Goal: Task Accomplishment & Management: Manage account settings

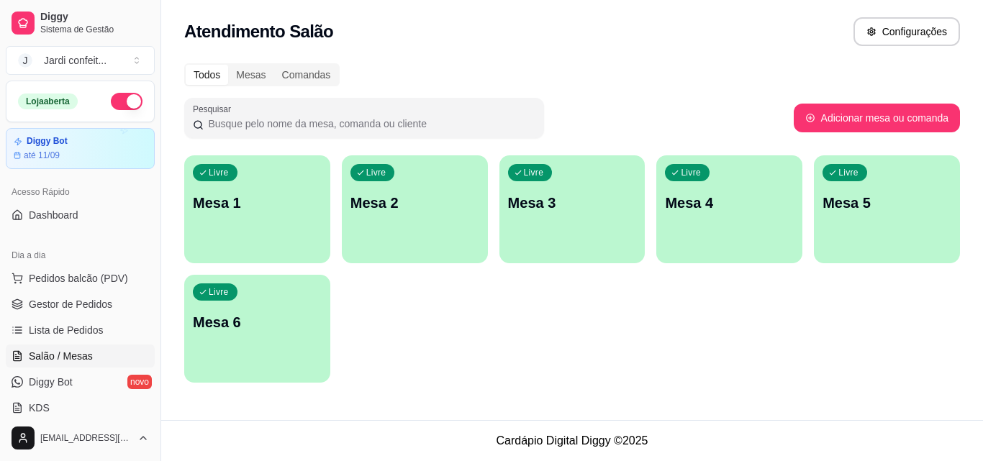
scroll to position [216, 0]
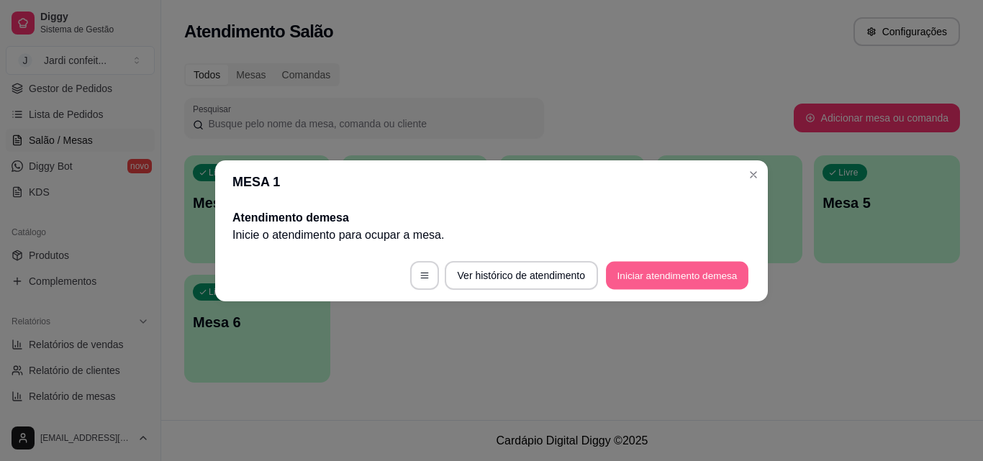
click at [644, 267] on button "Iniciar atendimento de mesa" at bounding box center [677, 275] width 142 height 28
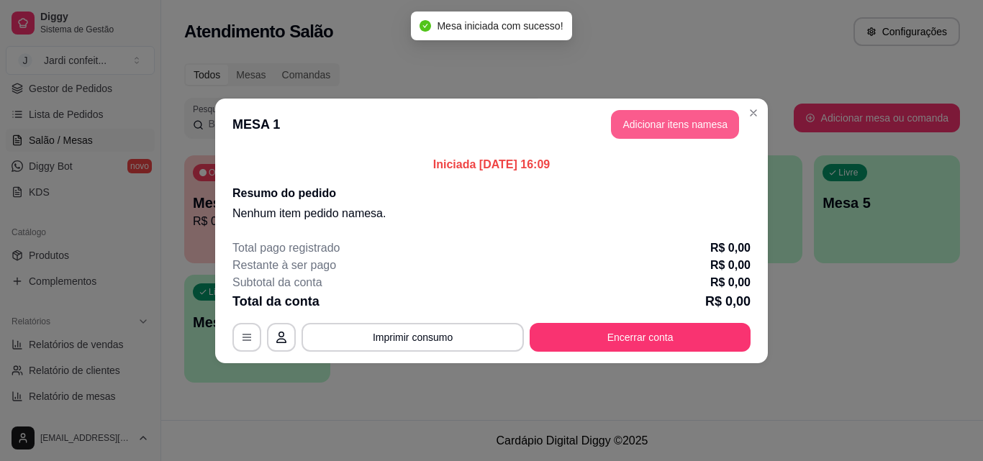
click at [699, 130] on button "Adicionar itens na mesa" at bounding box center [675, 124] width 128 height 29
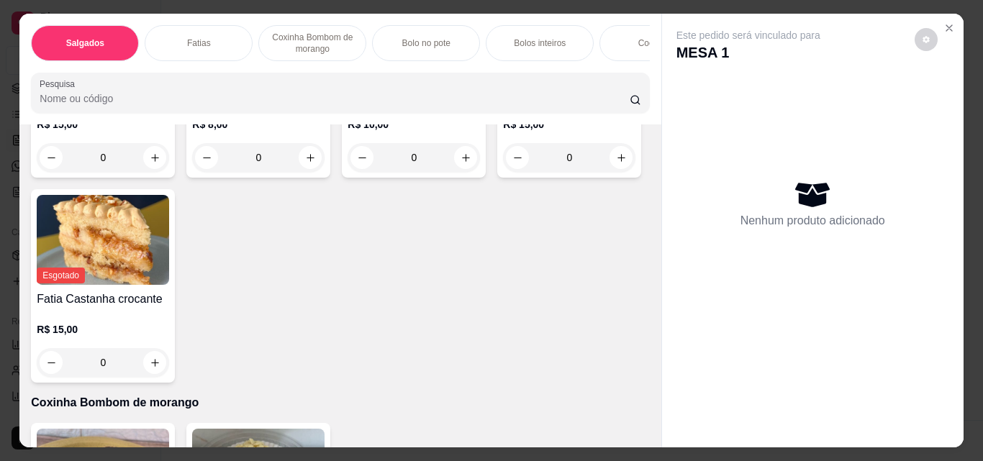
scroll to position [792, 0]
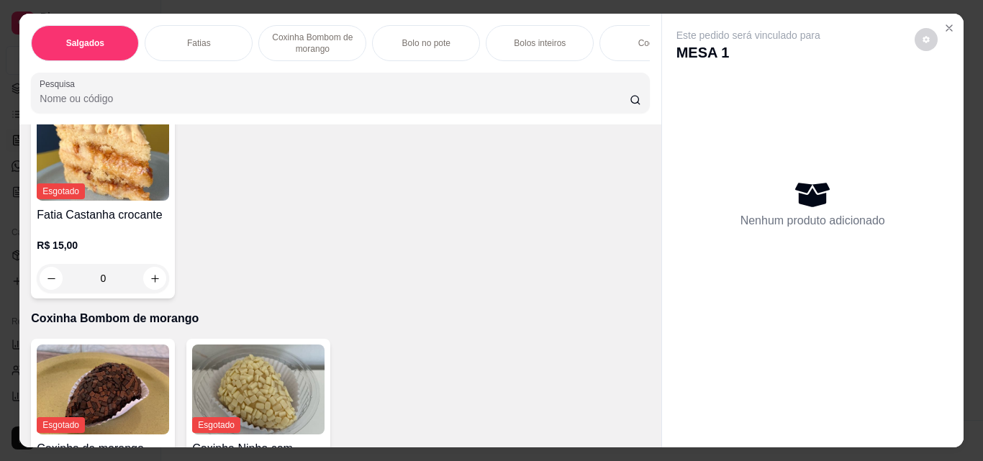
click at [309, 85] on button "increase-product-quantity" at bounding box center [310, 73] width 23 height 23
type input "1"
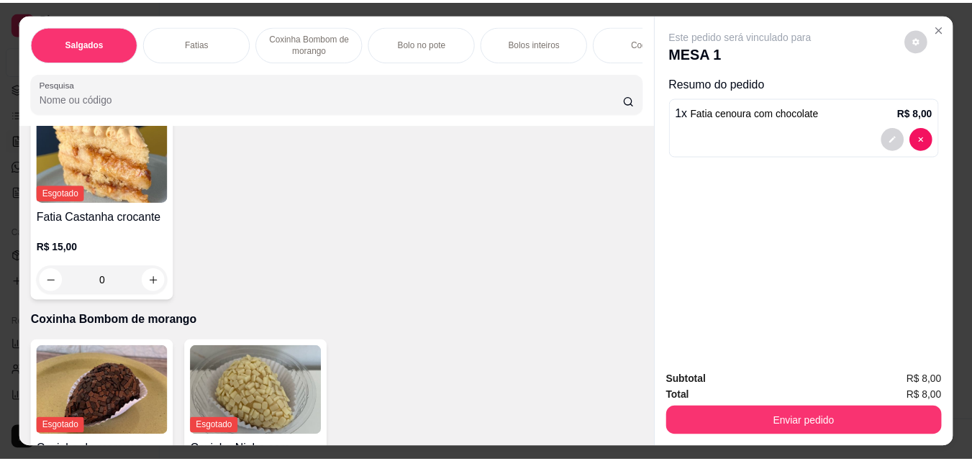
scroll to position [720, 0]
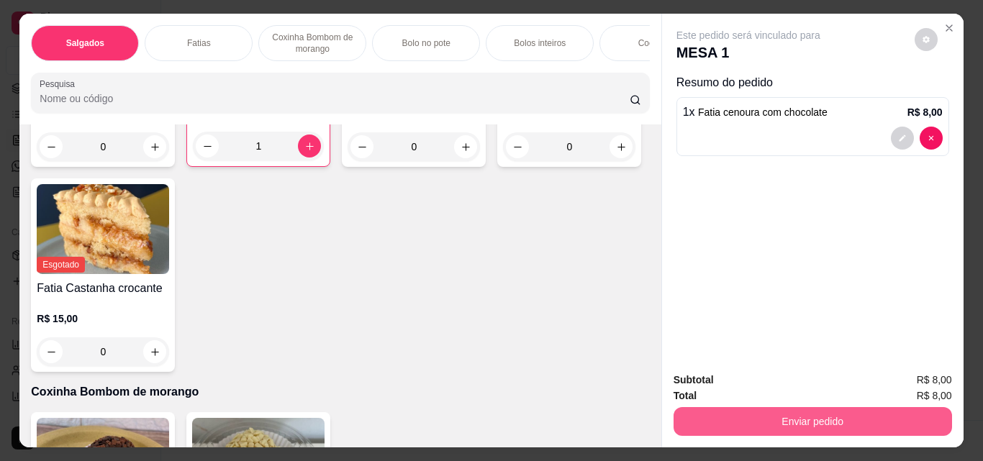
click at [808, 417] on button "Enviar pedido" at bounding box center [813, 421] width 278 height 29
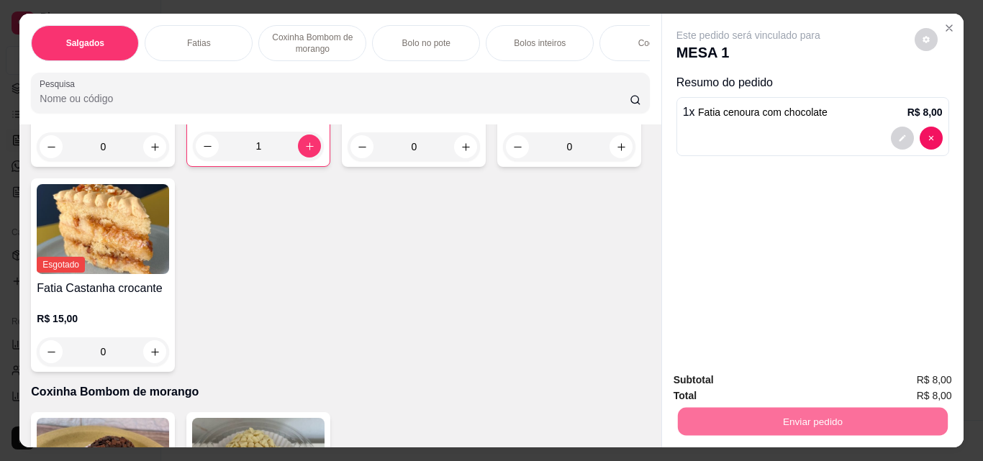
click at [802, 379] on button "Não registrar e enviar pedido" at bounding box center [765, 380] width 150 height 27
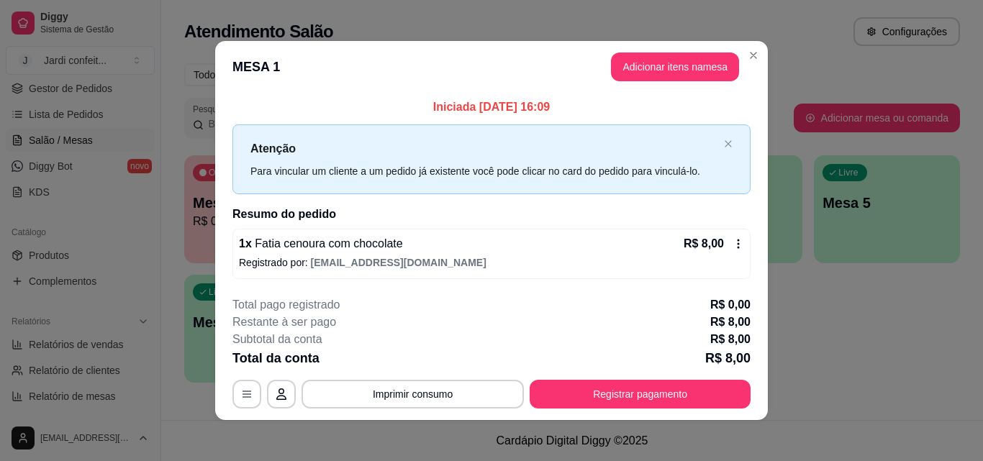
click at [568, 363] on div "**********" at bounding box center [491, 352] width 518 height 112
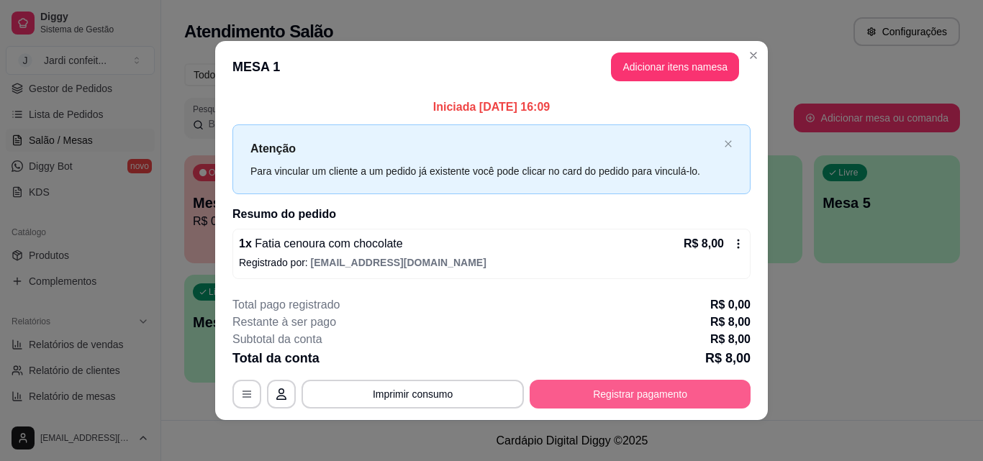
click at [676, 407] on button "Registrar pagamento" at bounding box center [640, 394] width 221 height 29
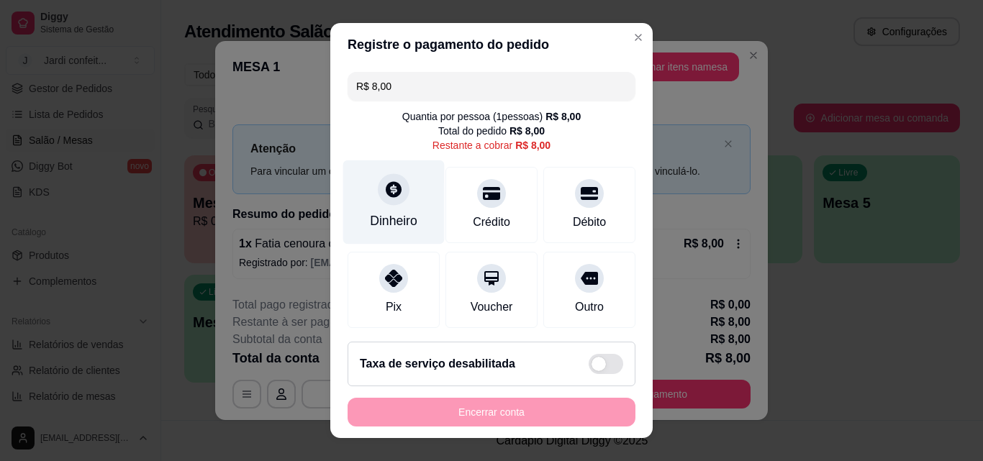
click at [384, 189] on icon at bounding box center [393, 189] width 19 height 19
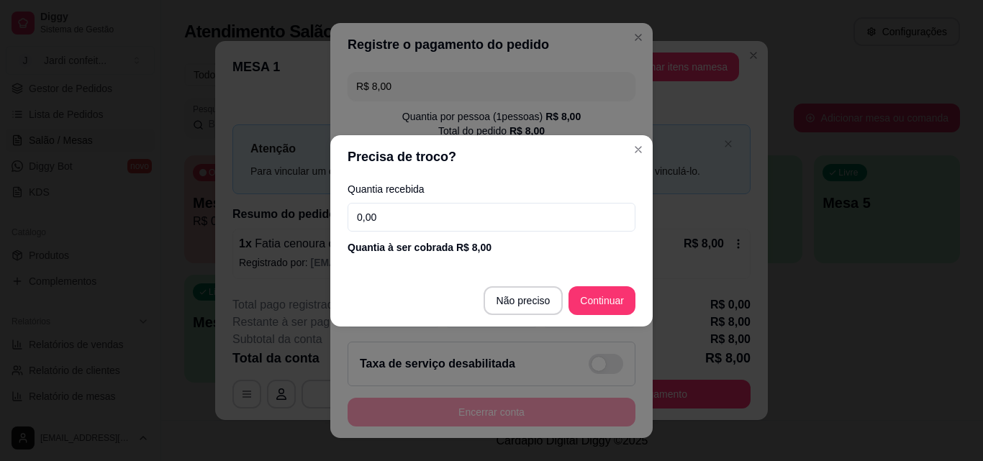
drag, startPoint x: 477, startPoint y: 219, endPoint x: 488, endPoint y: 229, distance: 14.3
click at [480, 220] on input "0,00" at bounding box center [492, 217] width 288 height 29
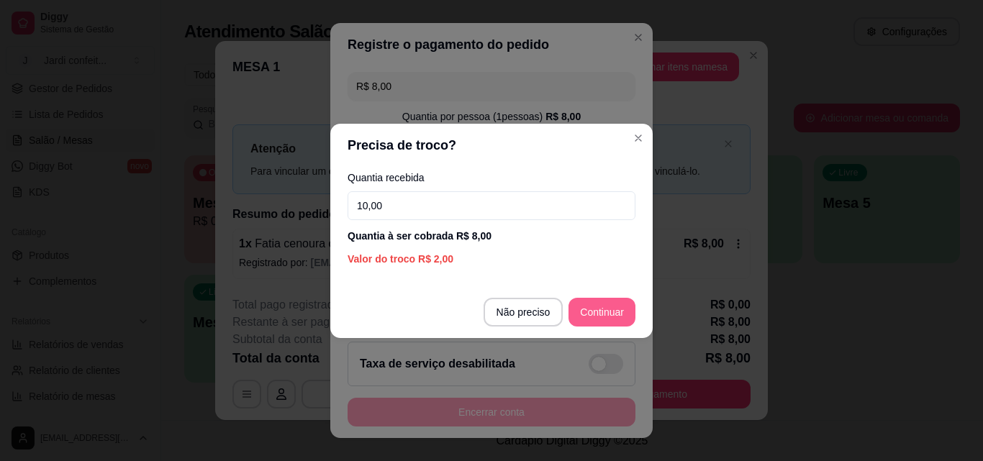
type input "10,00"
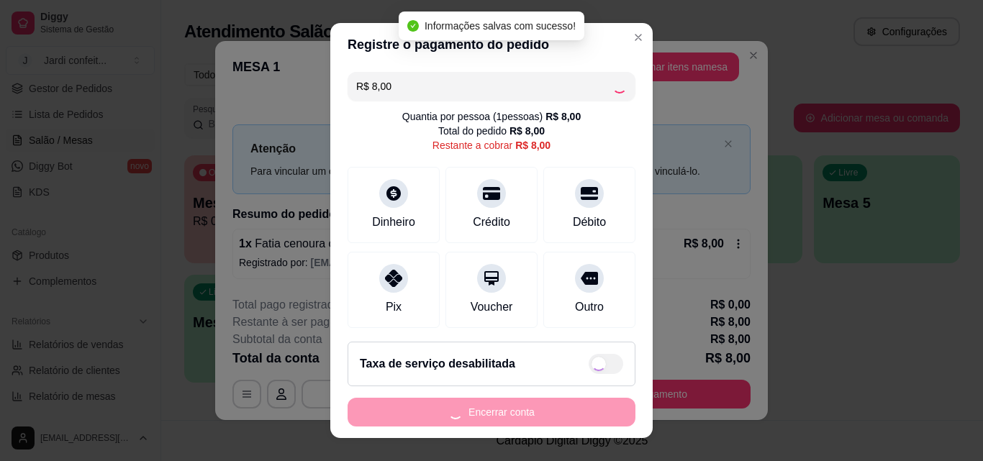
type input "R$ 0,00"
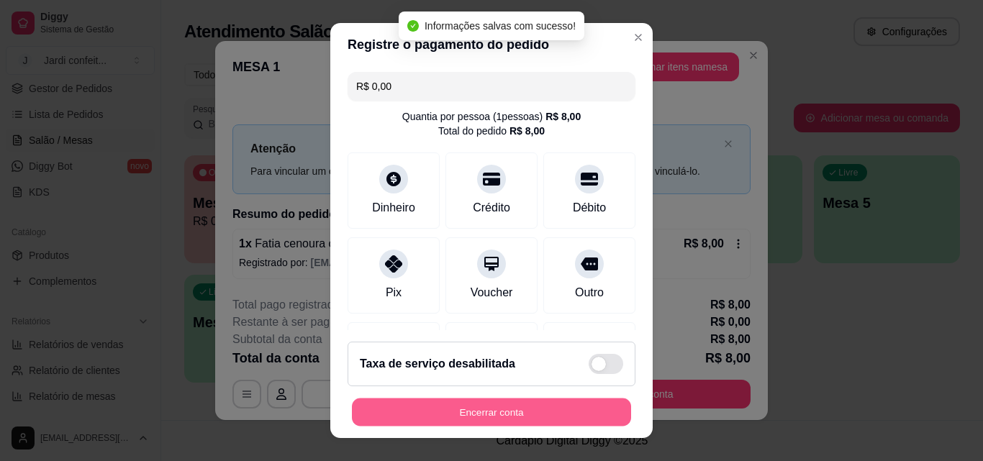
click at [566, 419] on button "Encerrar conta" at bounding box center [491, 413] width 279 height 28
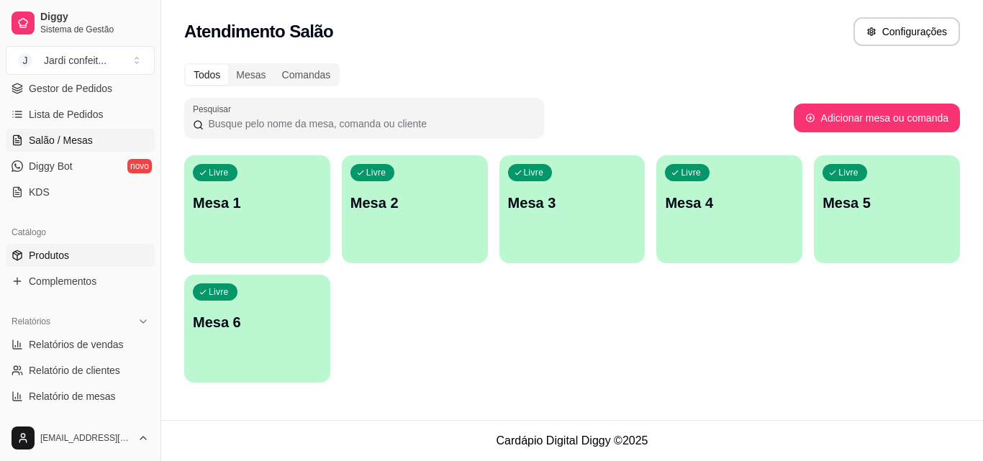
click at [63, 262] on span "Produtos" at bounding box center [49, 255] width 40 height 14
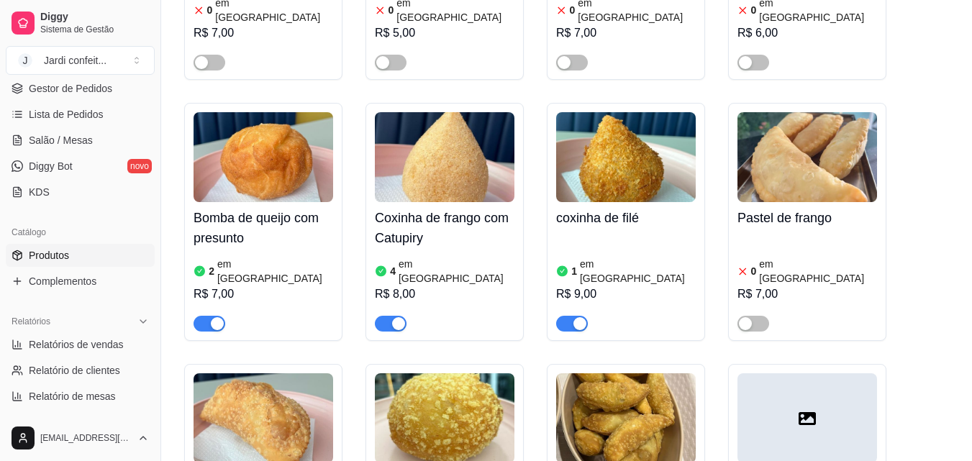
scroll to position [864, 0]
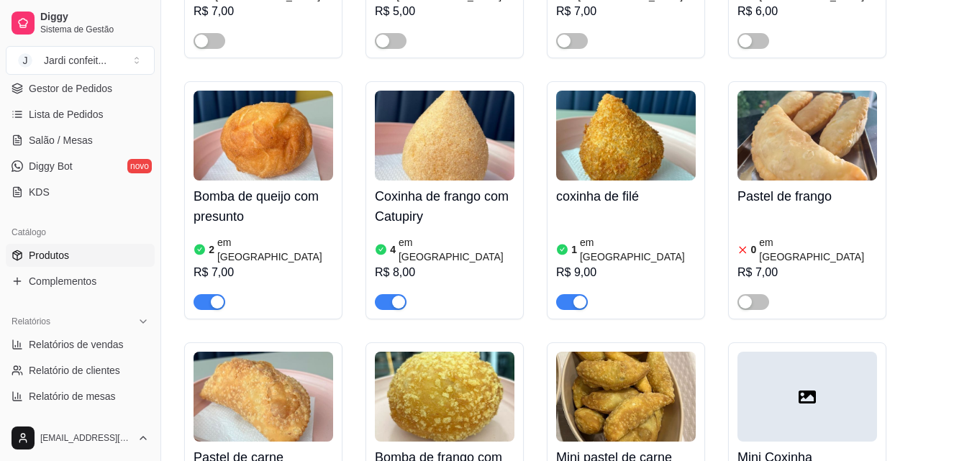
click at [579, 296] on div "button" at bounding box center [580, 302] width 13 height 13
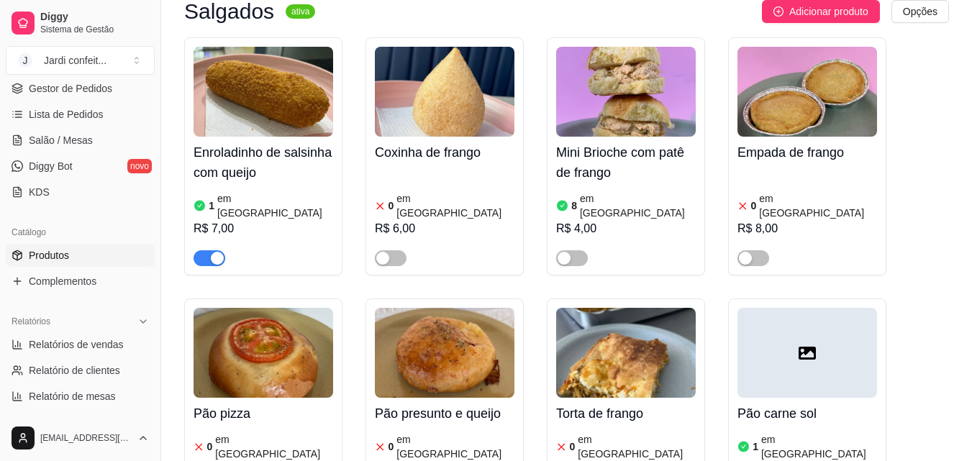
scroll to position [0, 0]
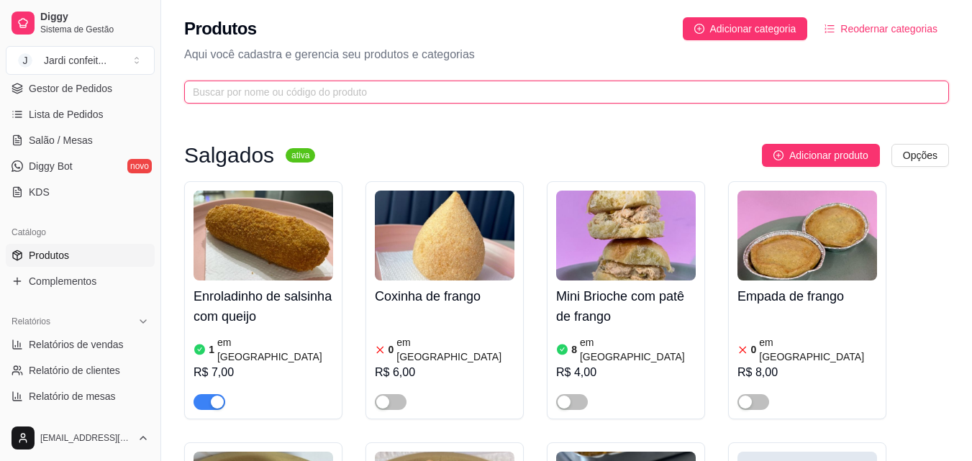
click at [514, 91] on input "text" at bounding box center [561, 92] width 736 height 16
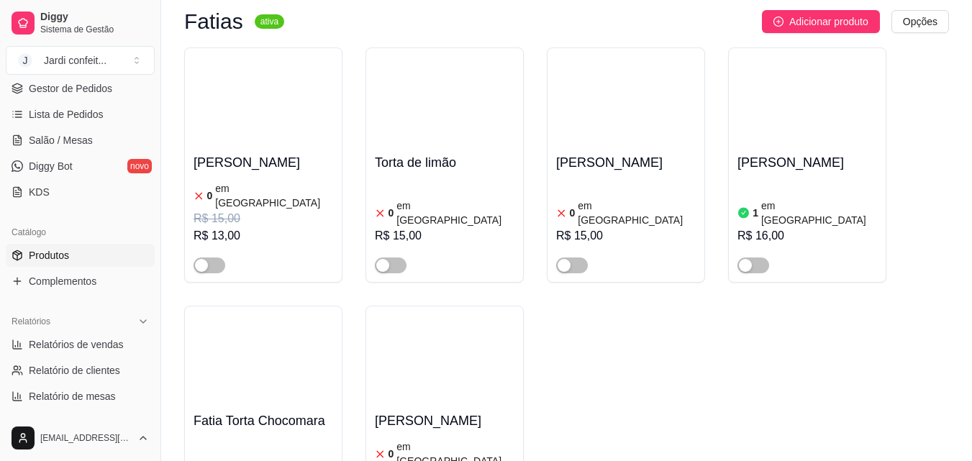
scroll to position [432, 0]
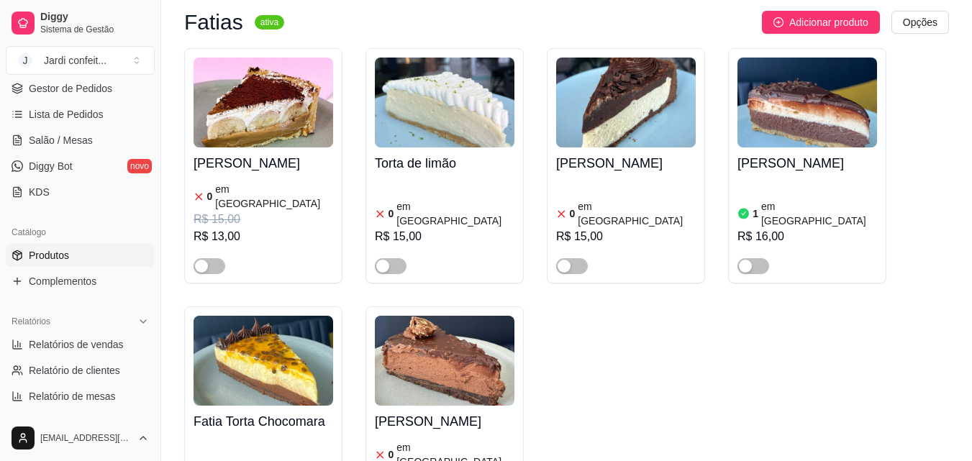
type input "torta"
click at [638, 107] on img at bounding box center [626, 103] width 140 height 90
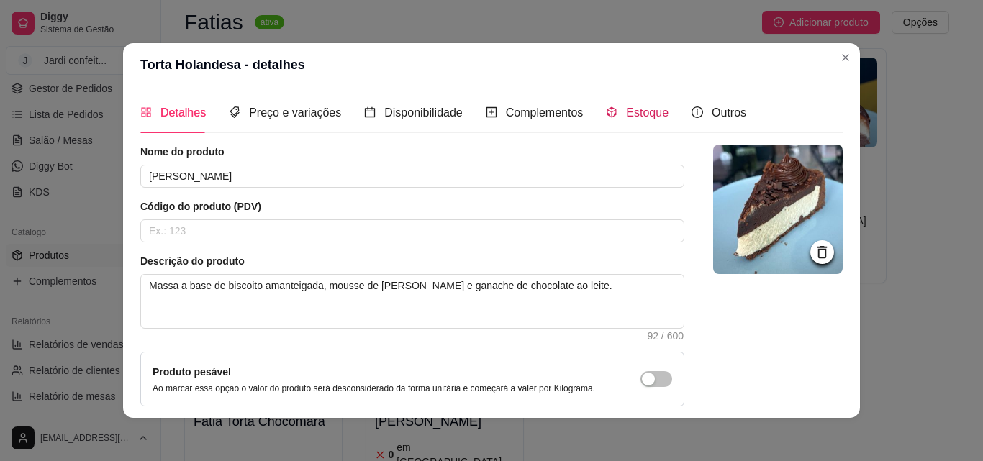
click at [636, 109] on span "Estoque" at bounding box center [647, 113] width 42 height 12
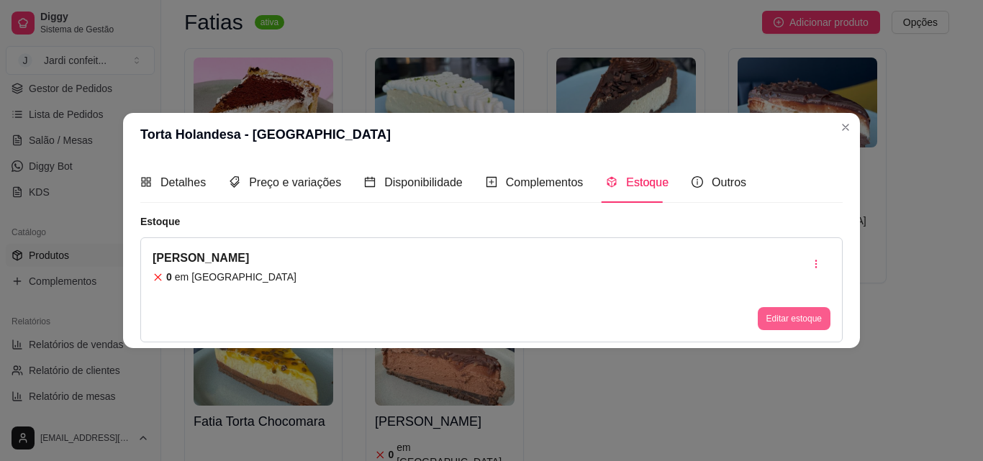
click at [784, 320] on button "Editar estoque" at bounding box center [794, 318] width 73 height 23
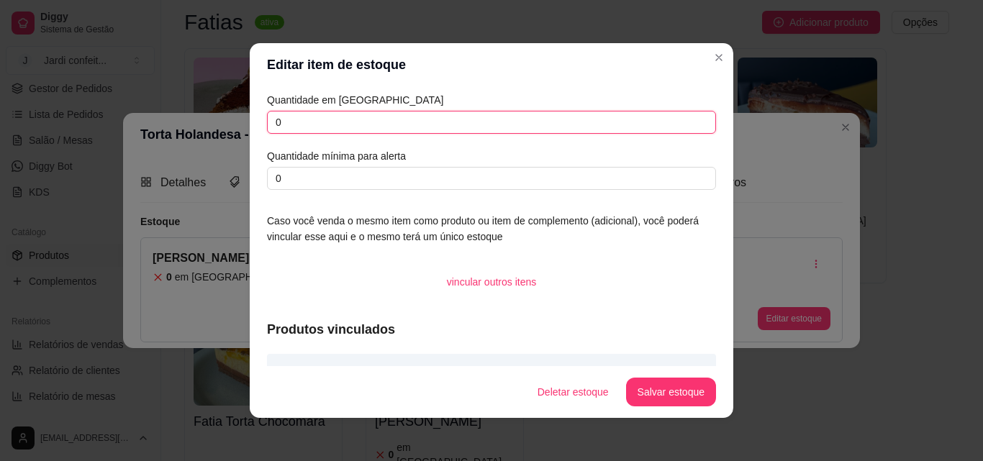
drag, startPoint x: 357, startPoint y: 119, endPoint x: 195, endPoint y: 119, distance: 161.9
click at [195, 119] on div "Editar item de estoque Quantidade em estoque 0 Quantidade mínima para alerta 0 …" at bounding box center [491, 230] width 983 height 461
type input "10"
click at [665, 383] on button "Salvar estoque" at bounding box center [671, 393] width 88 height 28
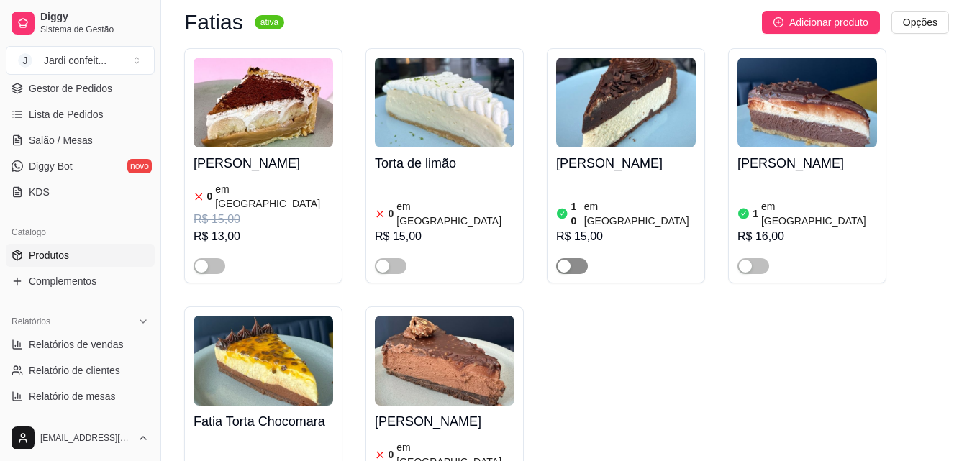
click at [575, 258] on span "button" at bounding box center [572, 266] width 32 height 16
click at [604, 124] on img at bounding box center [626, 103] width 140 height 90
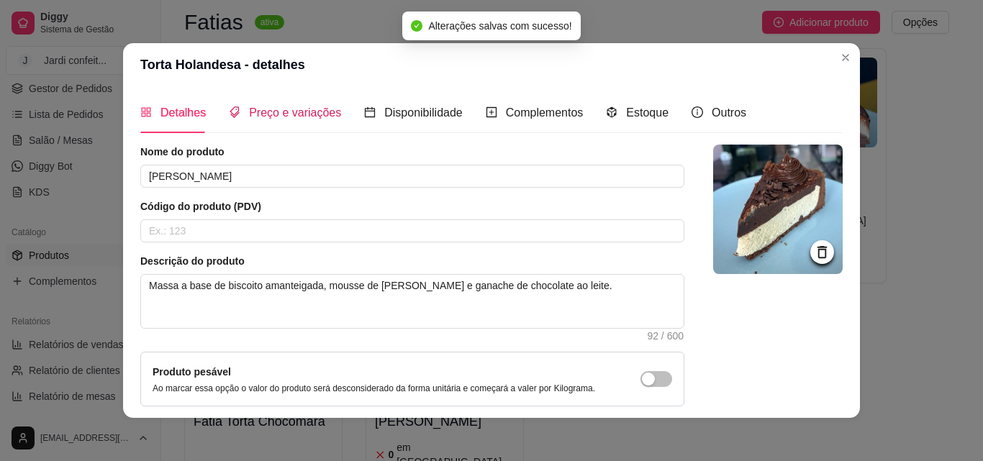
click at [298, 114] on span "Preço e variações" at bounding box center [295, 113] width 92 height 12
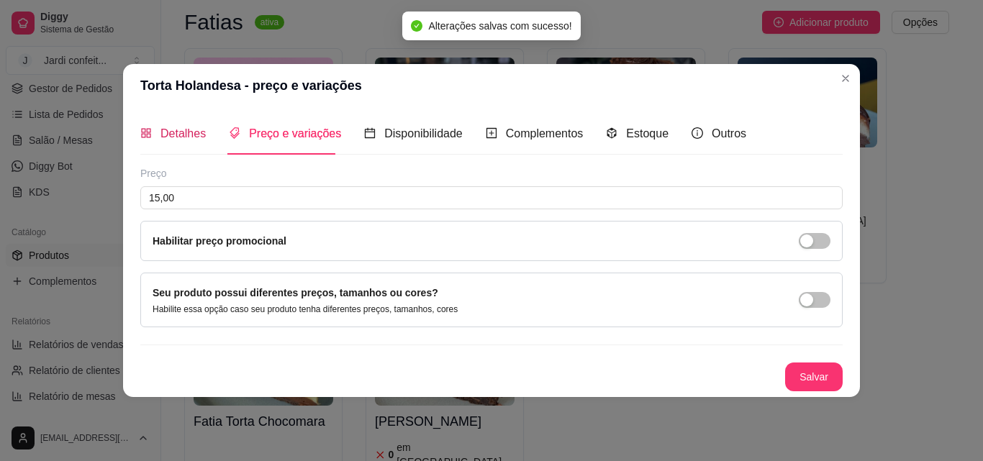
click at [167, 135] on span "Detalhes" at bounding box center [182, 133] width 45 height 12
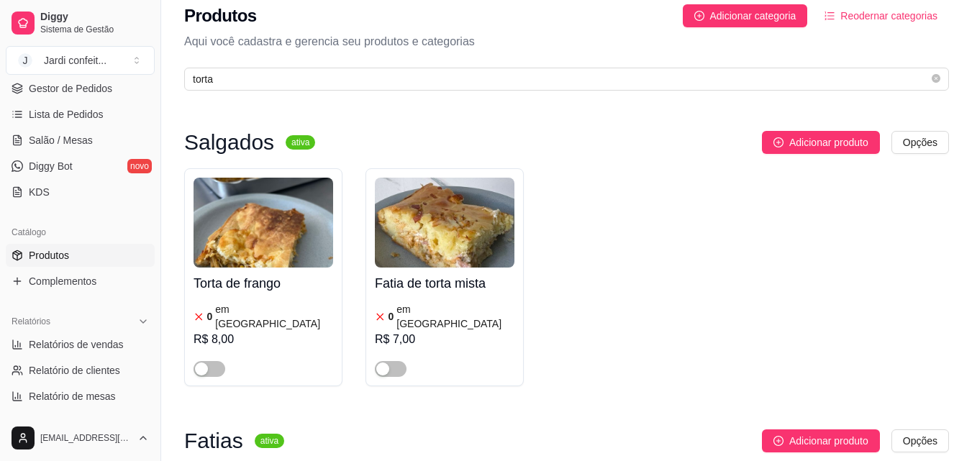
scroll to position [0, 0]
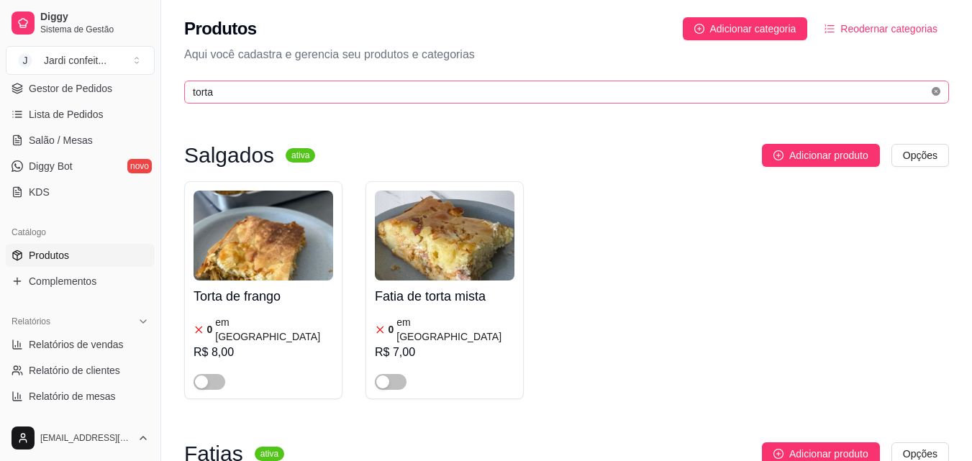
click at [935, 88] on icon "close-circle" at bounding box center [936, 91] width 9 height 9
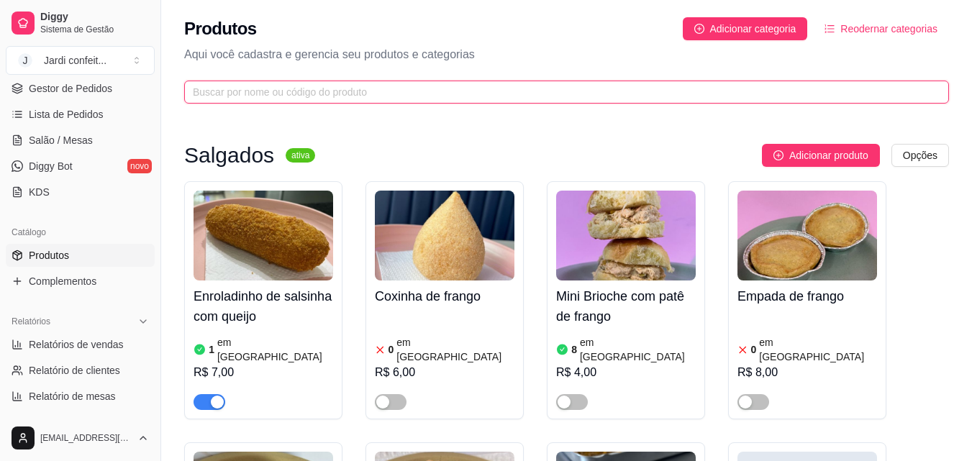
click at [266, 90] on input "text" at bounding box center [561, 92] width 736 height 16
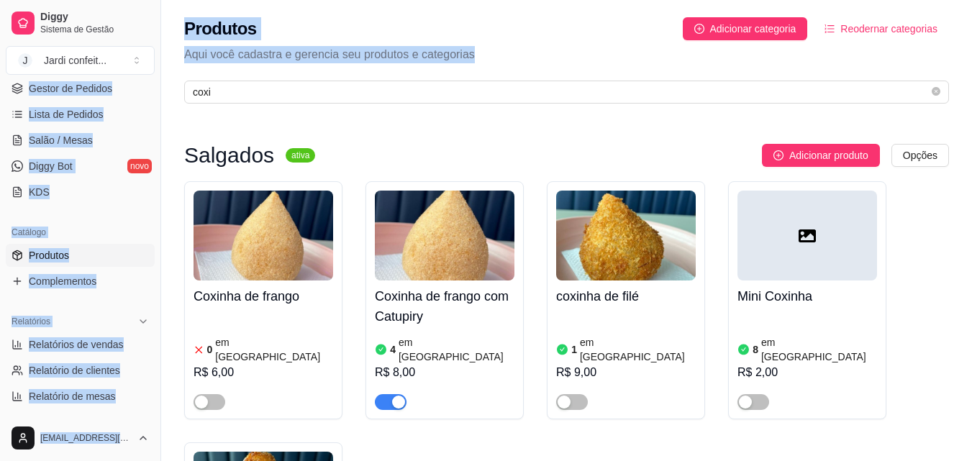
drag, startPoint x: 343, startPoint y: 100, endPoint x: 19, endPoint y: 100, distance: 323.8
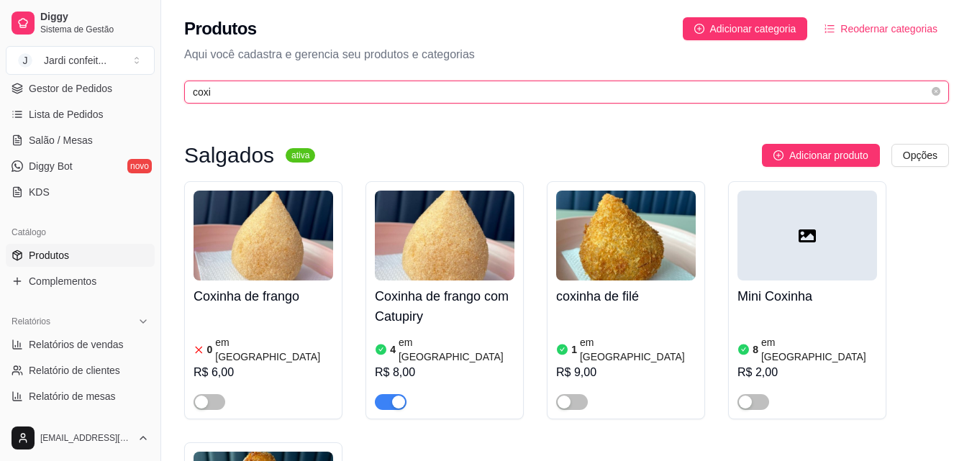
drag, startPoint x: 314, startPoint y: 86, endPoint x: 306, endPoint y: 89, distance: 8.7
click at [313, 86] on input "coxi" at bounding box center [561, 92] width 736 height 16
drag, startPoint x: 204, startPoint y: 93, endPoint x: 70, endPoint y: 99, distance: 134.0
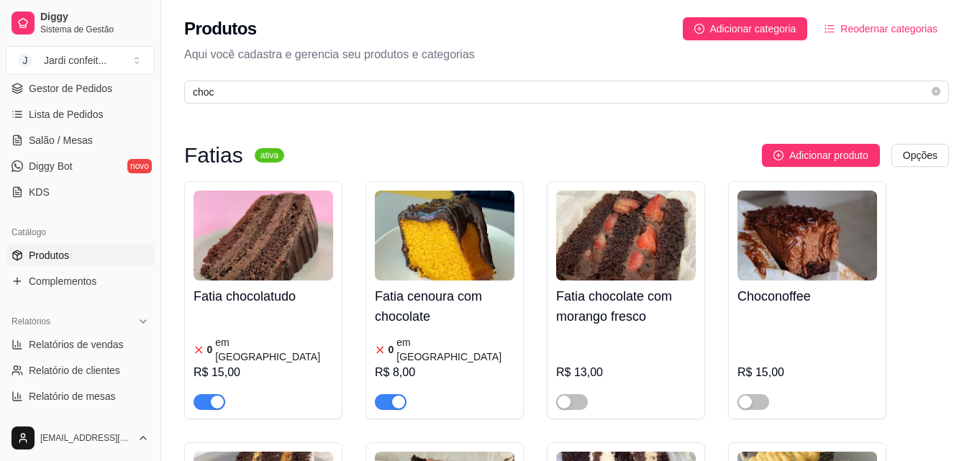
click at [199, 394] on span "button" at bounding box center [210, 402] width 32 height 16
click at [389, 394] on span "button" at bounding box center [391, 402] width 32 height 16
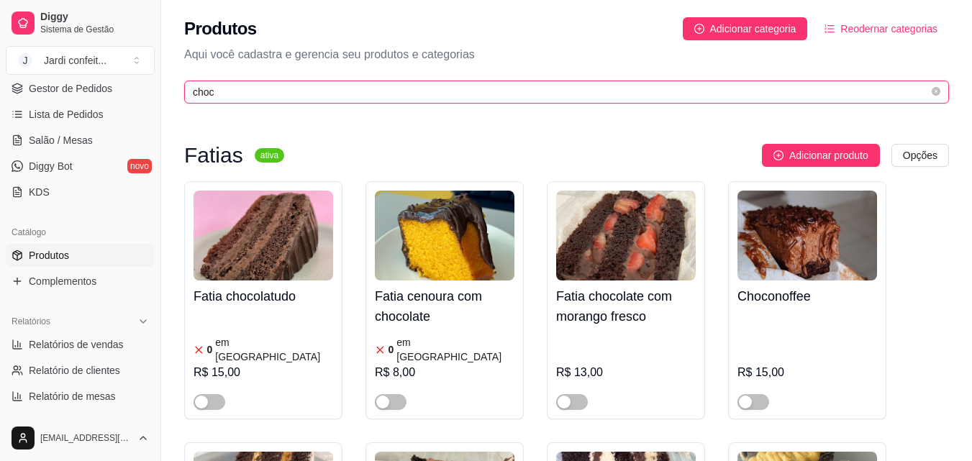
drag, startPoint x: 171, startPoint y: 89, endPoint x: 153, endPoint y: 86, distance: 17.4
click at [170, 89] on div "Produtos Adicionar categoria Reodernar categorias Aqui você cadastra e gerencia…" at bounding box center [566, 56] width 811 height 112
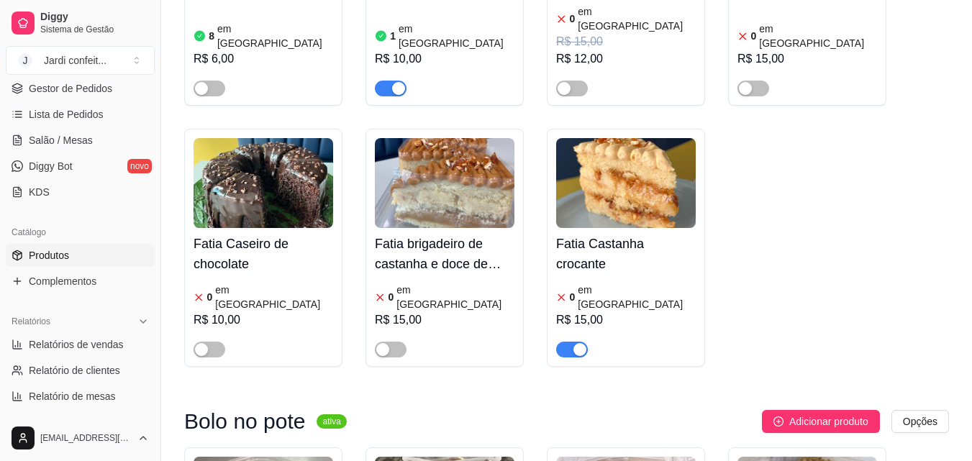
scroll to position [935, 0]
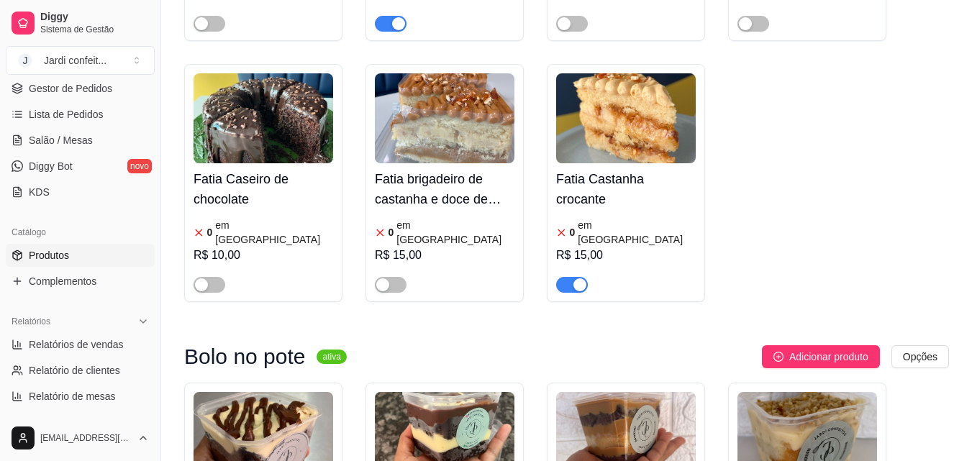
click at [573, 277] on button "button" at bounding box center [572, 285] width 32 height 16
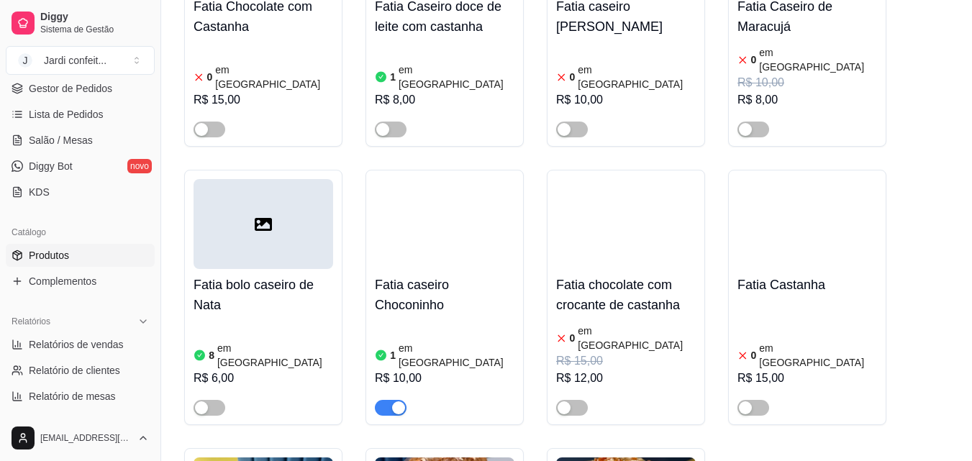
scroll to position [0, 0]
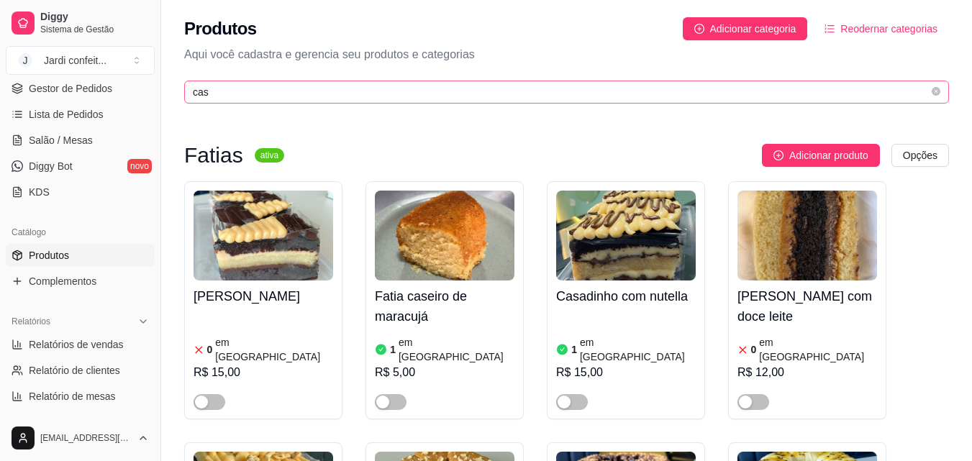
drag, startPoint x: 365, startPoint y: 72, endPoint x: 250, endPoint y: 91, distance: 116.1
click at [197, 83] on div "Produtos Adicionar categoria Reodernar categorias Aqui você cadastra e gerencia…" at bounding box center [566, 56] width 811 height 112
drag, startPoint x: 171, startPoint y: 91, endPoint x: 93, endPoint y: 91, distance: 78.4
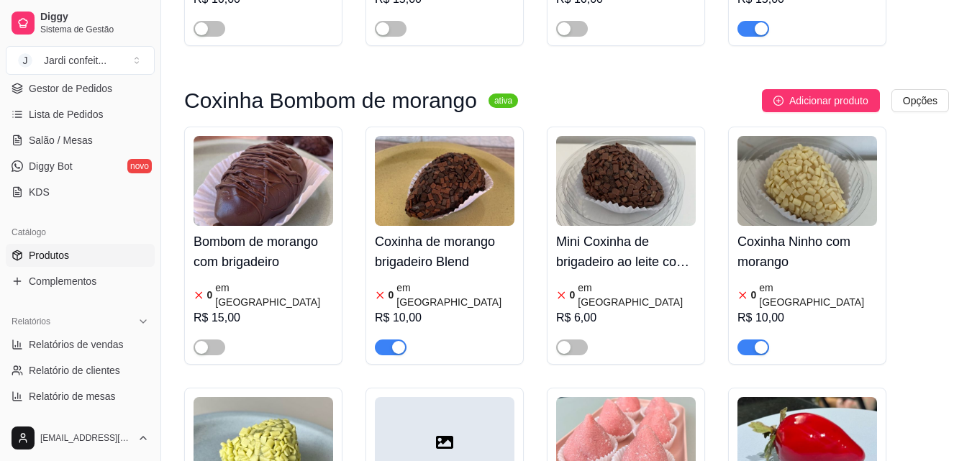
scroll to position [648, 0]
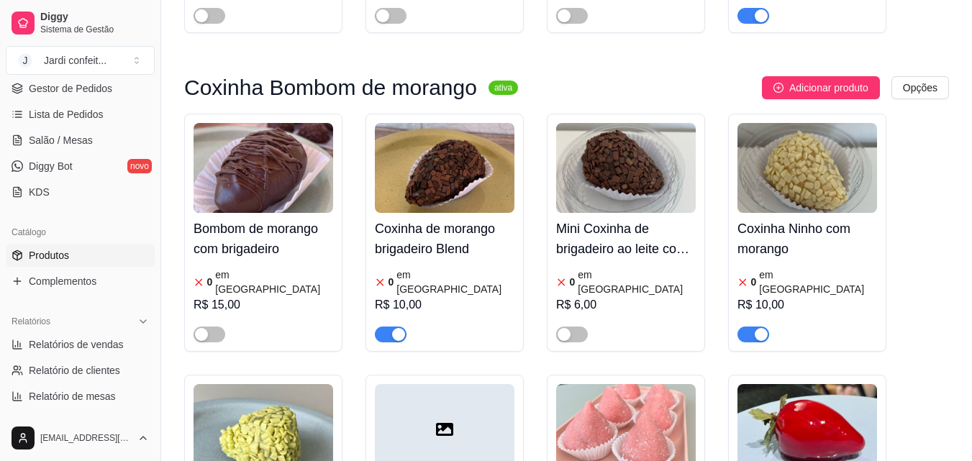
click at [749, 327] on span "button" at bounding box center [754, 335] width 32 height 16
click at [384, 327] on span "button" at bounding box center [391, 335] width 32 height 16
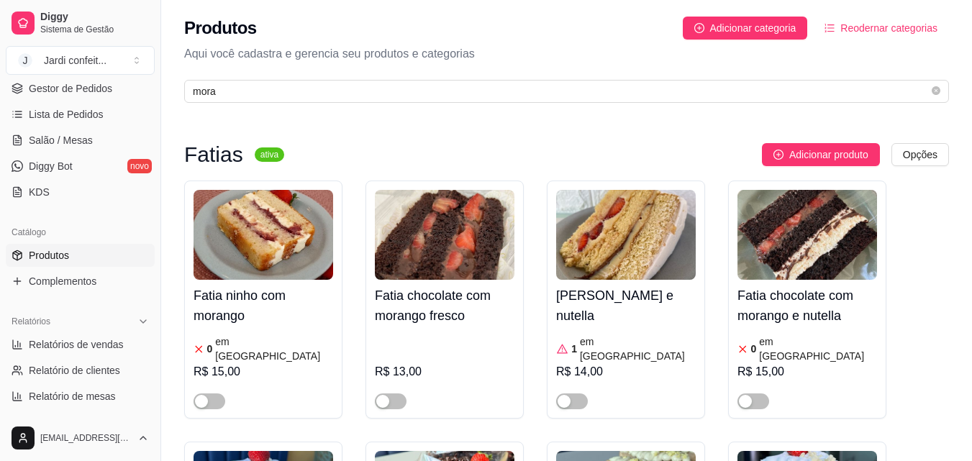
scroll to position [0, 0]
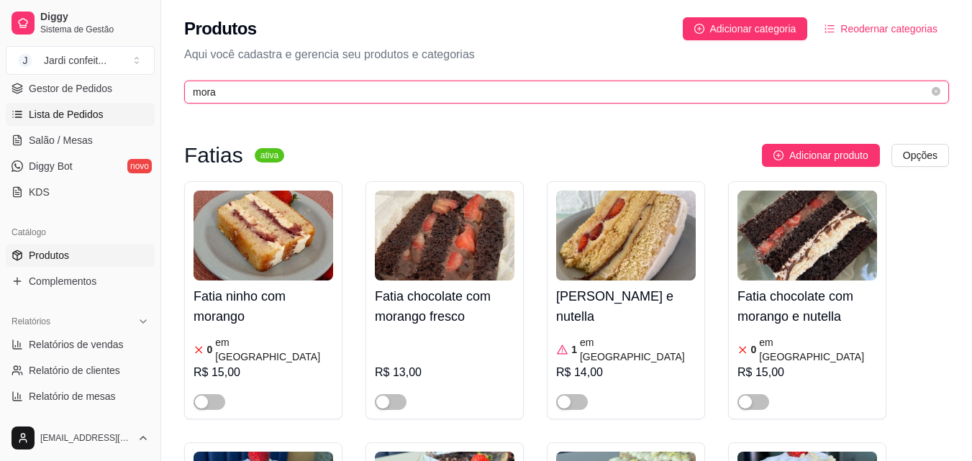
drag, startPoint x: 633, startPoint y: 89, endPoint x: 127, endPoint y: 104, distance: 506.1
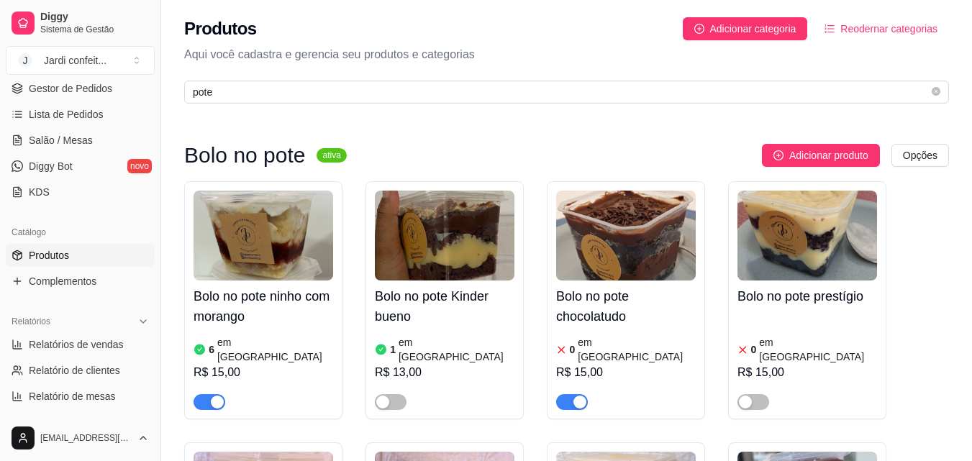
click at [563, 394] on span "button" at bounding box center [572, 402] width 32 height 16
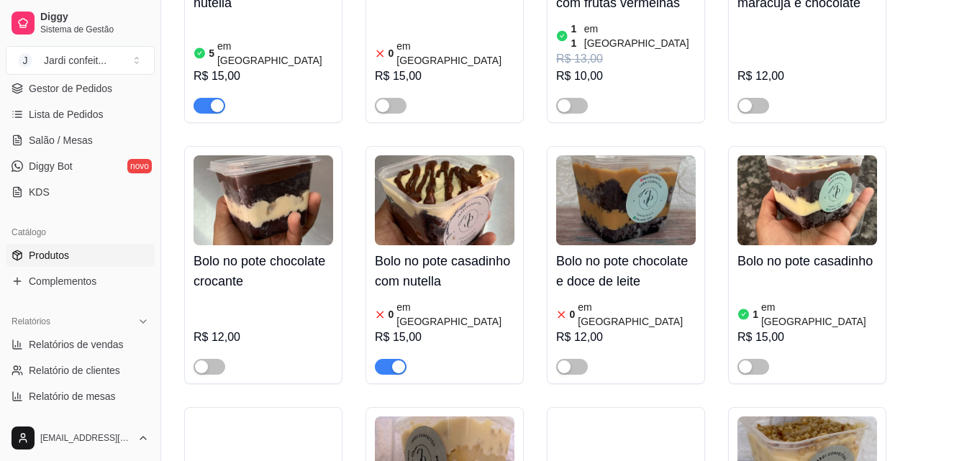
scroll to position [576, 0]
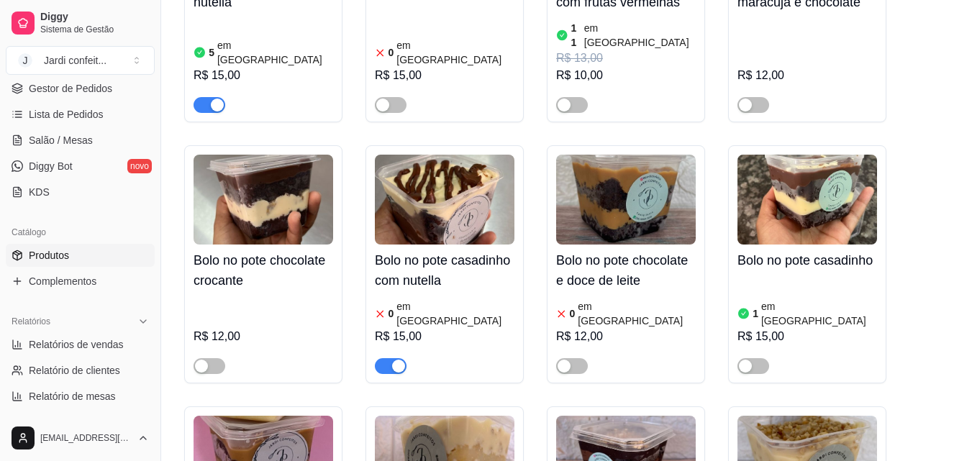
click at [389, 358] on span "button" at bounding box center [391, 366] width 32 height 16
drag, startPoint x: 971, startPoint y: 160, endPoint x: 982, endPoint y: 132, distance: 29.7
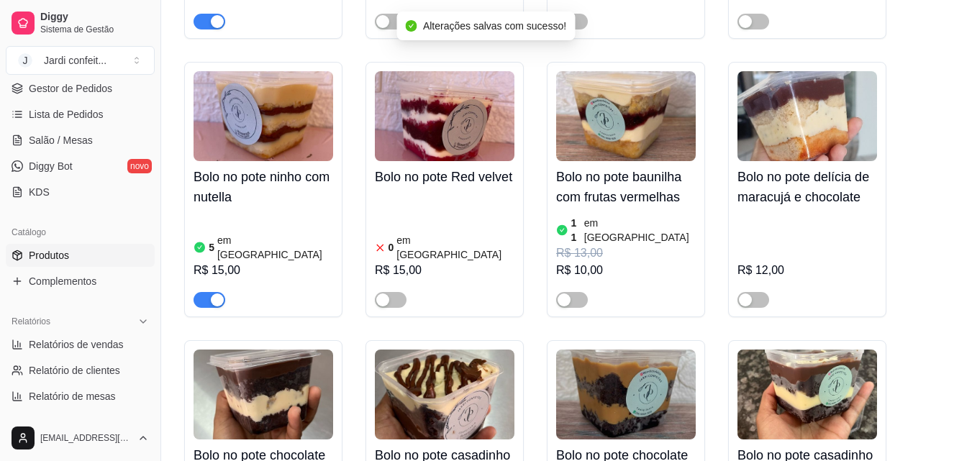
scroll to position [0, 0]
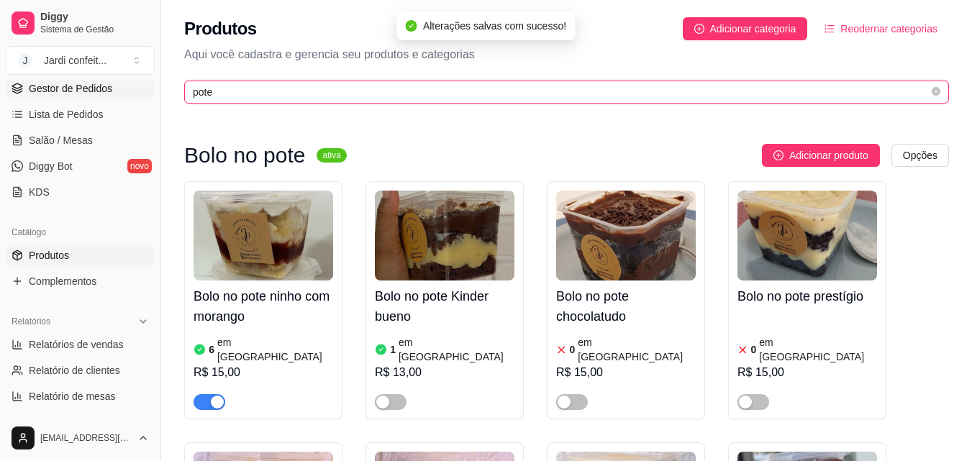
drag, startPoint x: 96, startPoint y: 90, endPoint x: 12, endPoint y: 91, distance: 84.9
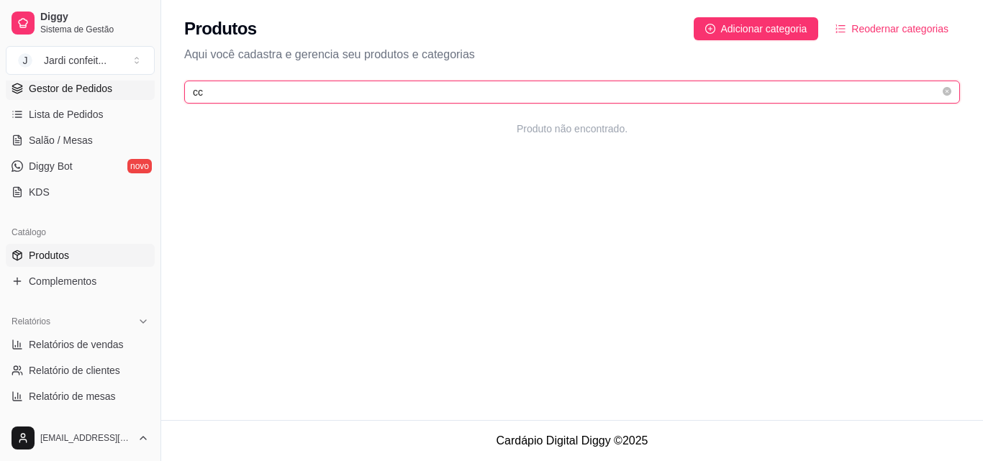
type input "c"
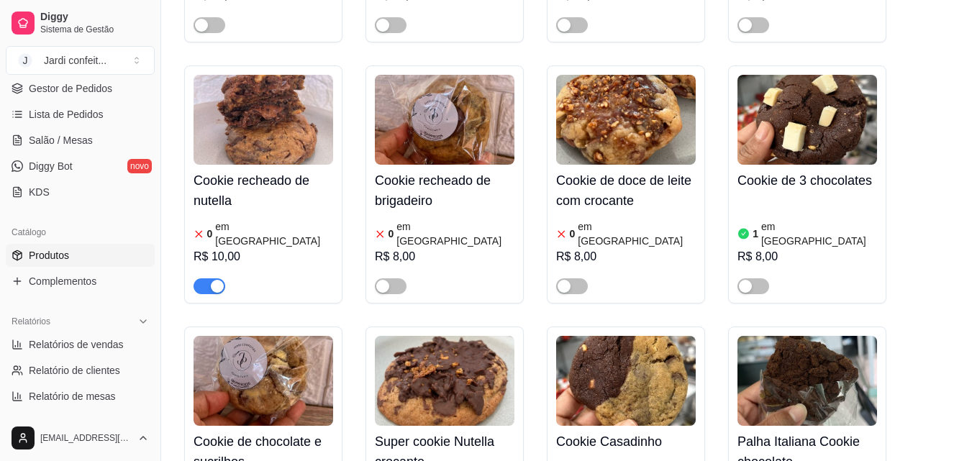
scroll to position [504, 0]
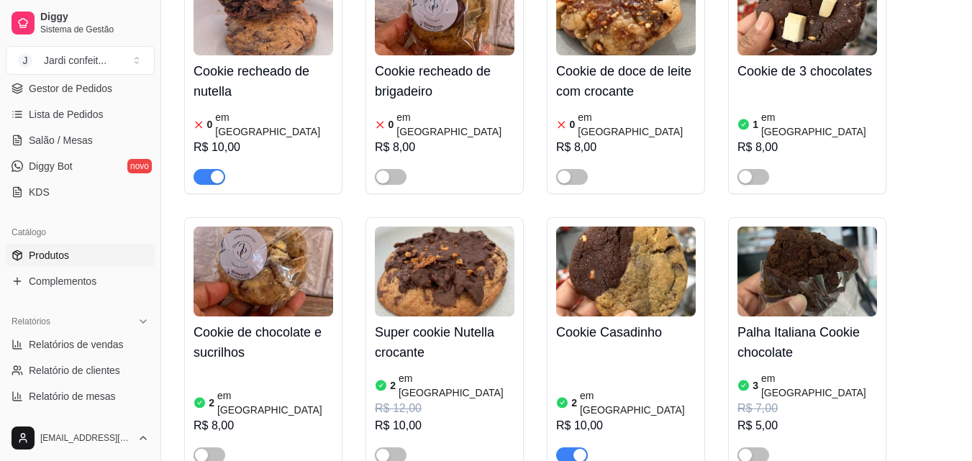
click at [204, 169] on span "button" at bounding box center [210, 177] width 32 height 16
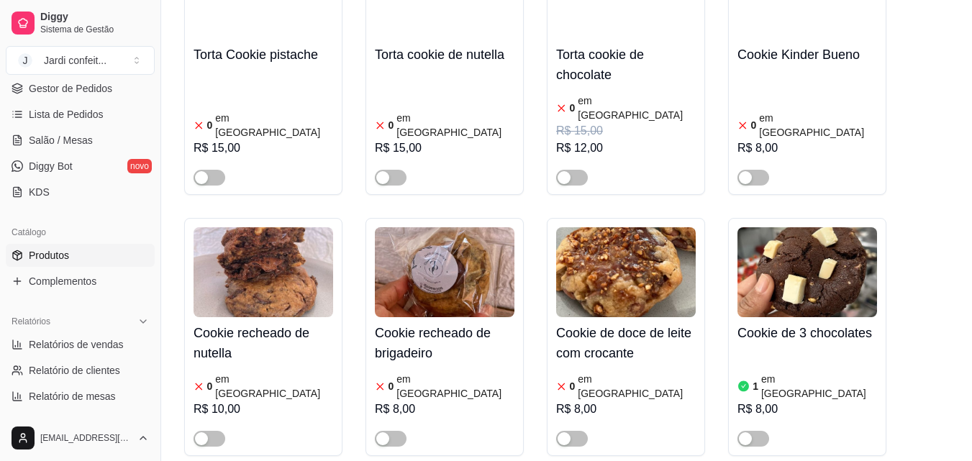
scroll to position [0, 0]
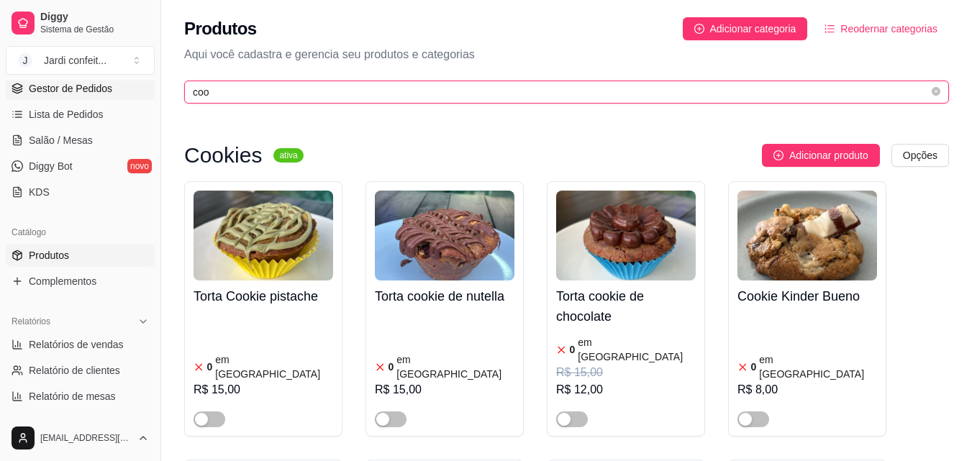
drag, startPoint x: 200, startPoint y: 92, endPoint x: 89, endPoint y: 93, distance: 111.5
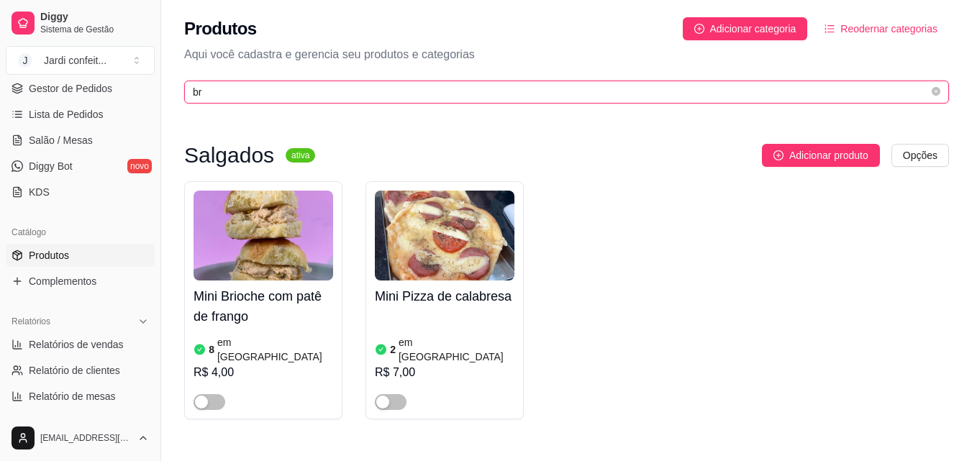
click at [292, 88] on input "br" at bounding box center [561, 92] width 736 height 16
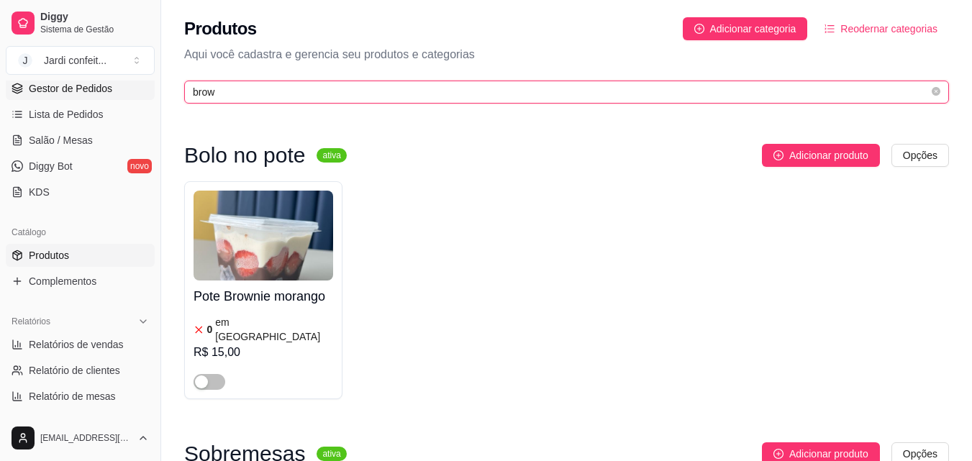
drag, startPoint x: 245, startPoint y: 92, endPoint x: 98, endPoint y: 89, distance: 147.5
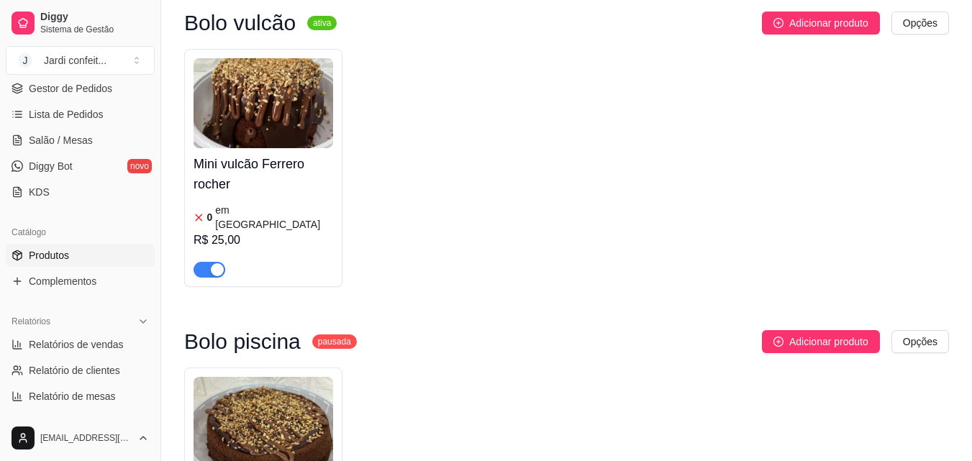
scroll to position [1727, 0]
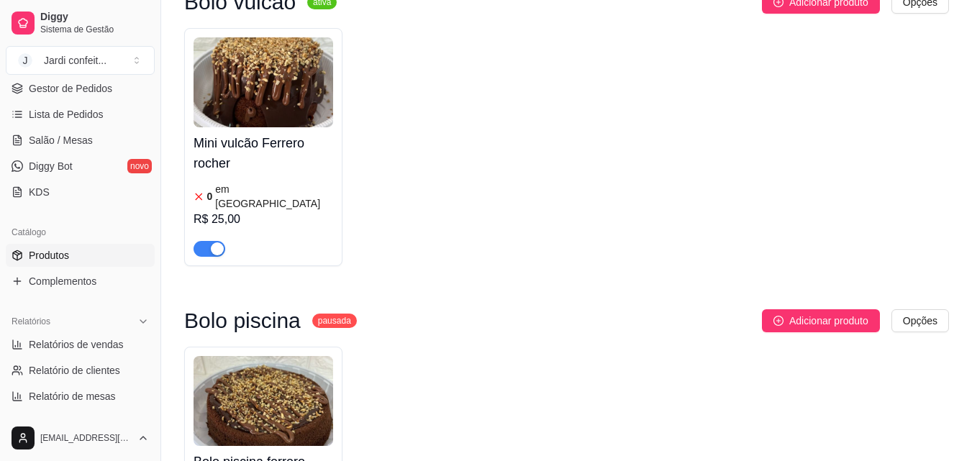
type input "ferre"
click at [193, 163] on div "Mini vulcão Ferrero rocher 0 em estoque R$ 25,00" at bounding box center [263, 147] width 158 height 238
click at [205, 241] on span "button" at bounding box center [210, 249] width 32 height 16
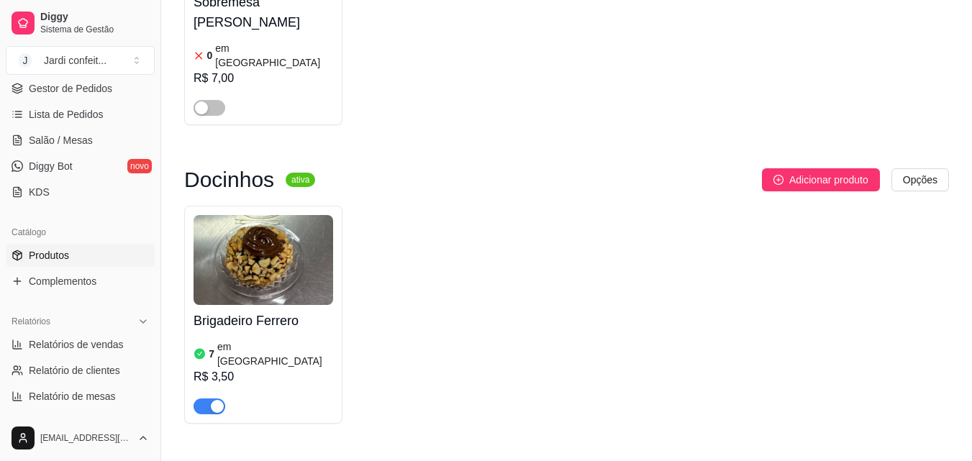
scroll to position [0, 0]
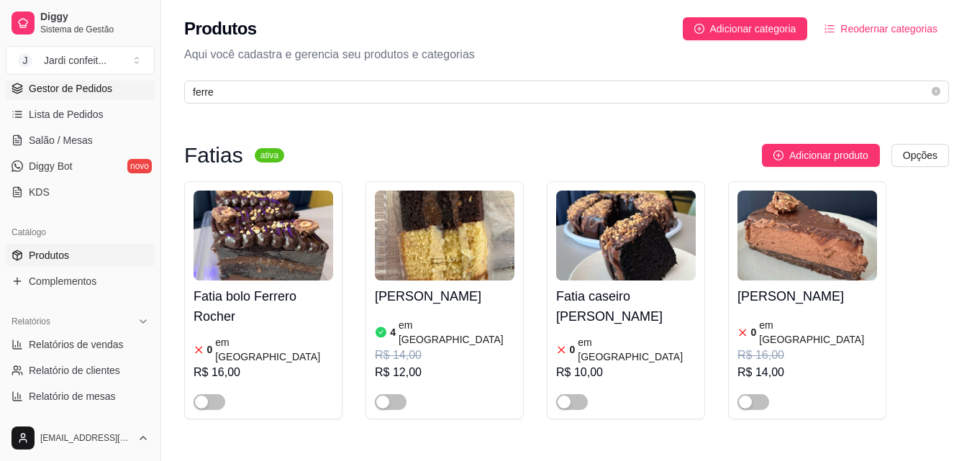
click at [95, 91] on span "Gestor de Pedidos" at bounding box center [70, 88] width 83 height 14
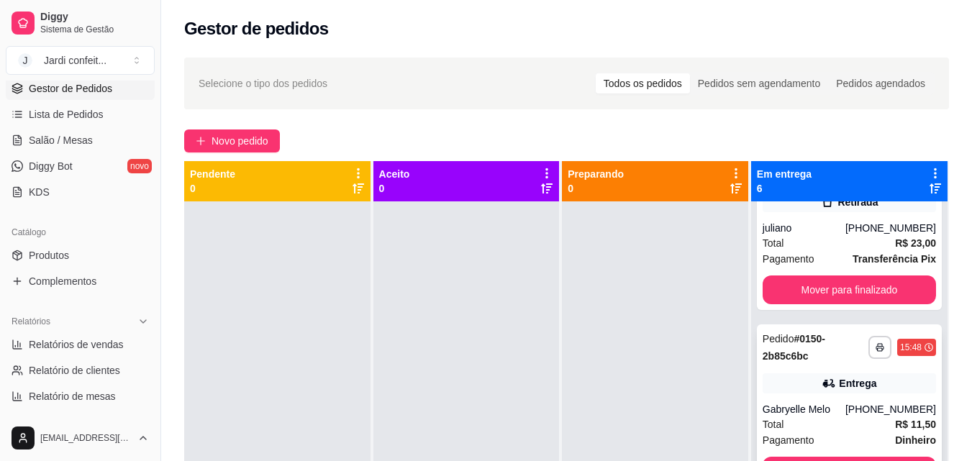
scroll to position [641, 0]
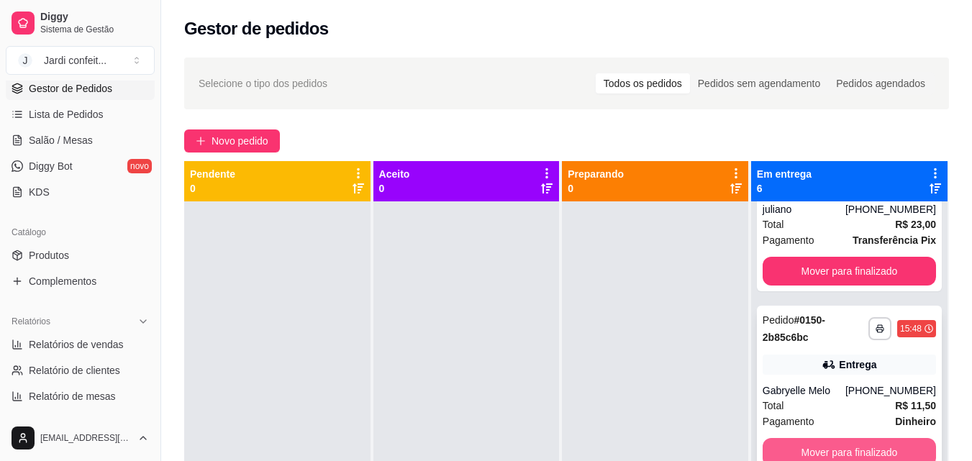
click at [864, 438] on button "Mover para finalizado" at bounding box center [849, 452] width 173 height 29
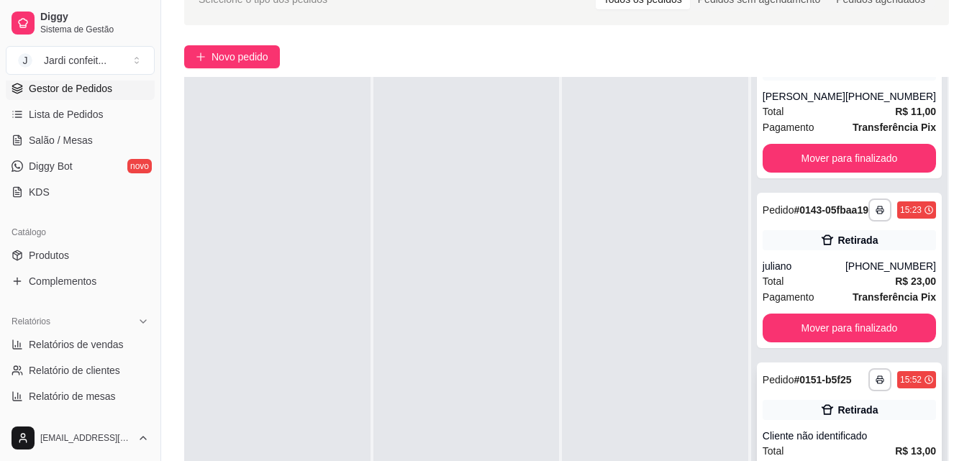
scroll to position [219, 0]
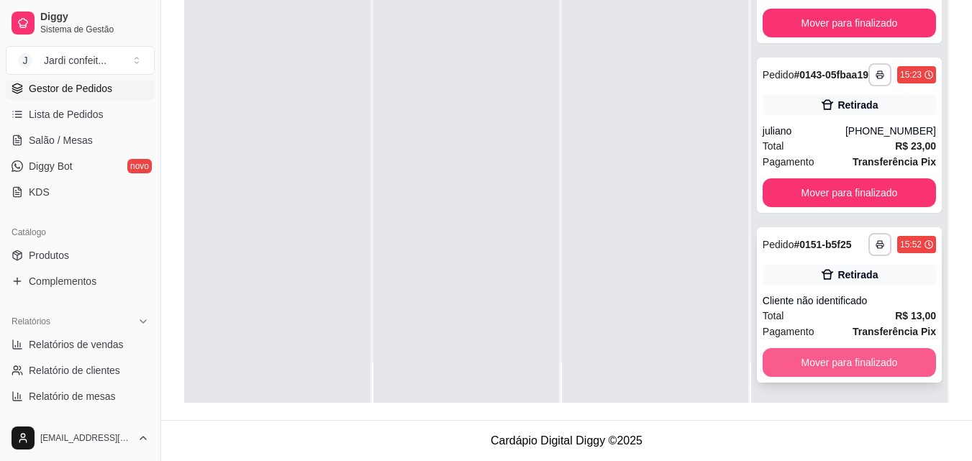
click at [848, 359] on button "Mover para finalizado" at bounding box center [849, 362] width 173 height 29
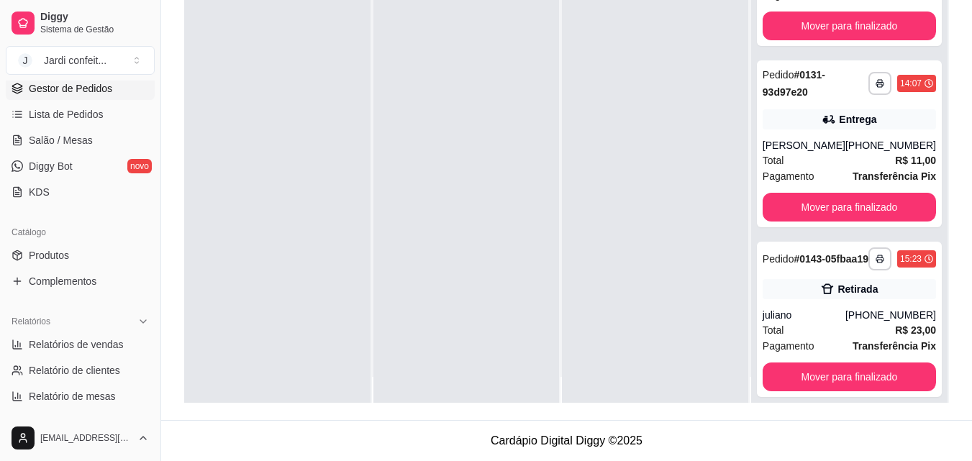
scroll to position [40, 0]
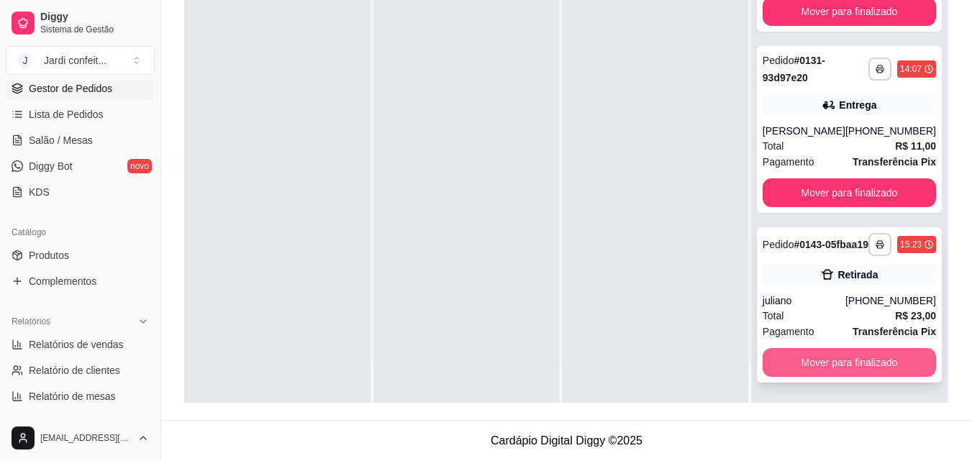
click at [874, 368] on button "Mover para finalizado" at bounding box center [849, 362] width 173 height 29
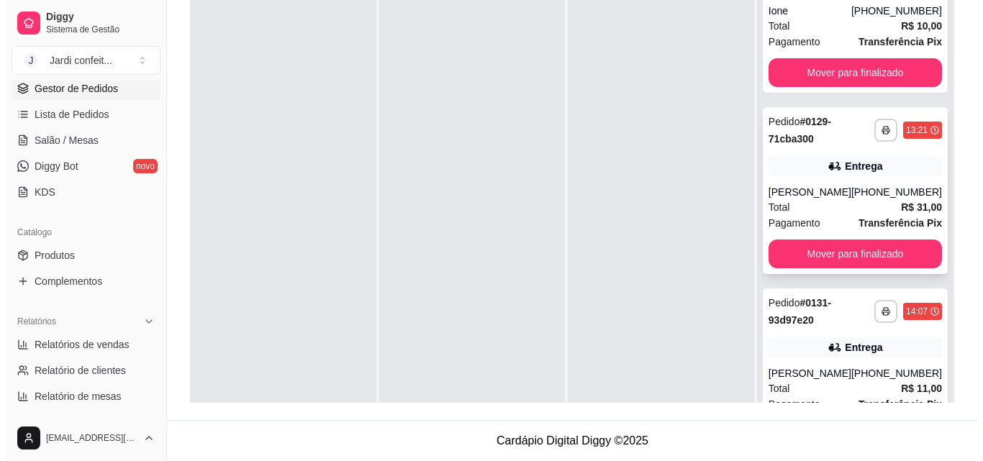
scroll to position [97, 0]
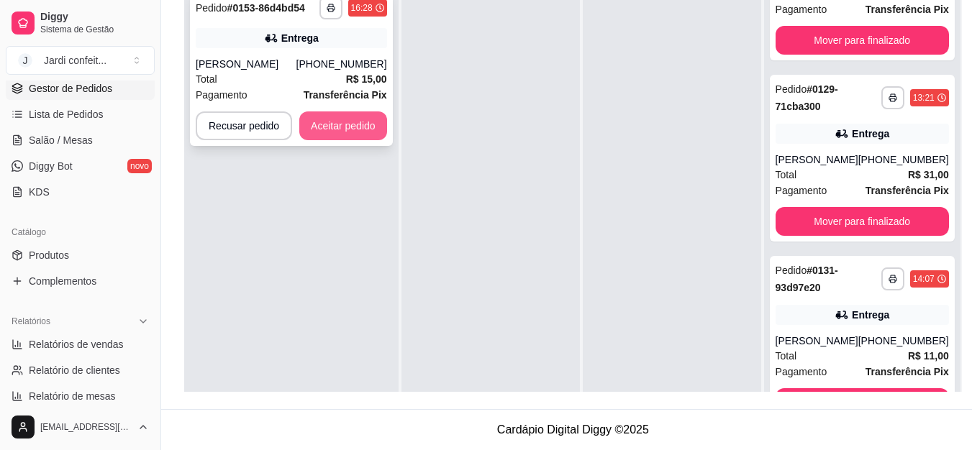
click at [369, 130] on button "Aceitar pedido" at bounding box center [343, 126] width 88 height 29
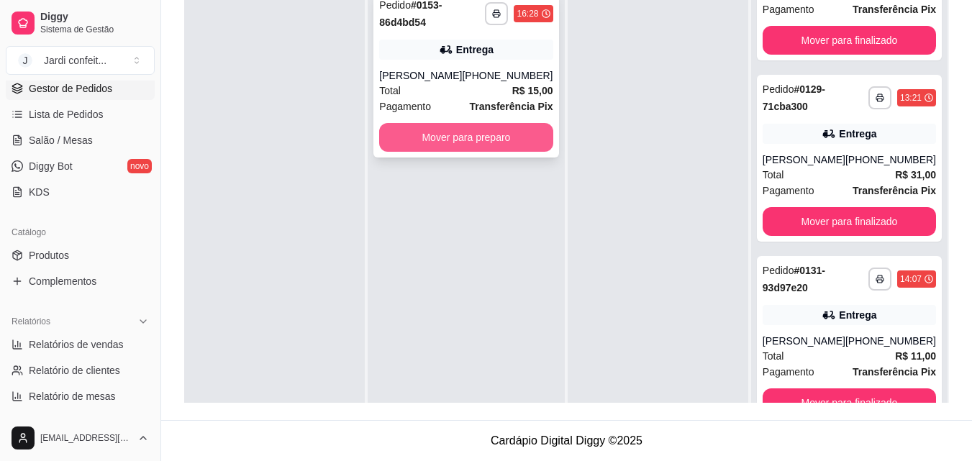
click at [451, 143] on button "Mover para preparo" at bounding box center [465, 137] width 173 height 29
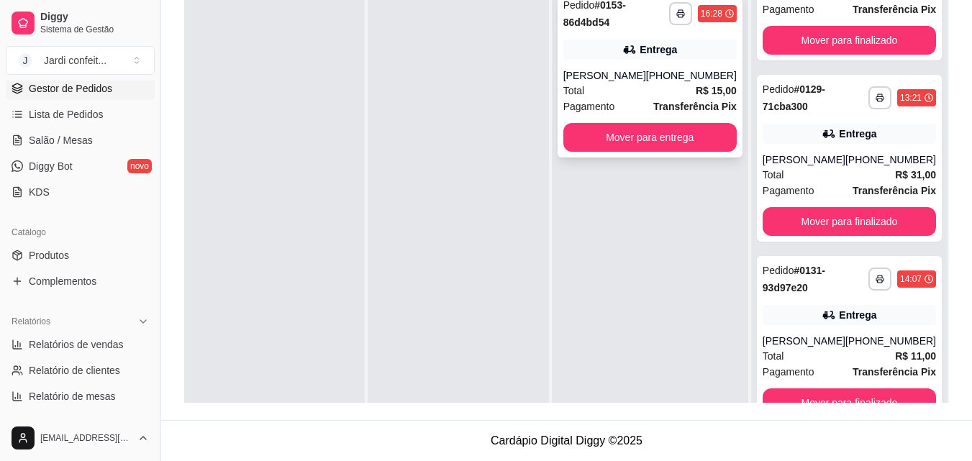
click at [652, 99] on div "Pagamento Transferência Pix" at bounding box center [649, 107] width 173 height 16
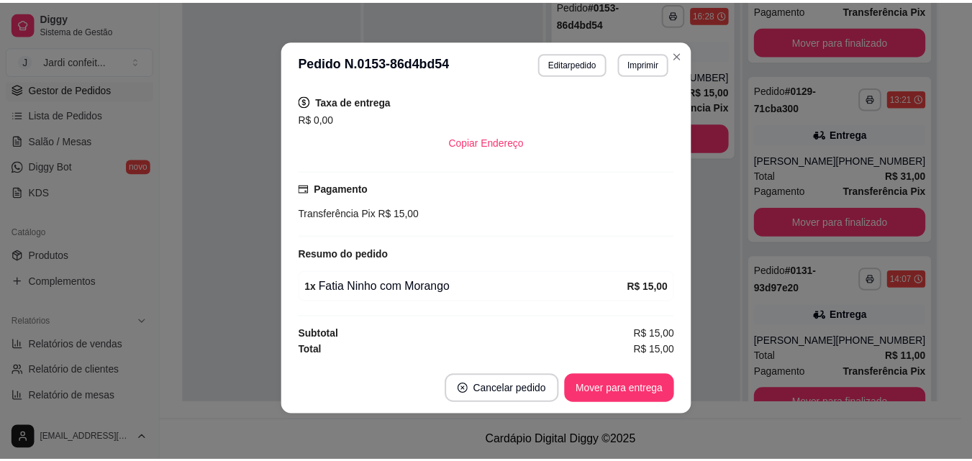
scroll to position [222, 0]
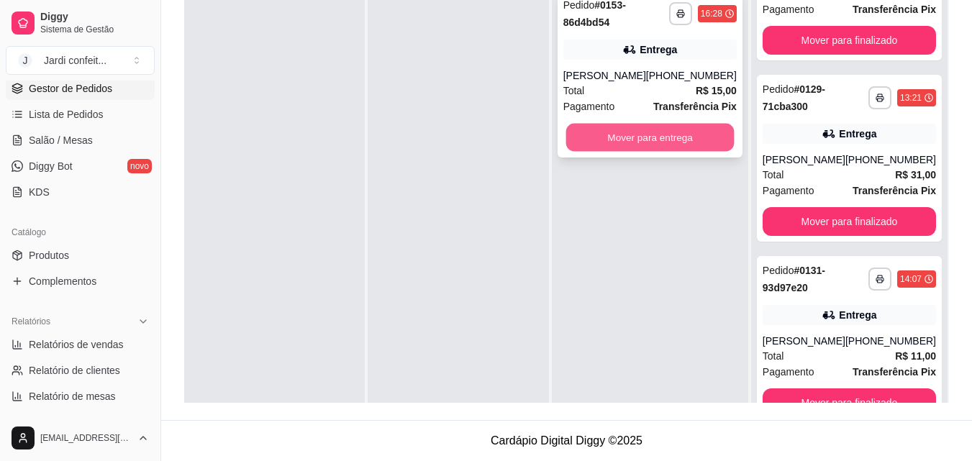
click at [647, 142] on button "Mover para entrega" at bounding box center [650, 138] width 168 height 28
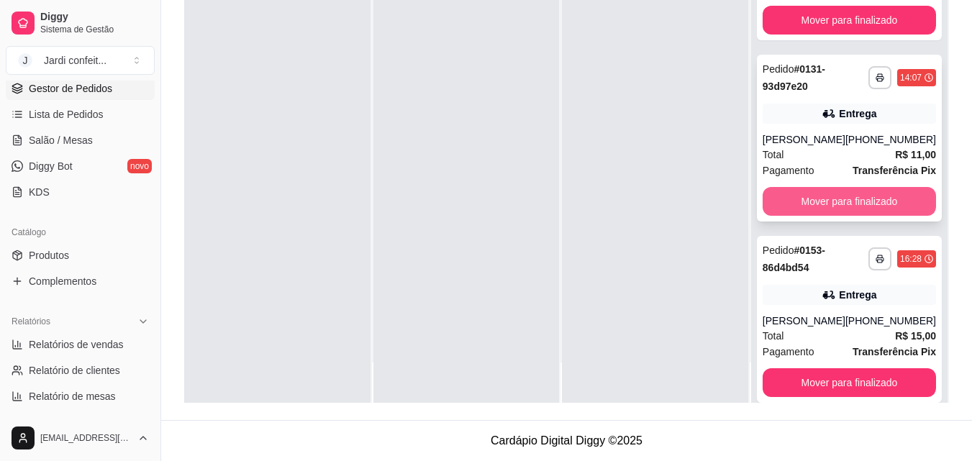
scroll to position [278, 0]
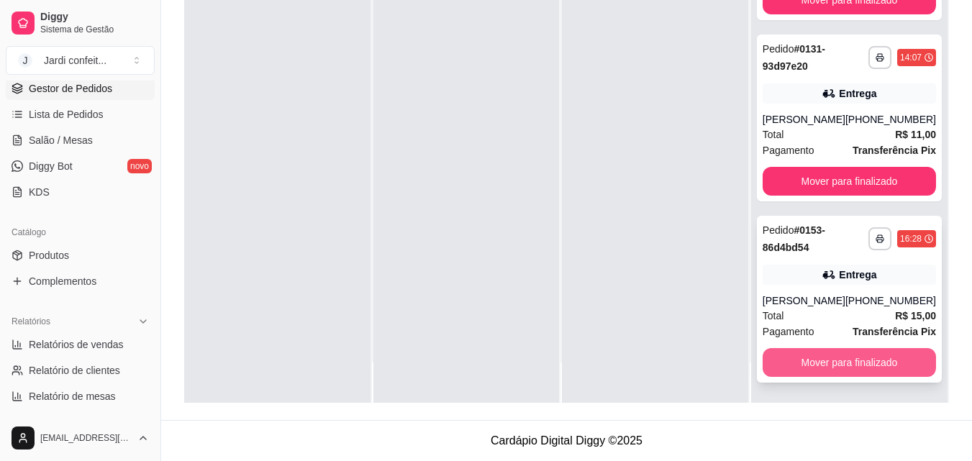
click at [865, 370] on button "Mover para finalizado" at bounding box center [849, 362] width 173 height 29
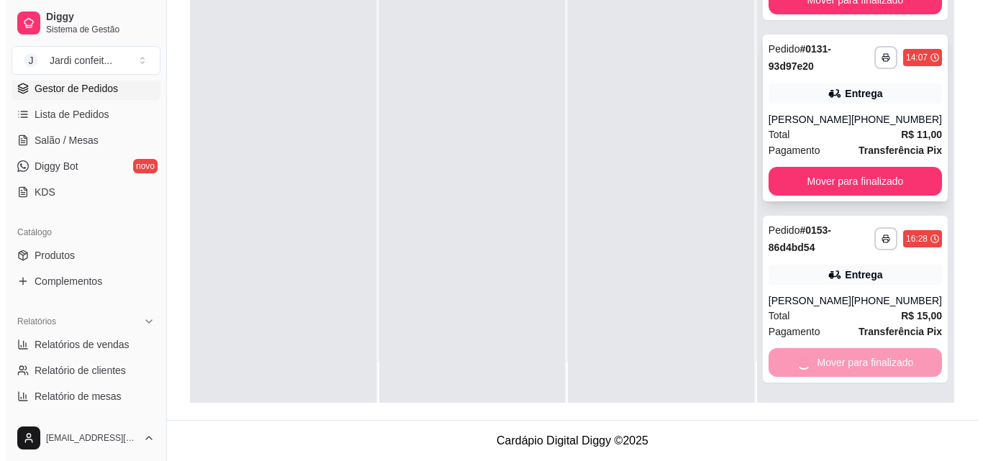
scroll to position [97, 0]
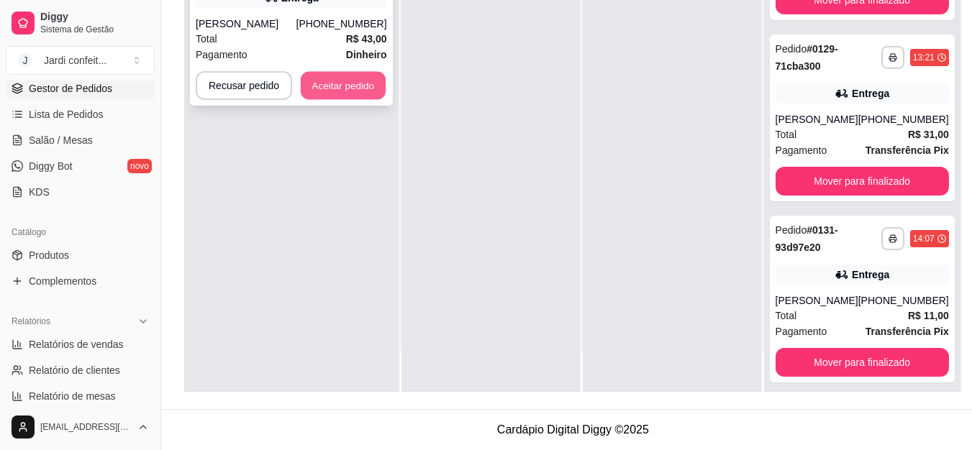
click at [345, 81] on button "Aceitar pedido" at bounding box center [343, 86] width 85 height 28
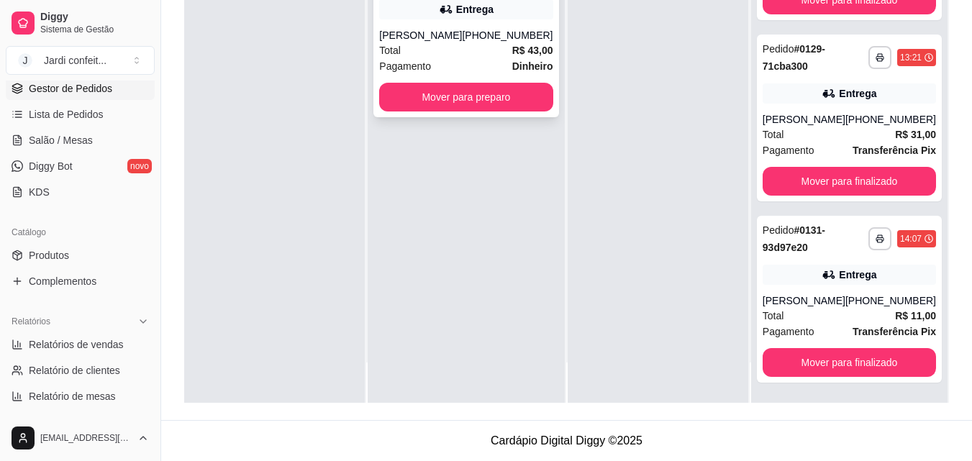
click at [473, 53] on div "Total R$ 43,00" at bounding box center [465, 50] width 173 height 16
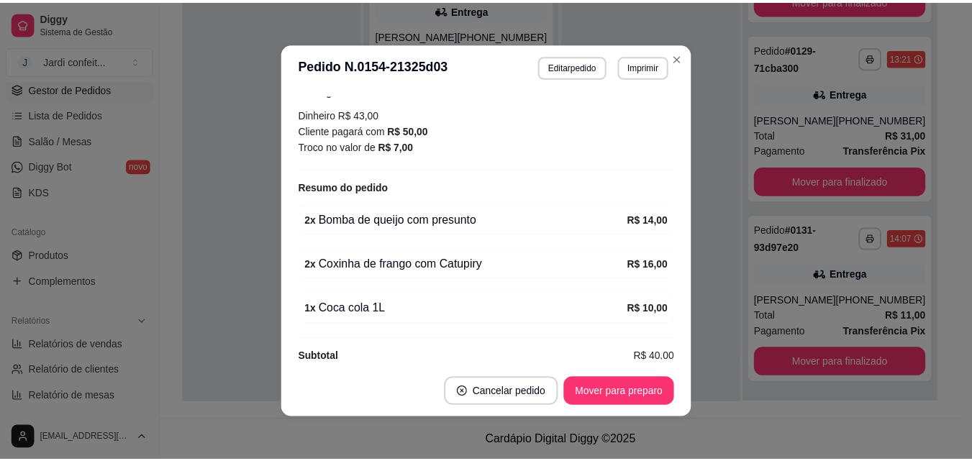
scroll to position [414, 0]
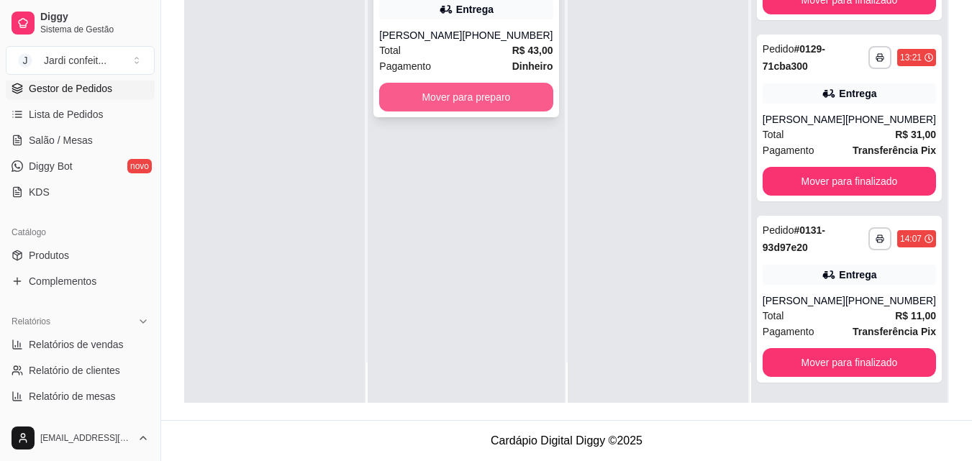
click at [481, 92] on button "Mover para preparo" at bounding box center [465, 97] width 173 height 29
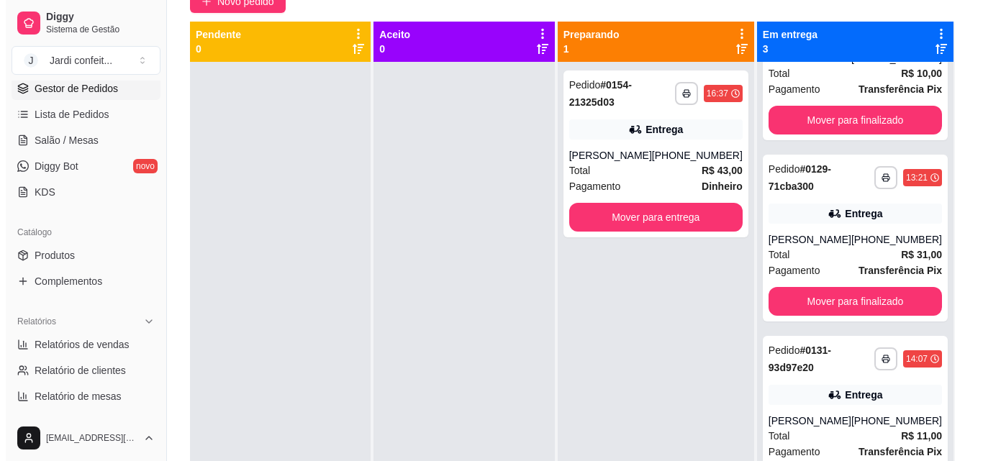
scroll to position [0, 0]
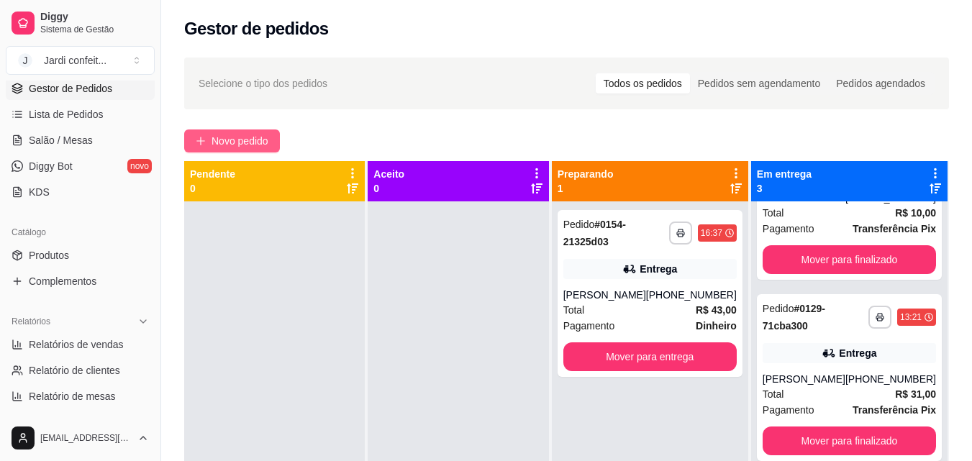
click at [259, 135] on span "Novo pedido" at bounding box center [240, 141] width 57 height 16
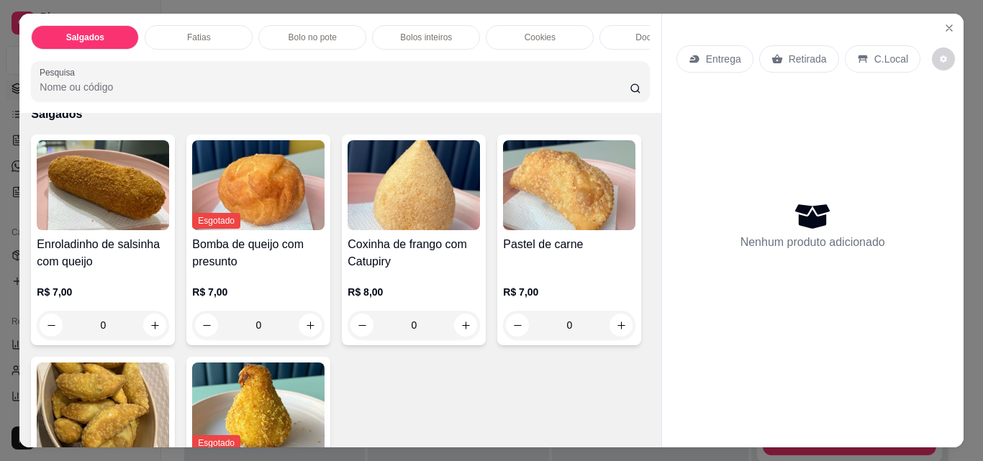
scroll to position [216, 0]
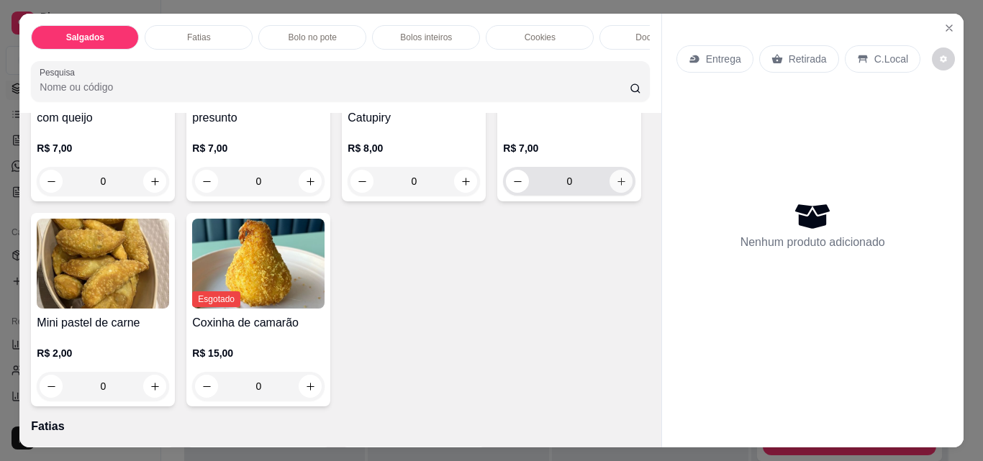
click at [610, 193] on button "increase-product-quantity" at bounding box center [621, 181] width 23 height 23
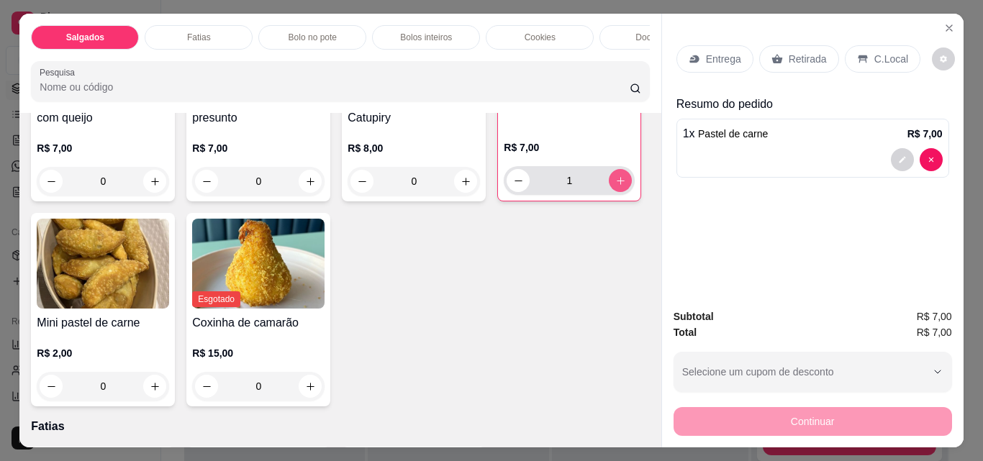
type input "1"
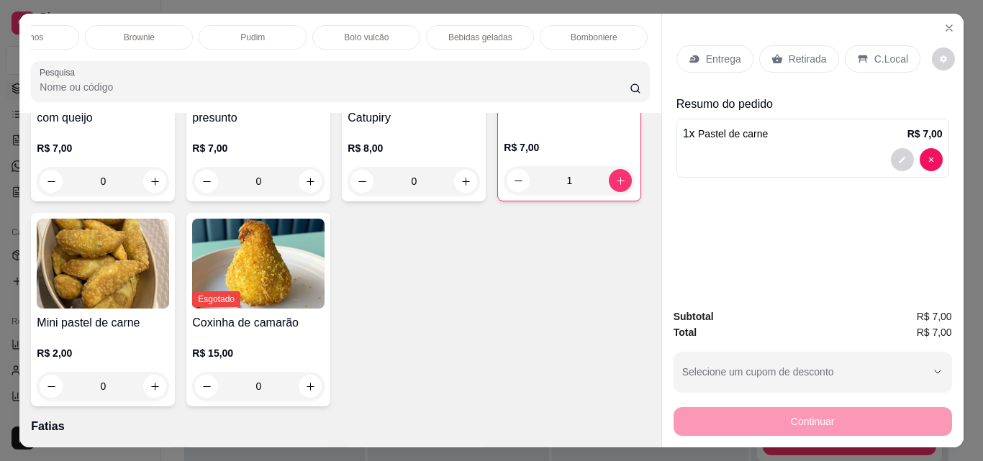
scroll to position [0, 740]
click at [354, 32] on p "Bebidas geladas" at bounding box center [368, 38] width 64 height 12
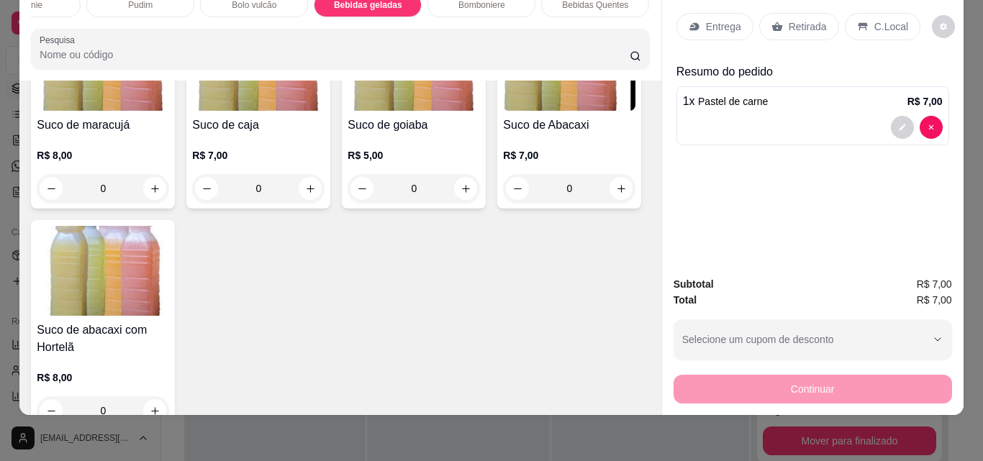
scroll to position [3212, 0]
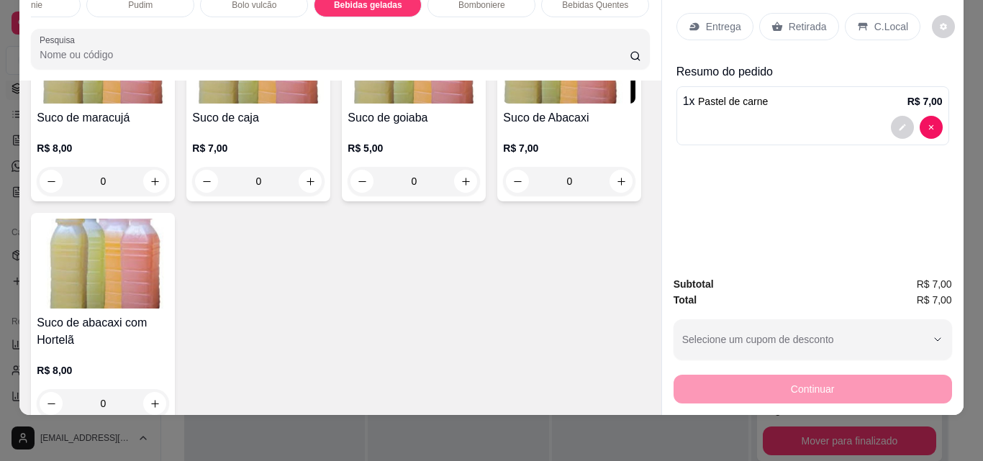
type input "1"
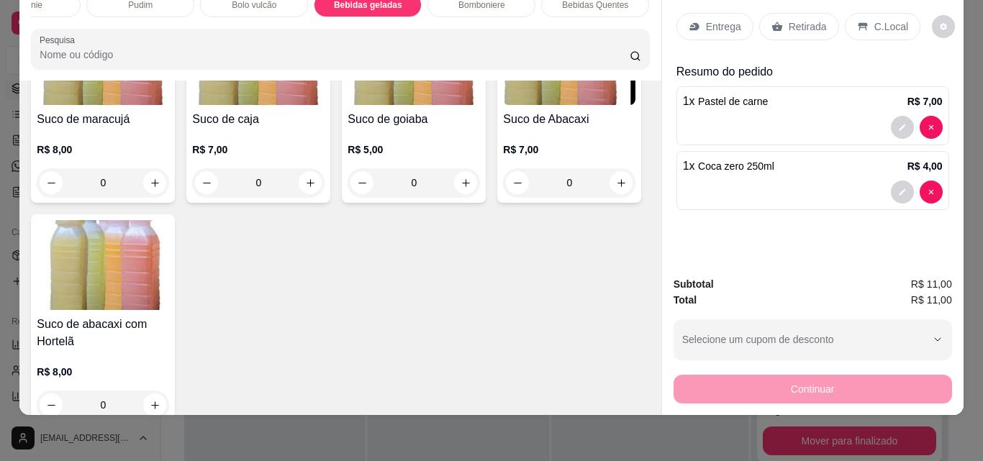
scroll to position [3213, 0]
click at [770, 22] on div "Retirada" at bounding box center [799, 26] width 80 height 27
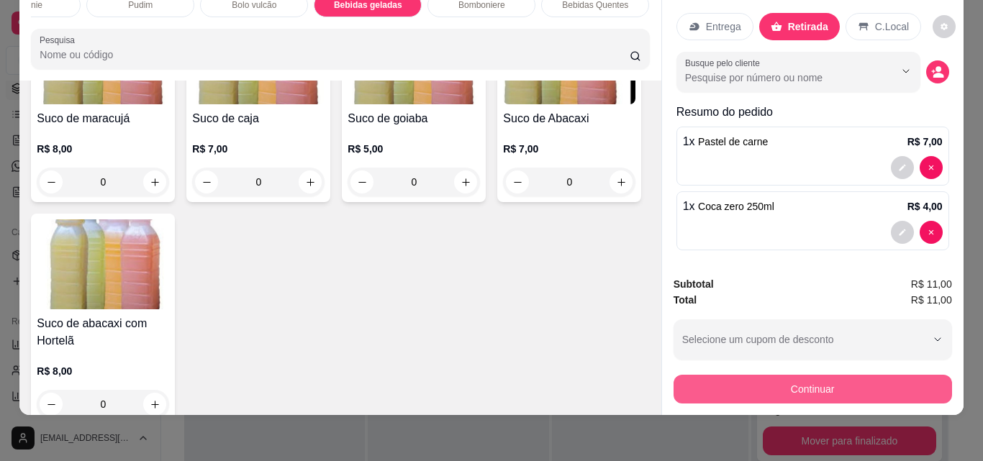
click at [833, 378] on button "Continuar" at bounding box center [813, 389] width 278 height 29
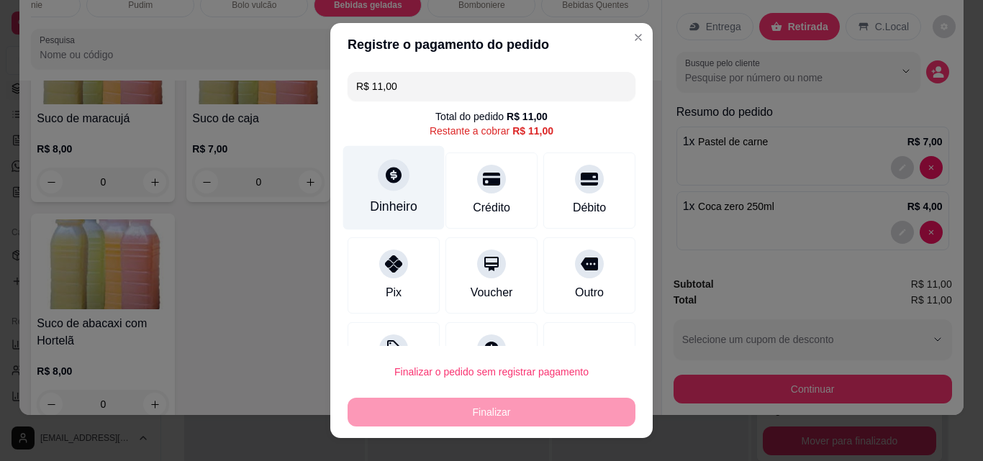
click at [404, 200] on div "Dinheiro" at bounding box center [393, 206] width 47 height 19
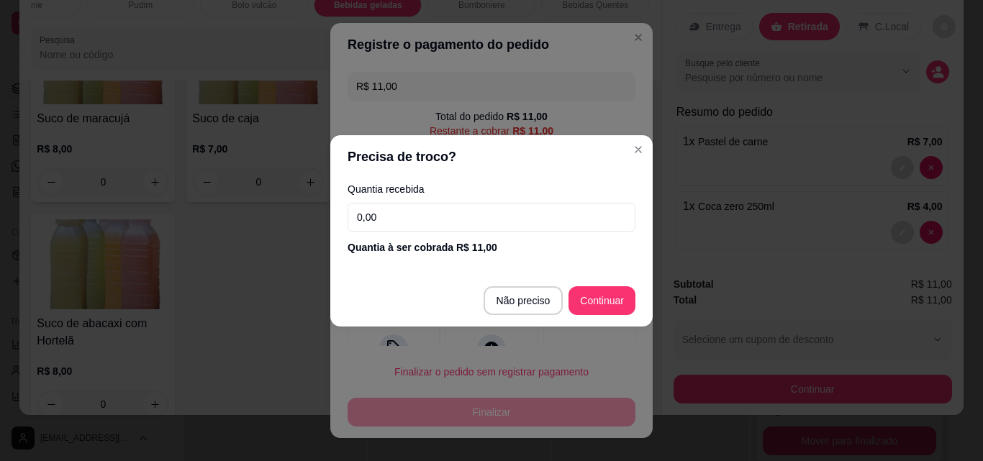
click at [406, 203] on input "0,00" at bounding box center [492, 217] width 288 height 29
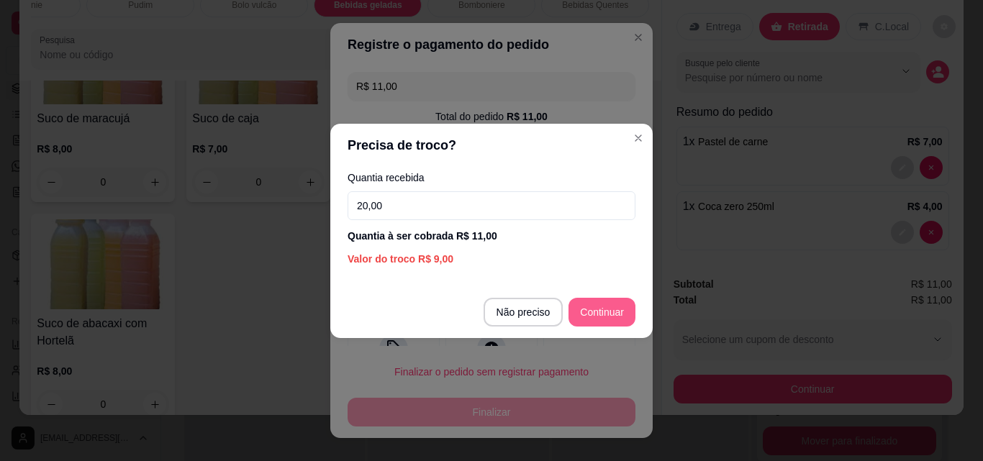
type input "20,00"
type input "R$ 0,00"
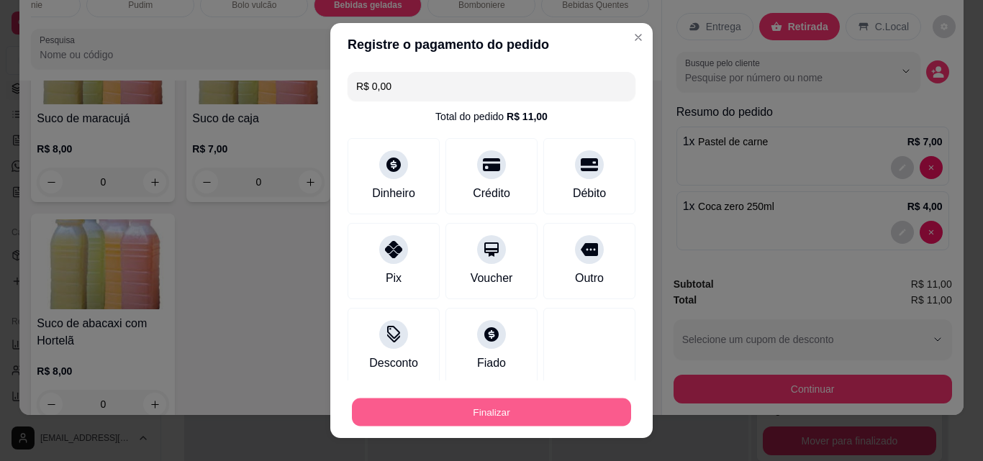
click at [576, 406] on button "Finalizar" at bounding box center [491, 413] width 279 height 28
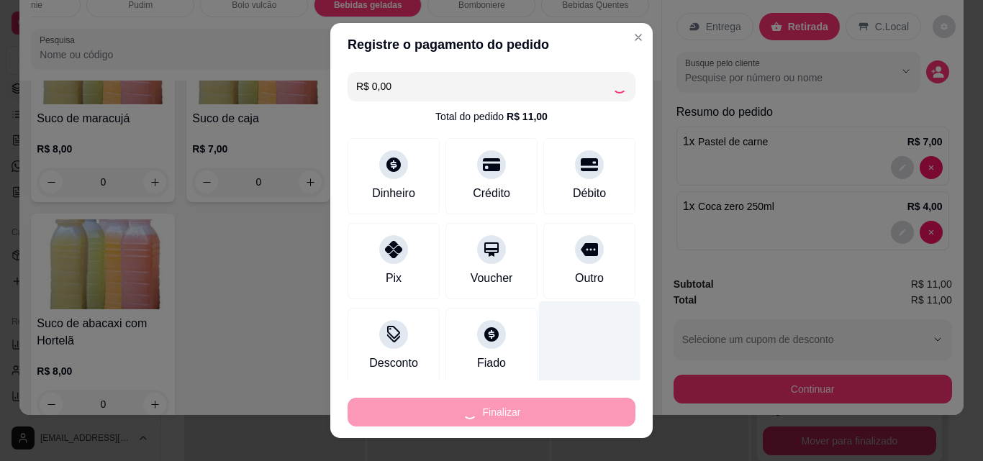
type input "0"
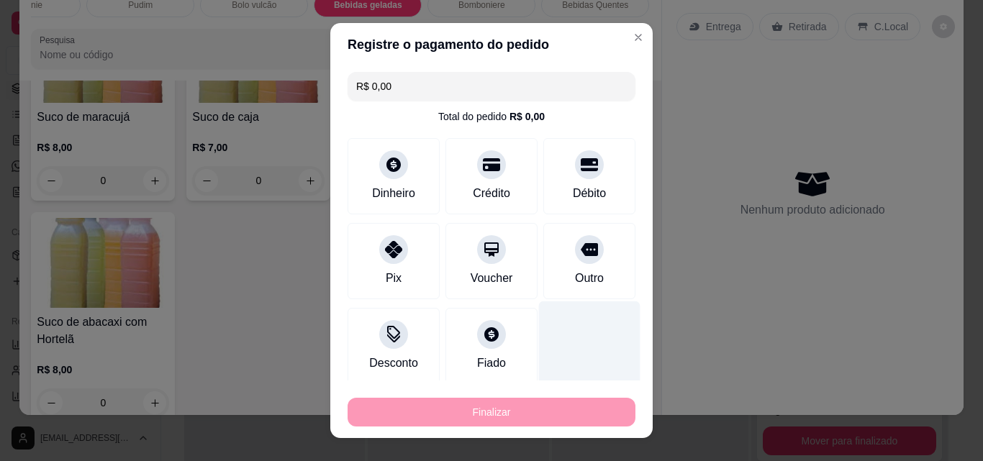
type input "-R$ 11,00"
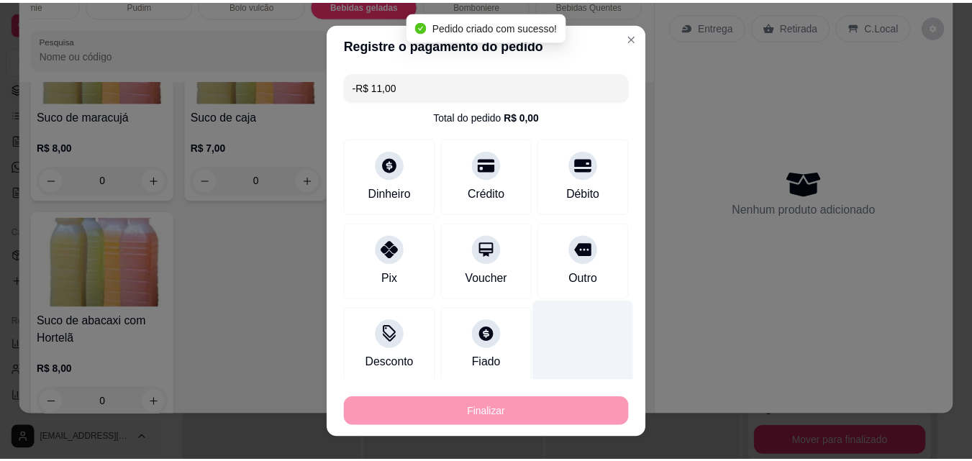
scroll to position [3211, 0]
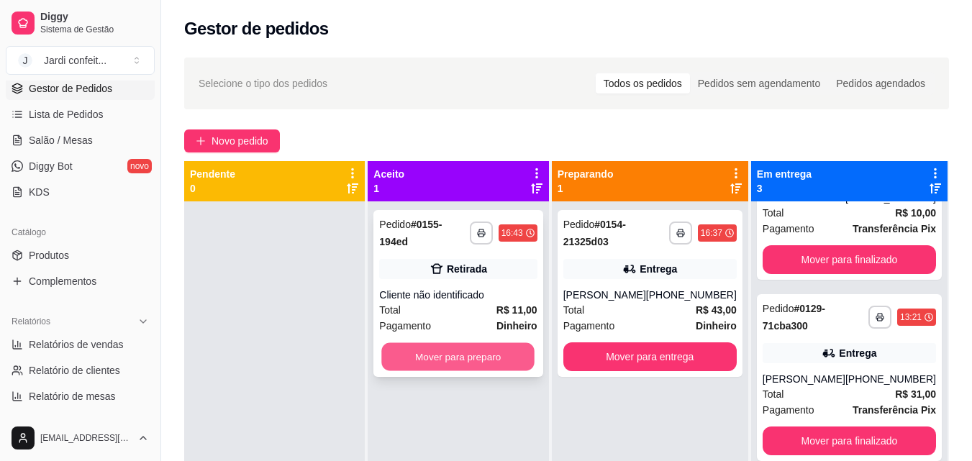
click at [489, 346] on button "Mover para preparo" at bounding box center [458, 357] width 153 height 28
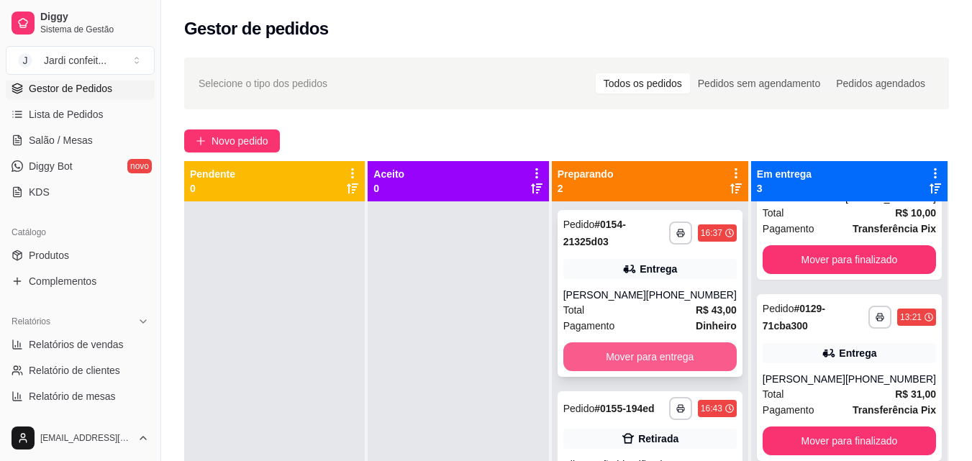
click at [659, 363] on button "Mover para entrega" at bounding box center [649, 357] width 173 height 29
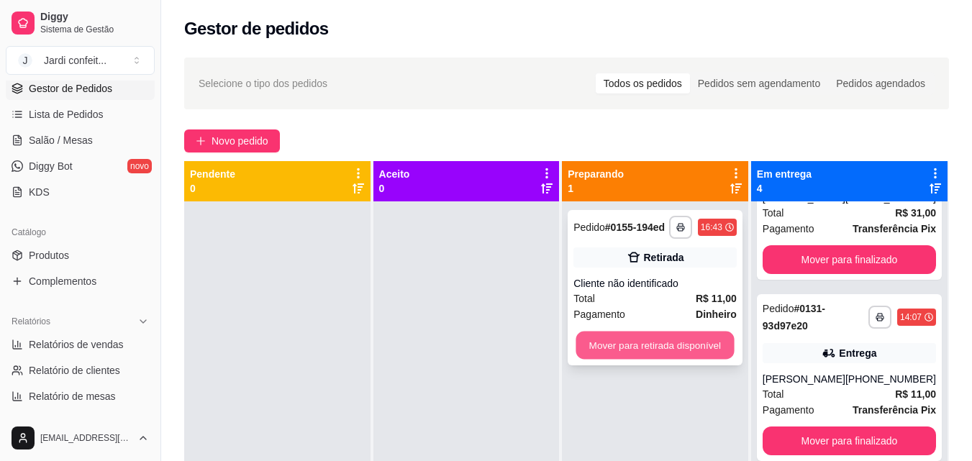
click at [690, 344] on button "Mover para retirada disponível" at bounding box center [655, 346] width 158 height 28
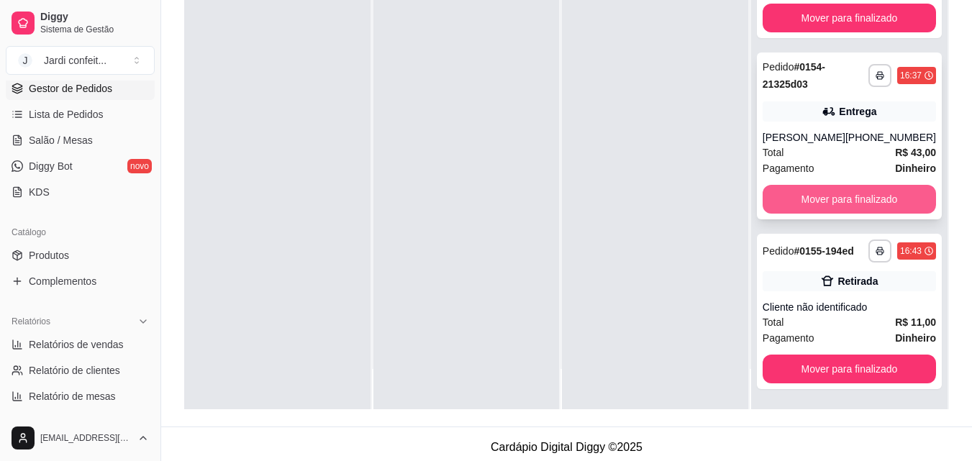
scroll to position [216, 0]
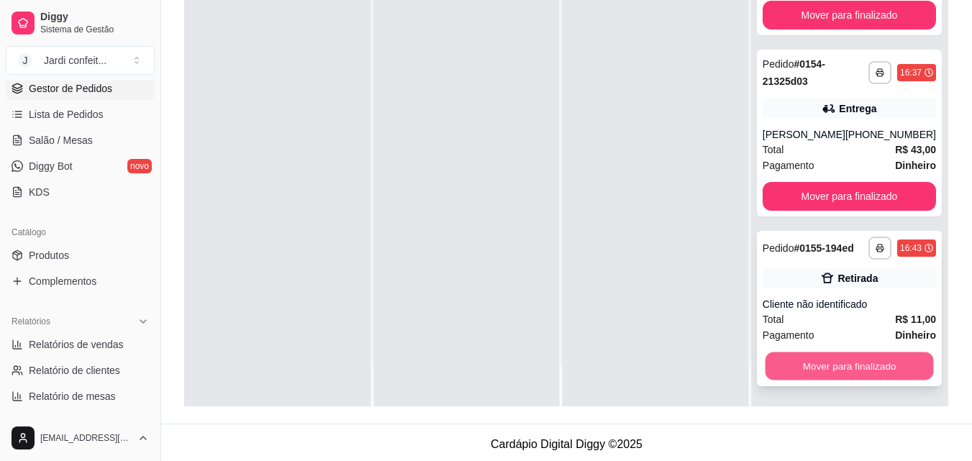
click at [855, 376] on button "Mover para finalizado" at bounding box center [849, 367] width 168 height 28
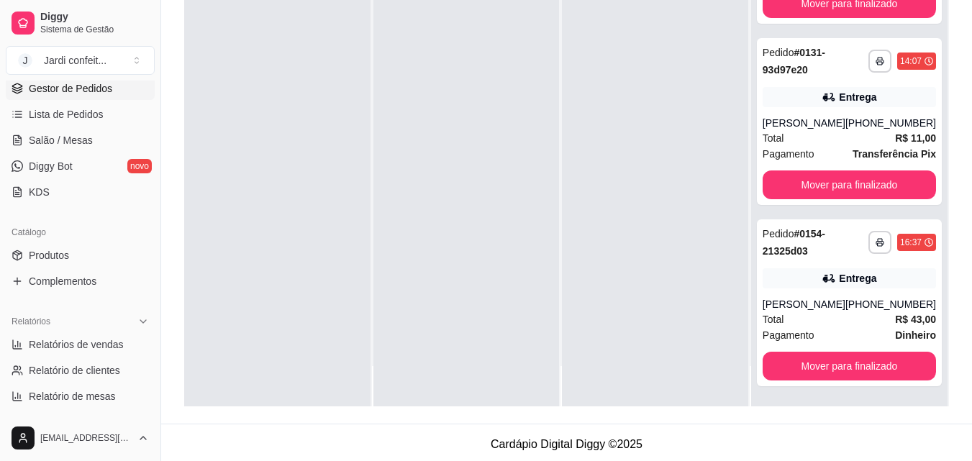
scroll to position [278, 0]
click at [874, 367] on button "Mover para finalizado" at bounding box center [849, 366] width 173 height 29
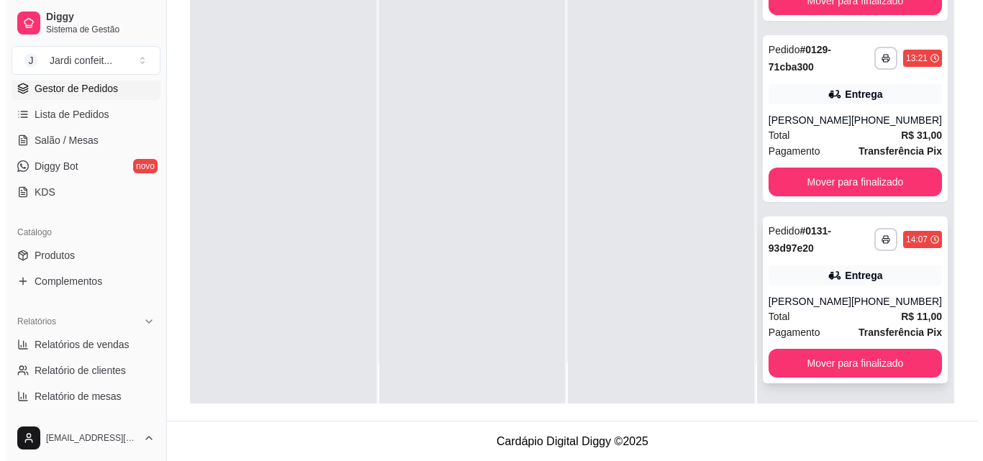
scroll to position [219, 0]
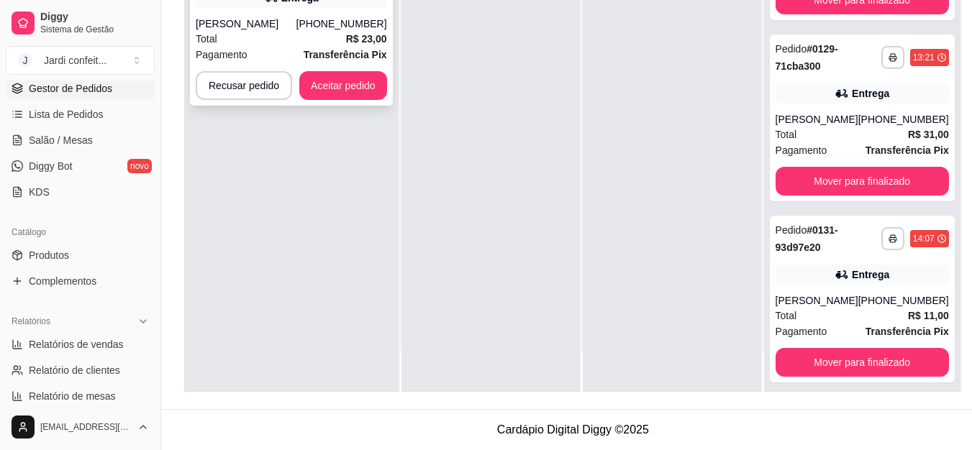
click at [320, 47] on div "Total R$ 23,00" at bounding box center [291, 39] width 191 height 16
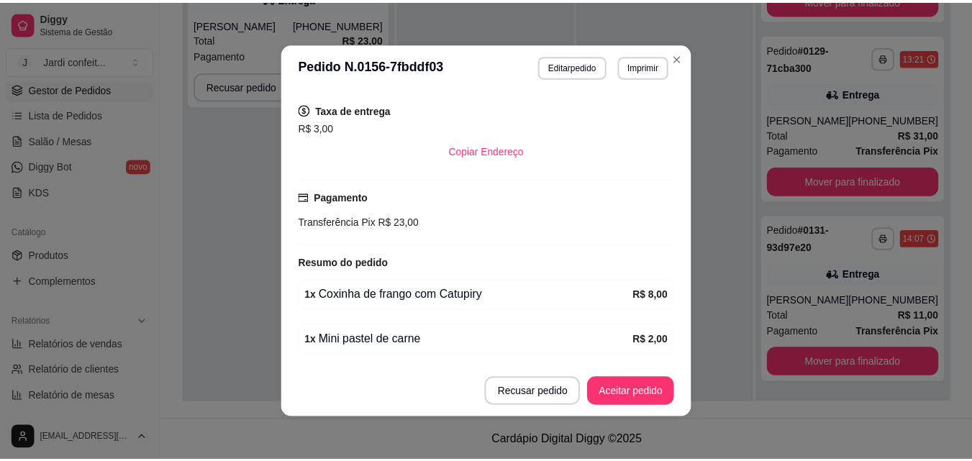
scroll to position [383, 0]
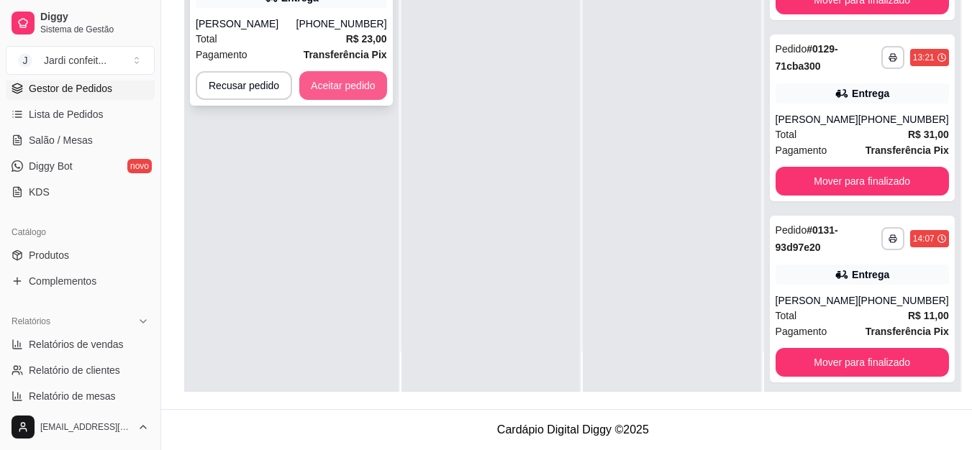
click at [325, 97] on button "Aceitar pedido" at bounding box center [343, 85] width 88 height 29
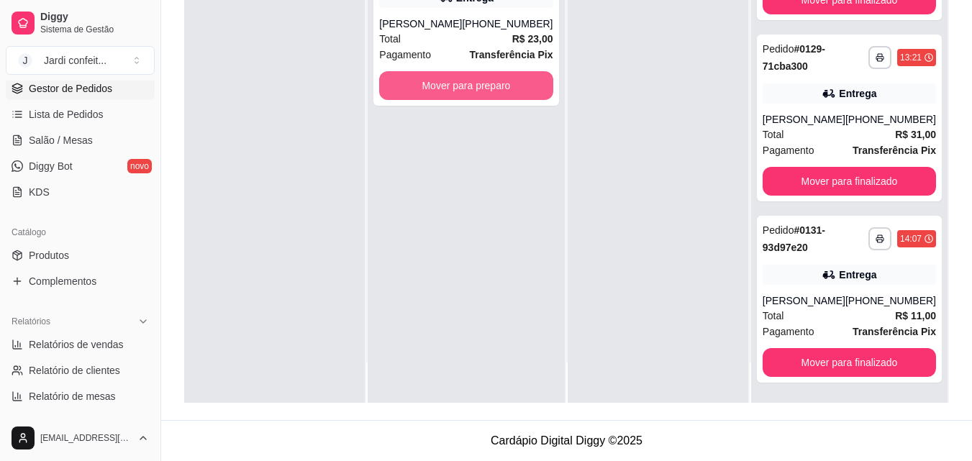
click at [510, 100] on button "Mover para preparo" at bounding box center [465, 85] width 173 height 29
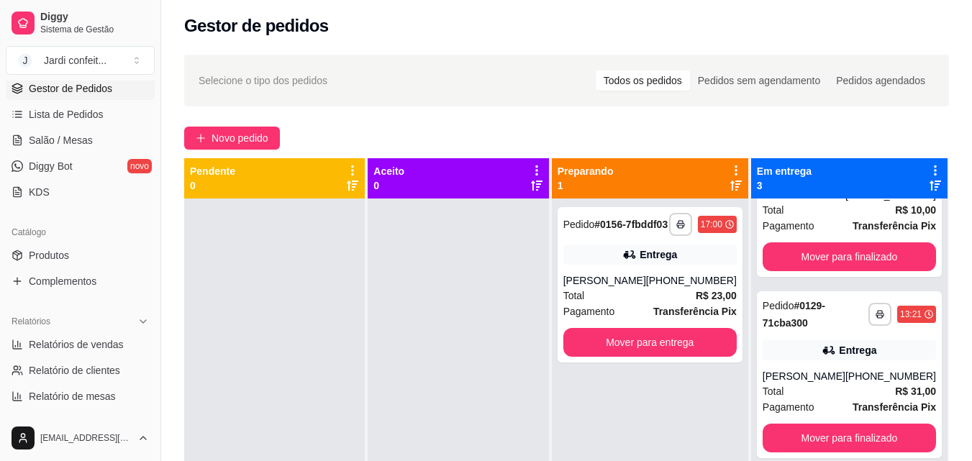
scroll to position [0, 0]
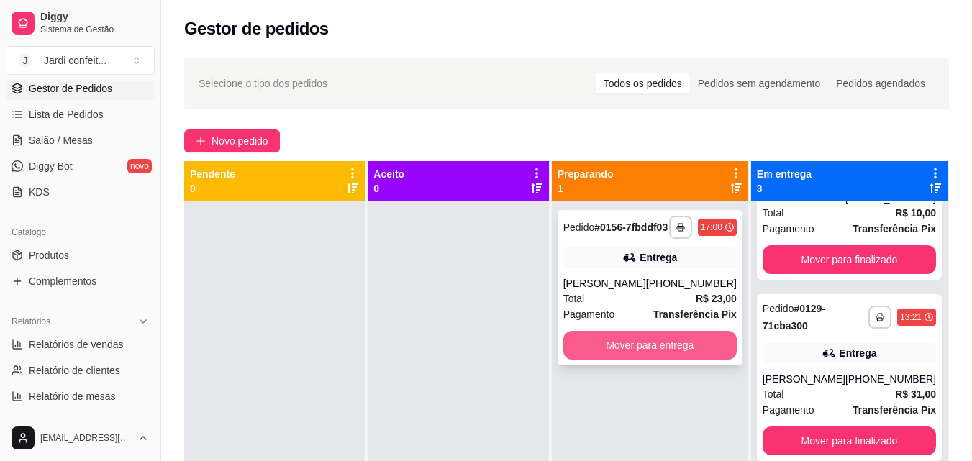
click at [669, 360] on button "Mover para entrega" at bounding box center [649, 345] width 173 height 29
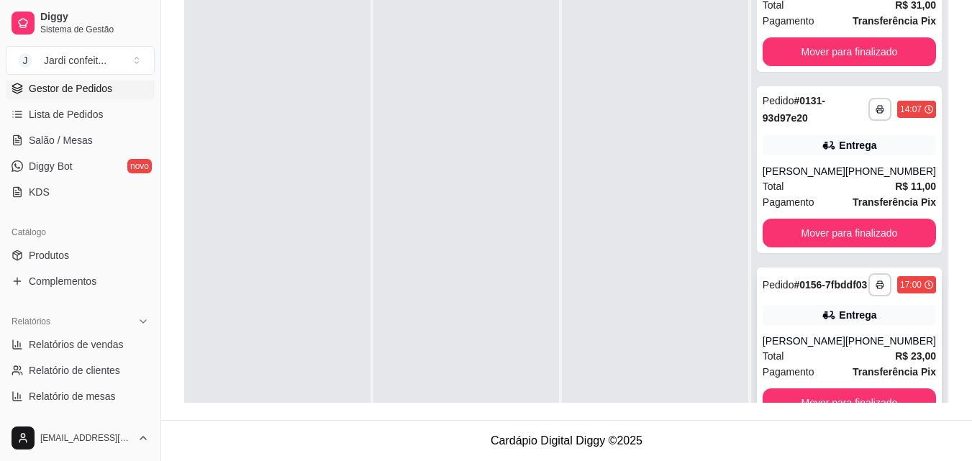
scroll to position [40, 0]
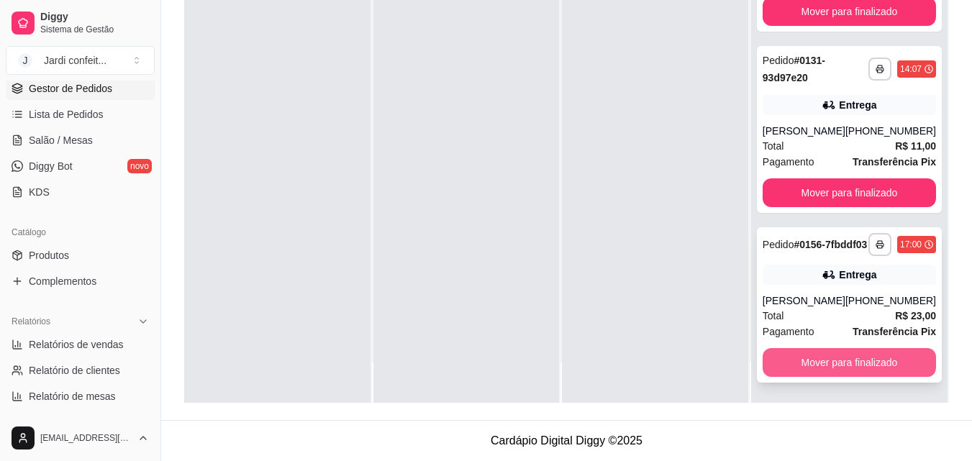
click at [855, 362] on button "Mover para finalizado" at bounding box center [849, 362] width 173 height 29
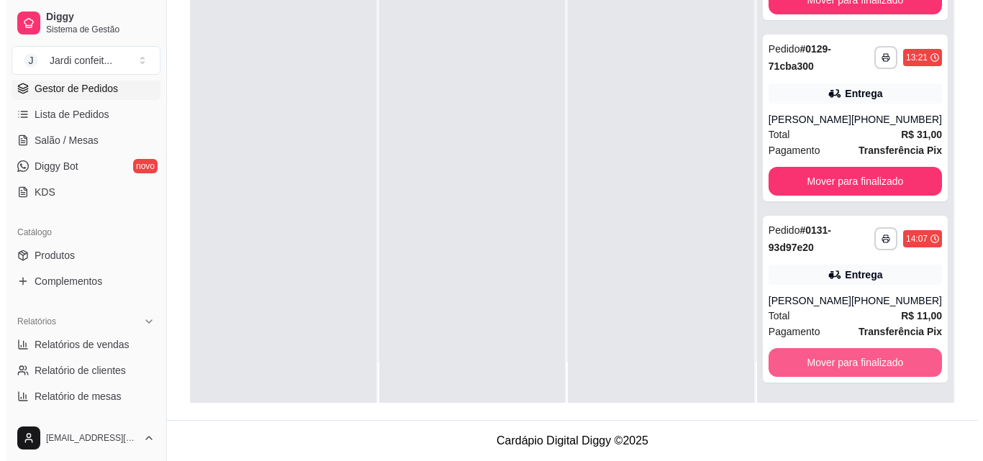
scroll to position [97, 0]
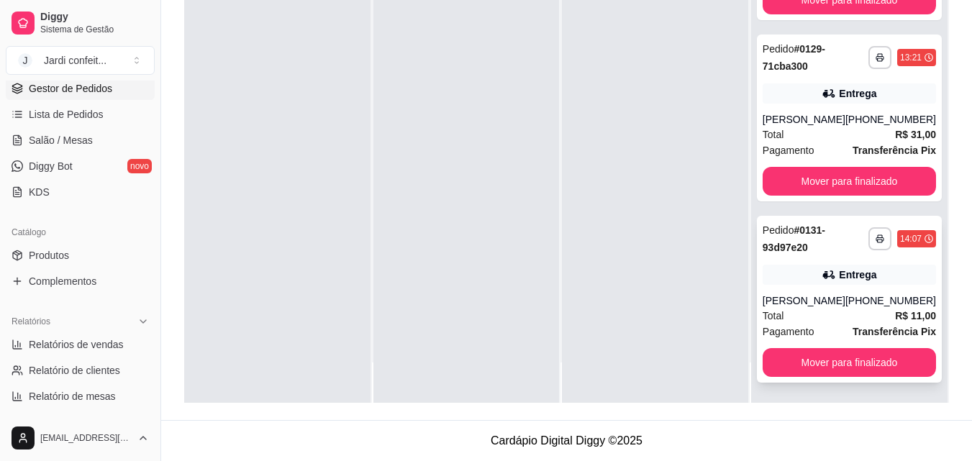
click at [865, 313] on div "Total R$ 11,00" at bounding box center [849, 316] width 173 height 16
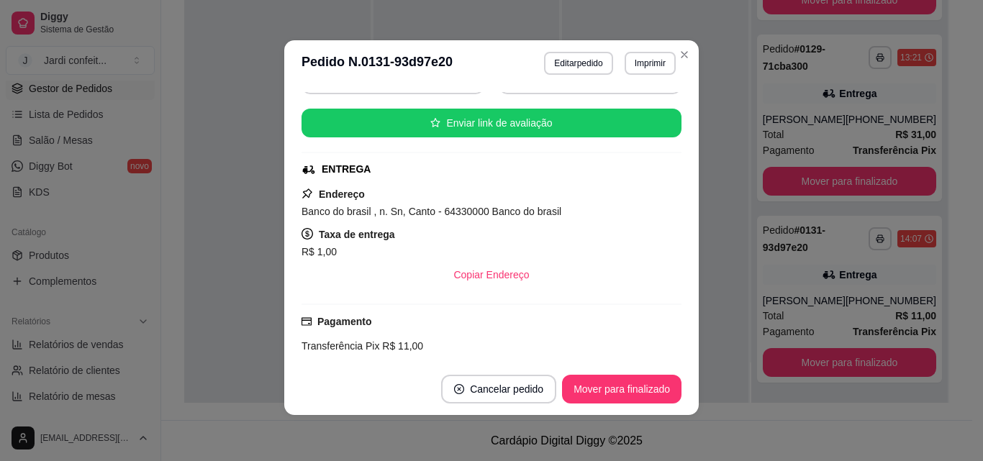
scroll to position [0, 0]
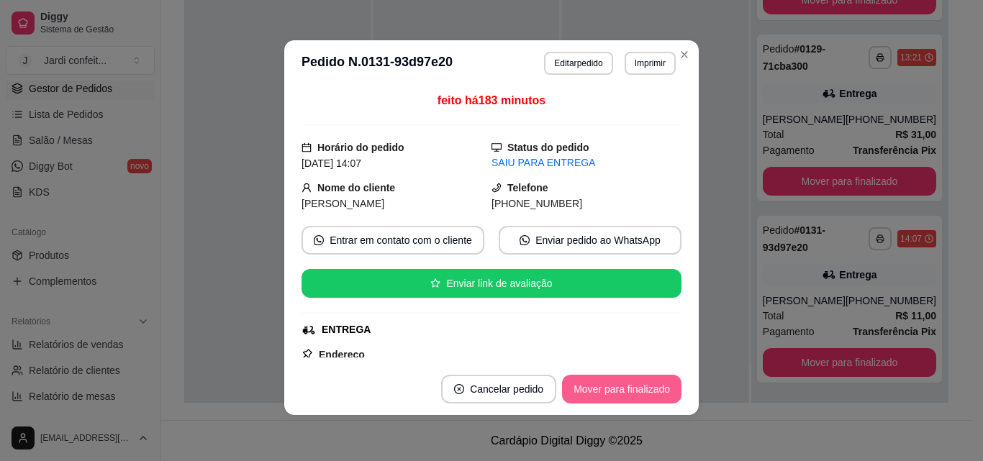
click at [624, 393] on button "Mover para finalizado" at bounding box center [621, 389] width 119 height 29
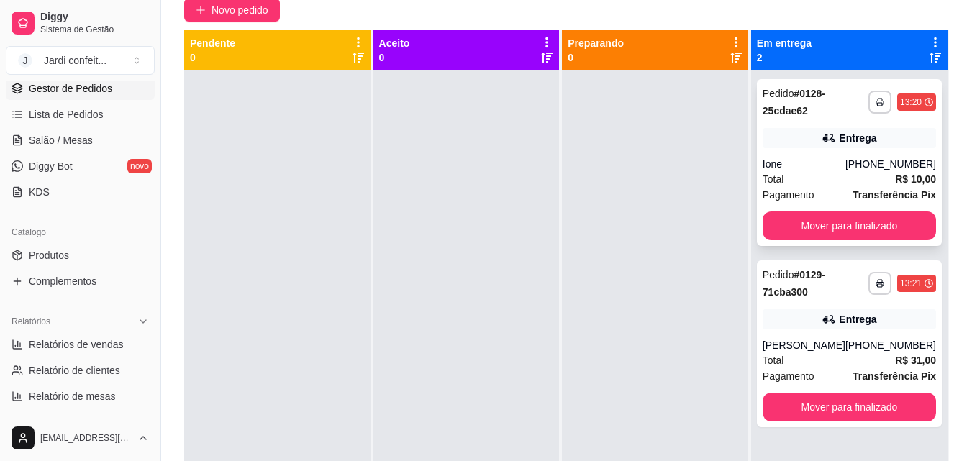
scroll to position [144, 0]
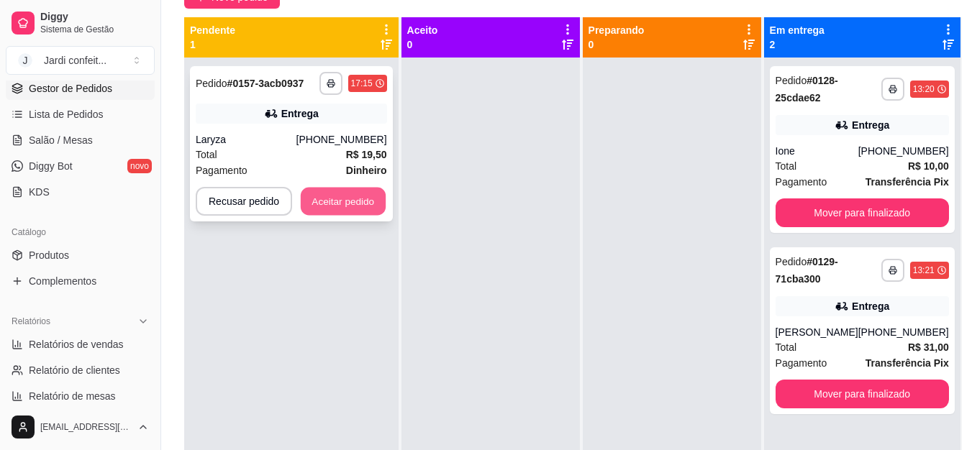
click at [354, 194] on button "Aceitar pedido" at bounding box center [343, 202] width 85 height 28
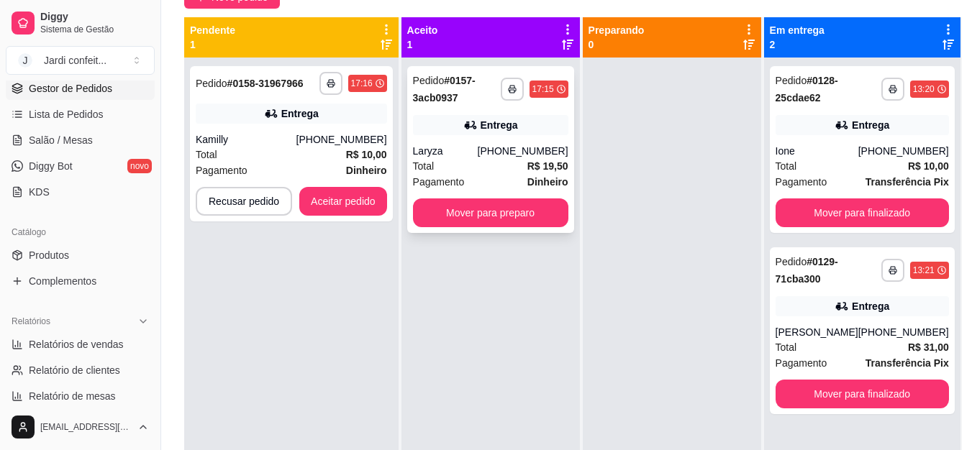
click at [538, 158] on div "[PHONE_NUMBER]" at bounding box center [523, 151] width 91 height 14
click at [347, 193] on button "Aceitar pedido" at bounding box center [343, 202] width 85 height 28
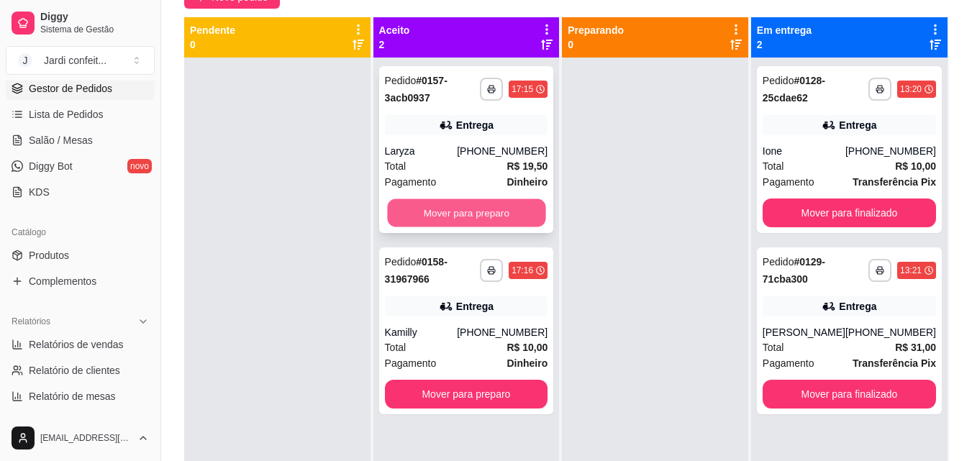
click at [489, 217] on button "Mover para preparo" at bounding box center [466, 213] width 158 height 28
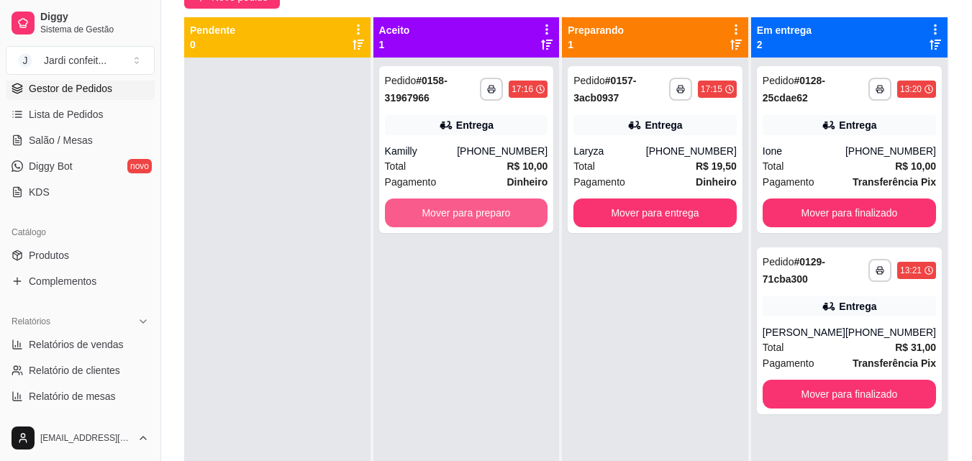
click at [489, 217] on button "Mover para preparo" at bounding box center [466, 213] width 163 height 29
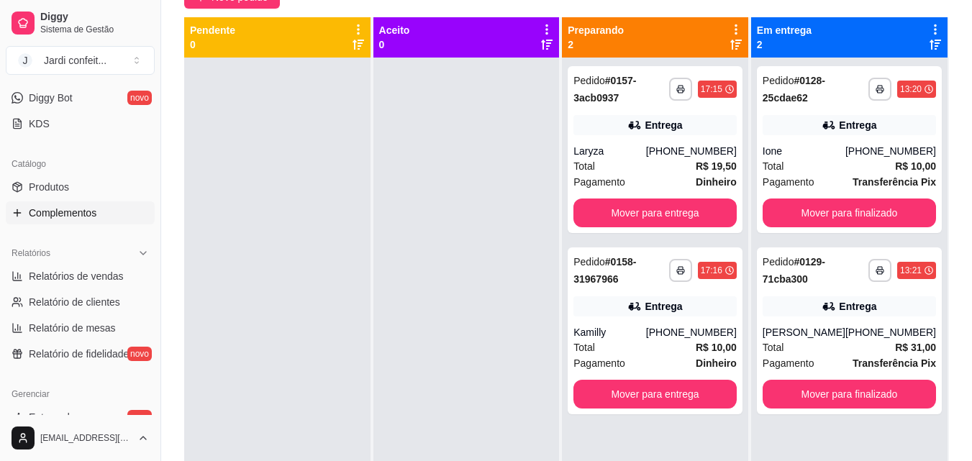
scroll to position [288, 0]
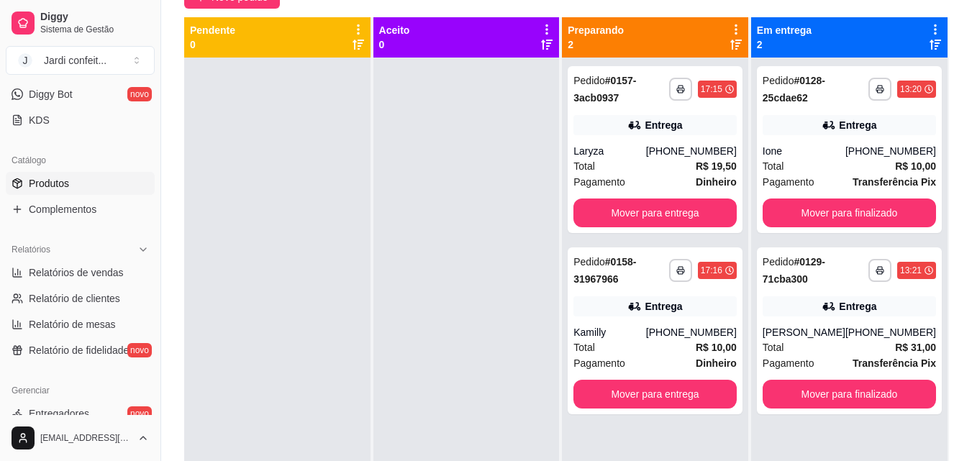
click at [109, 183] on link "Produtos" at bounding box center [80, 183] width 149 height 23
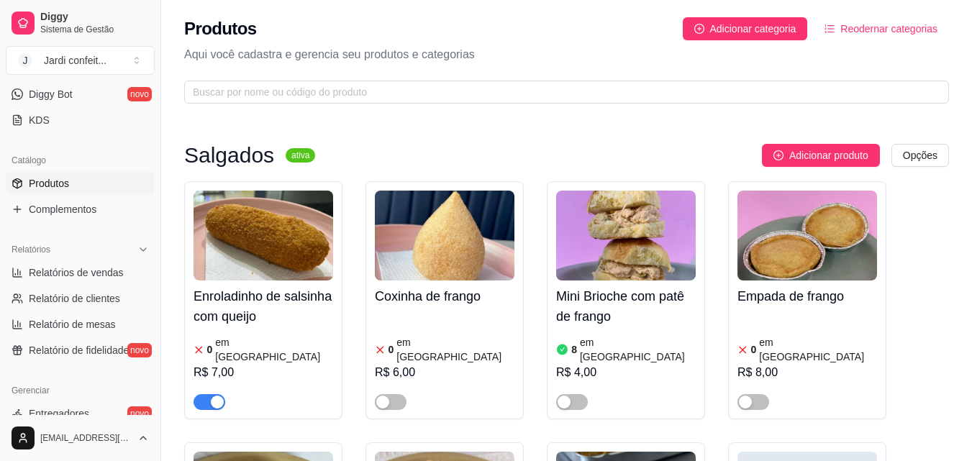
click at [206, 394] on span "button" at bounding box center [210, 402] width 32 height 16
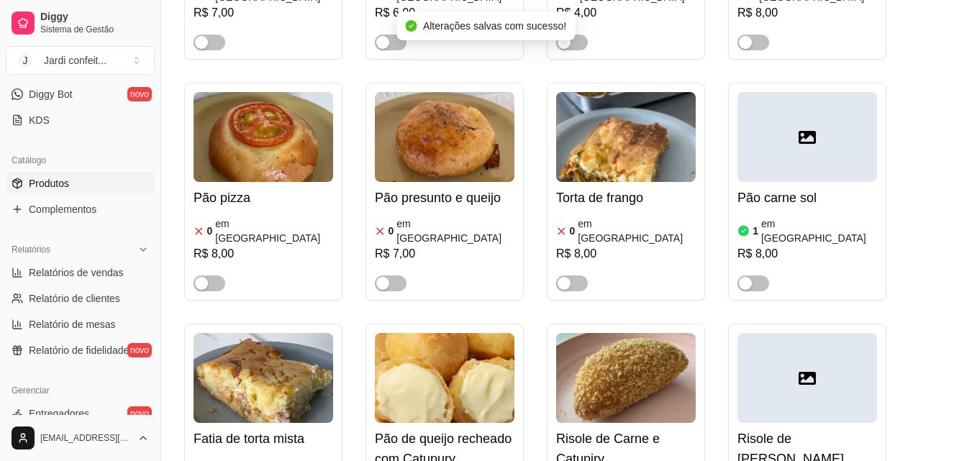
scroll to position [792, 0]
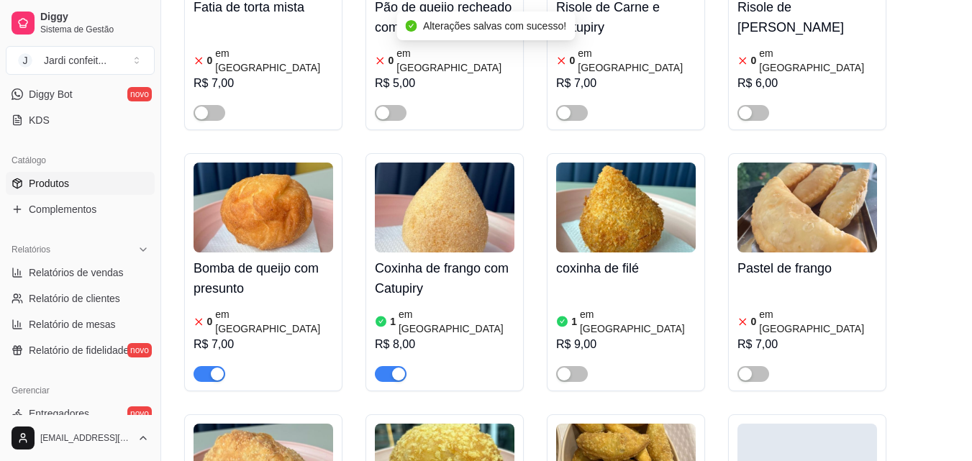
click at [208, 366] on button "button" at bounding box center [210, 374] width 32 height 16
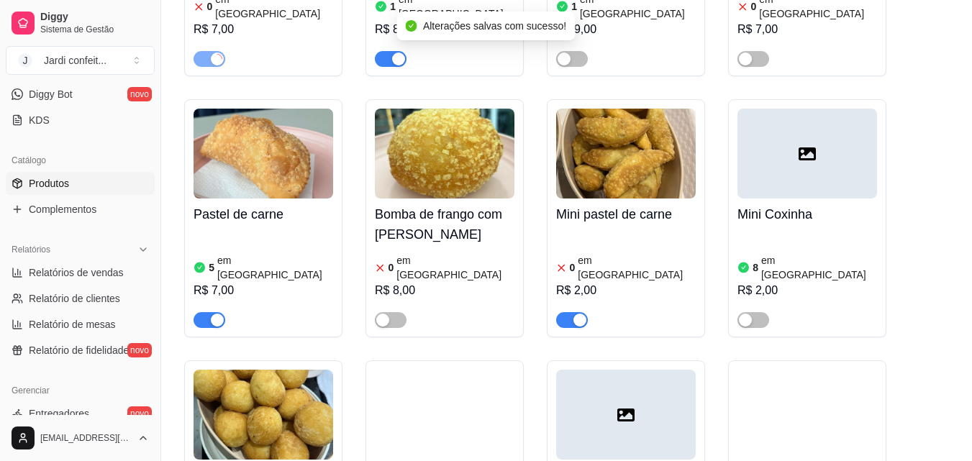
scroll to position [1151, 0]
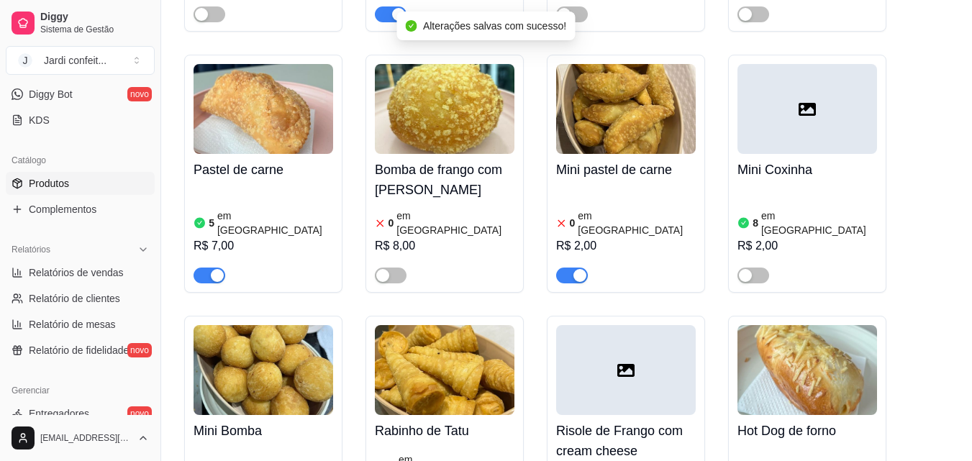
click at [565, 268] on span "button" at bounding box center [572, 276] width 32 height 16
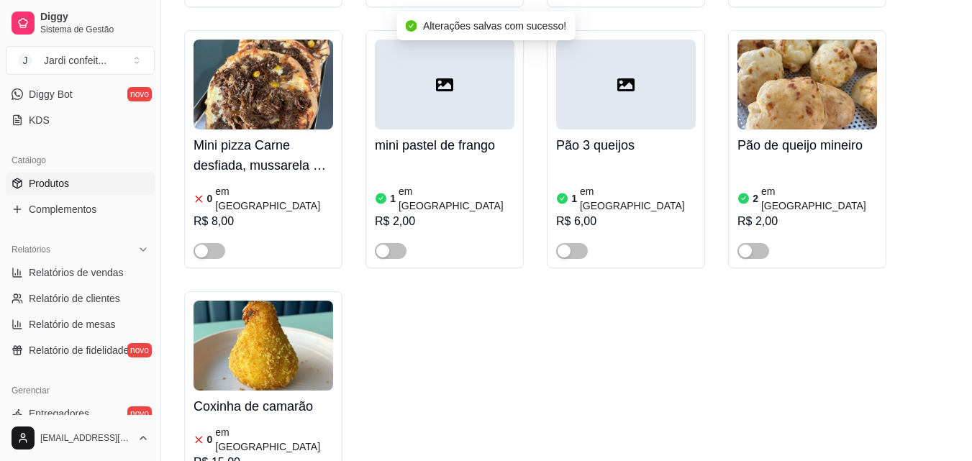
scroll to position [2519, 0]
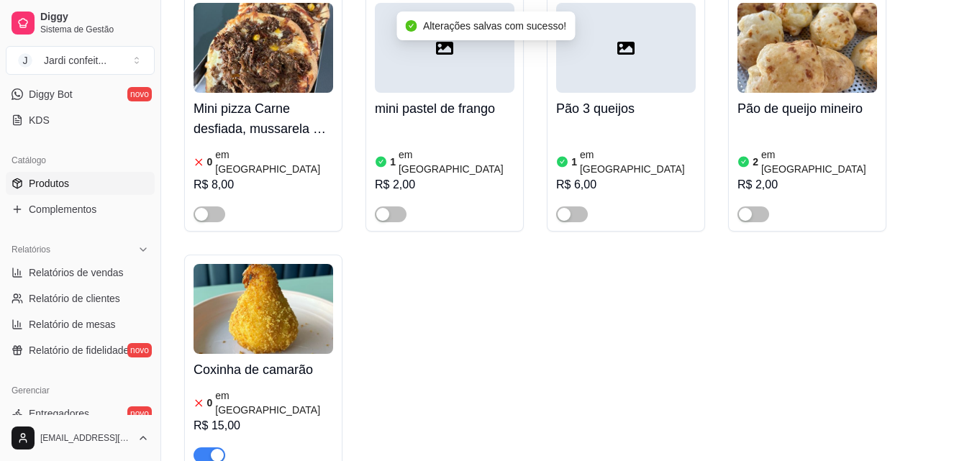
click at [207, 448] on span "button" at bounding box center [210, 456] width 32 height 16
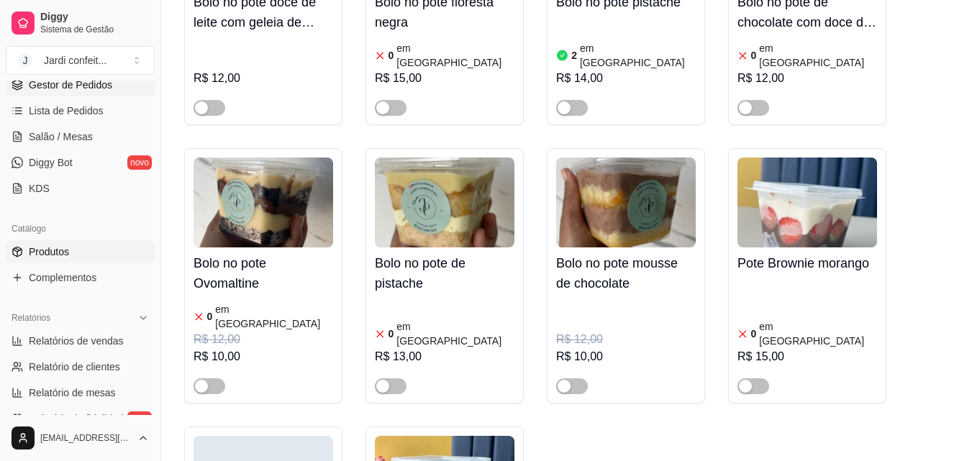
scroll to position [0, 0]
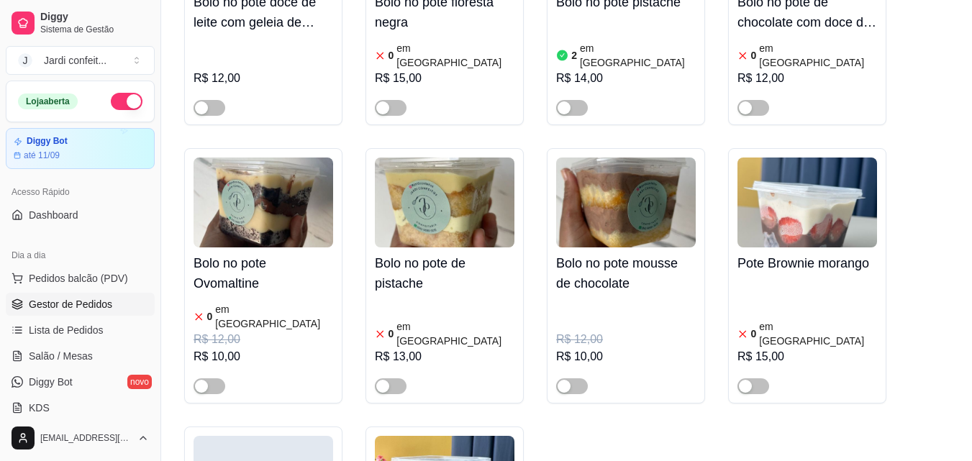
click at [103, 309] on span "Gestor de Pedidos" at bounding box center [70, 304] width 83 height 14
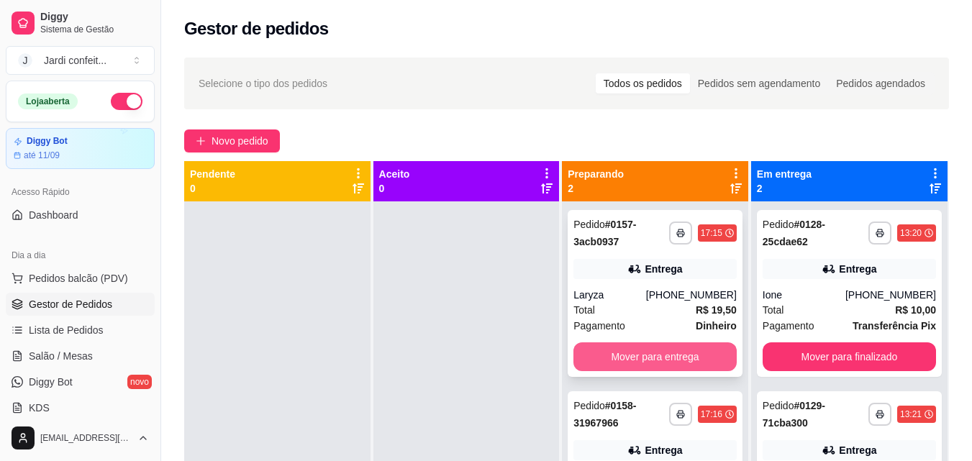
click at [697, 357] on button "Mover para entrega" at bounding box center [655, 357] width 163 height 29
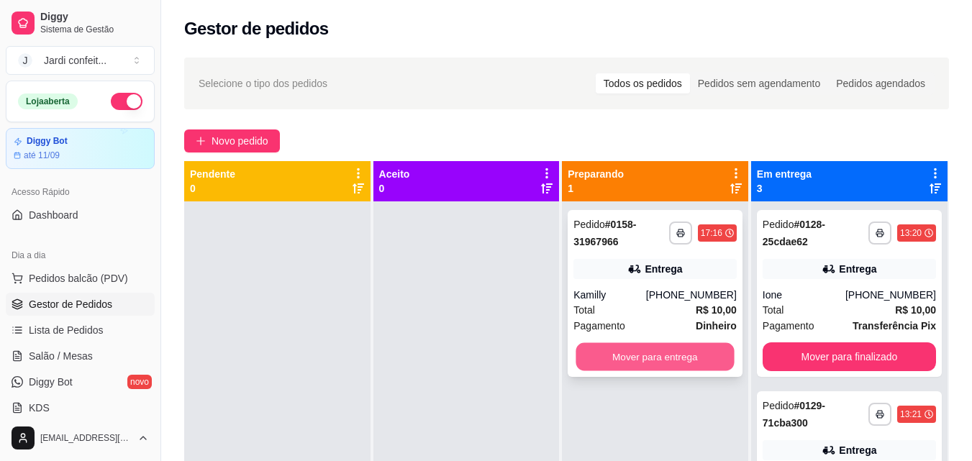
click at [695, 355] on button "Mover para entrega" at bounding box center [655, 357] width 158 height 28
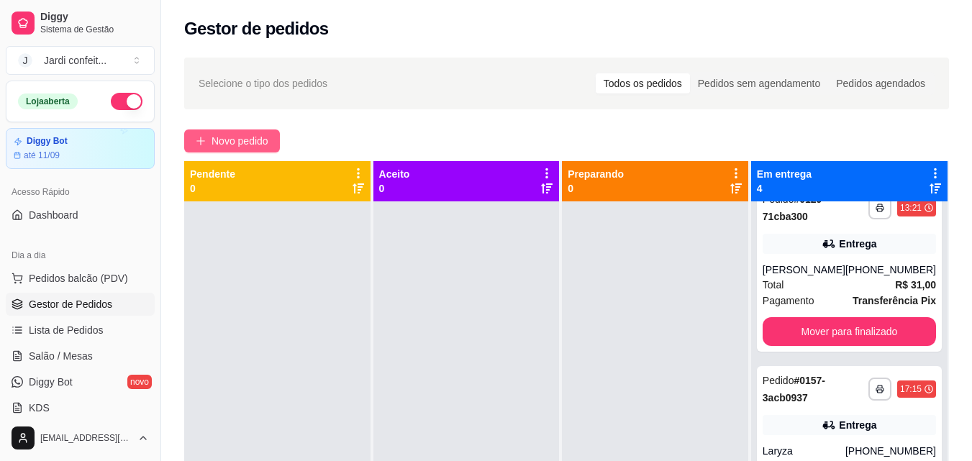
click at [238, 137] on span "Novo pedido" at bounding box center [240, 141] width 57 height 16
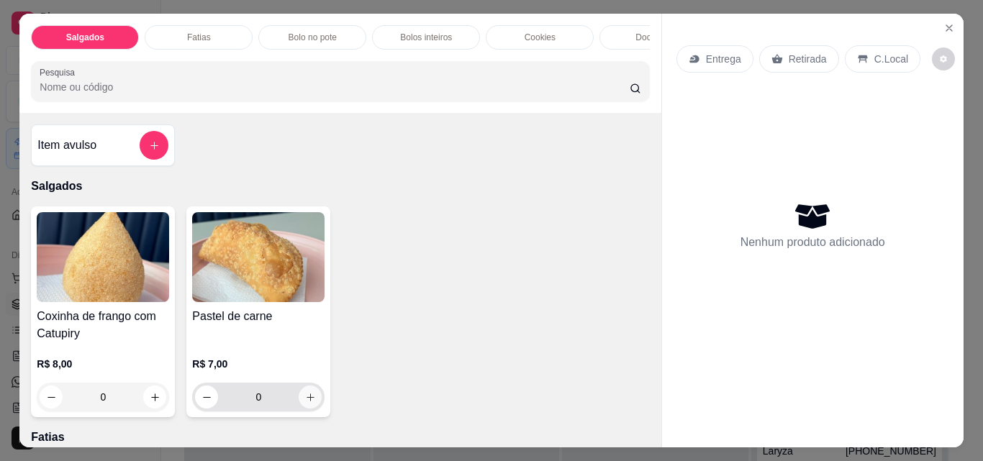
click at [307, 403] on icon "increase-product-quantity" at bounding box center [310, 397] width 11 height 11
type input "1"
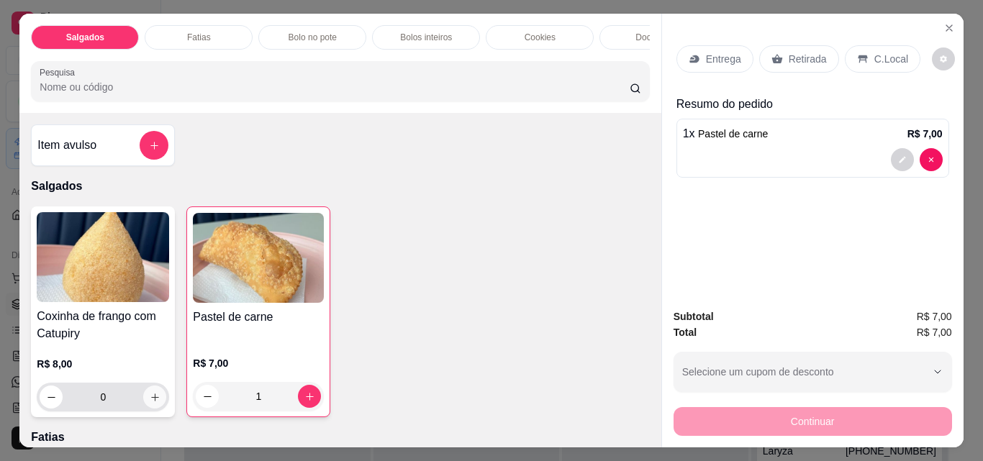
click at [154, 401] on icon "increase-product-quantity" at bounding box center [155, 397] width 11 height 11
type input "1"
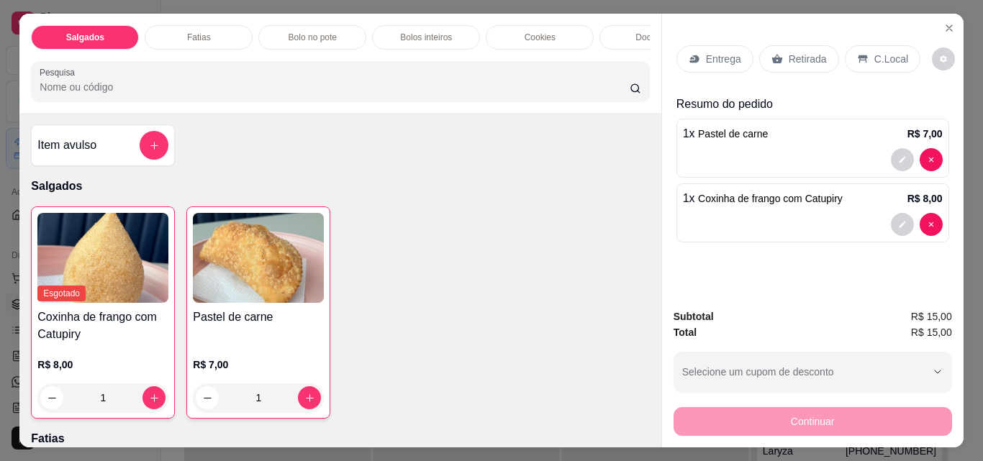
click at [799, 52] on p "Retirada" at bounding box center [808, 59] width 38 height 14
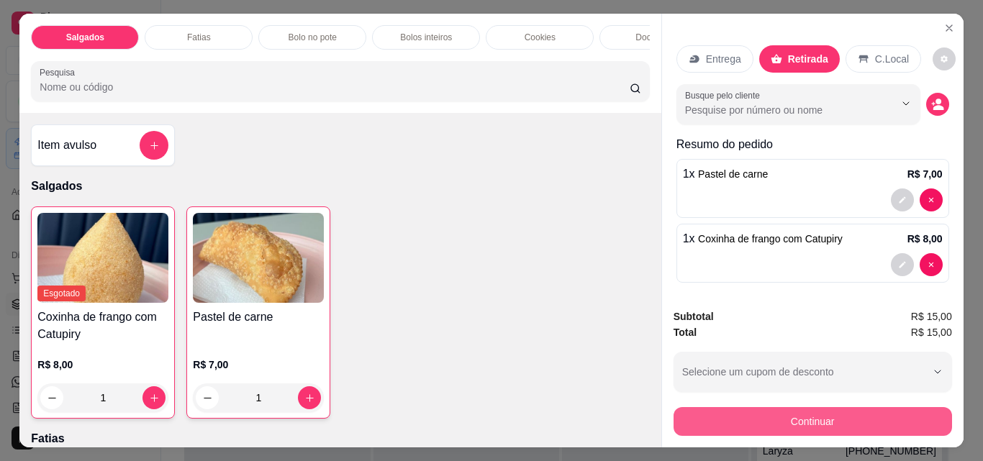
click at [868, 427] on button "Continuar" at bounding box center [813, 421] width 278 height 29
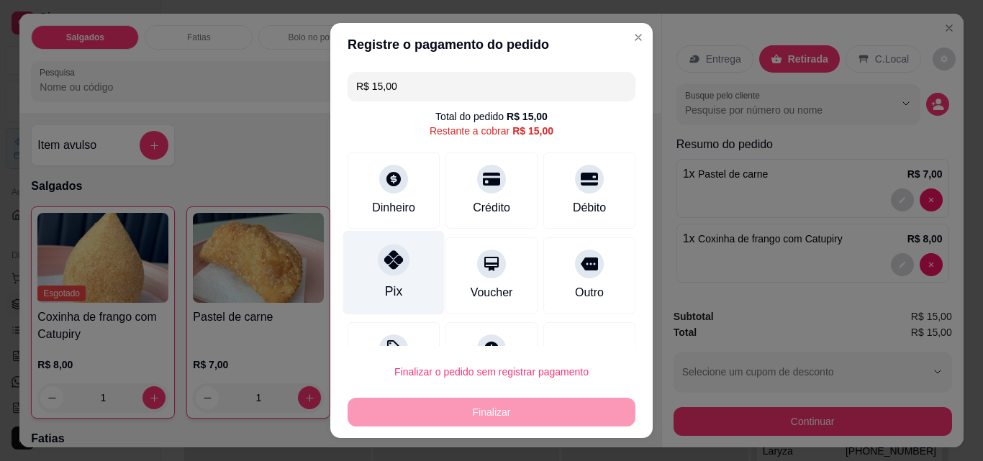
click at [398, 260] on div at bounding box center [394, 260] width 32 height 32
type input "R$ 0,00"
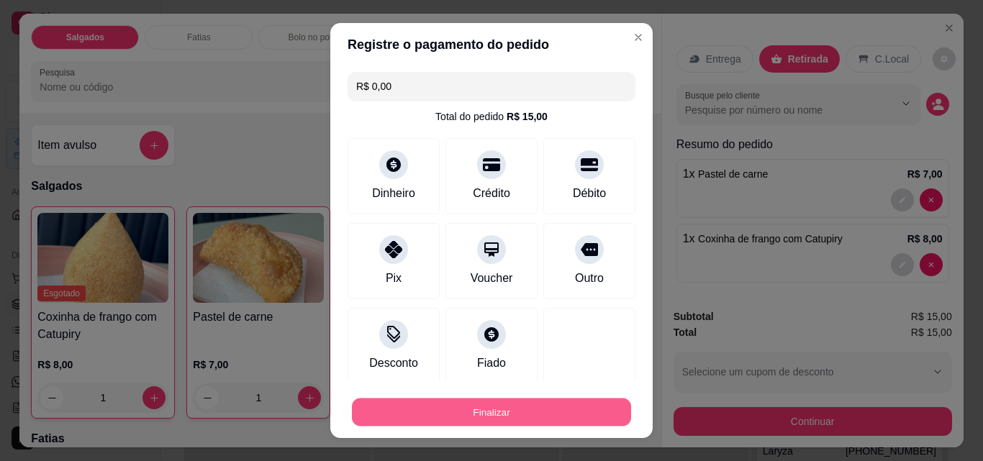
click at [547, 414] on button "Finalizar" at bounding box center [491, 413] width 279 height 28
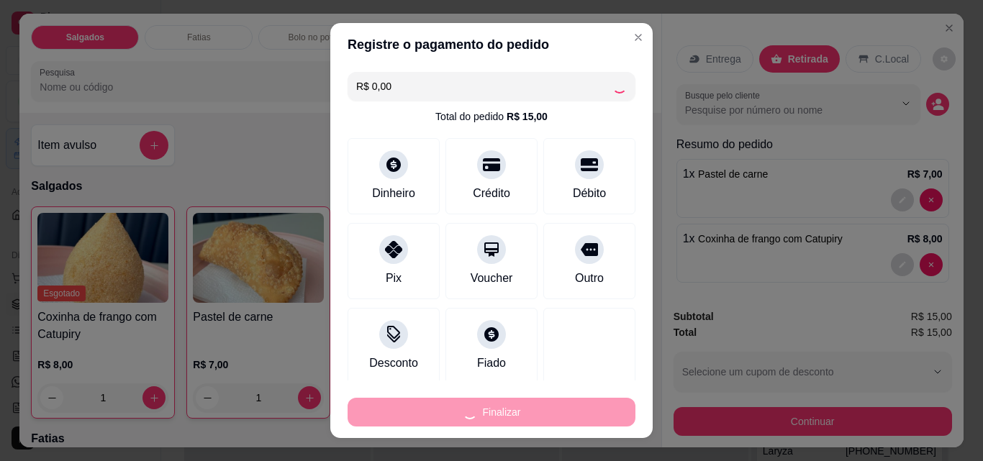
type input "0"
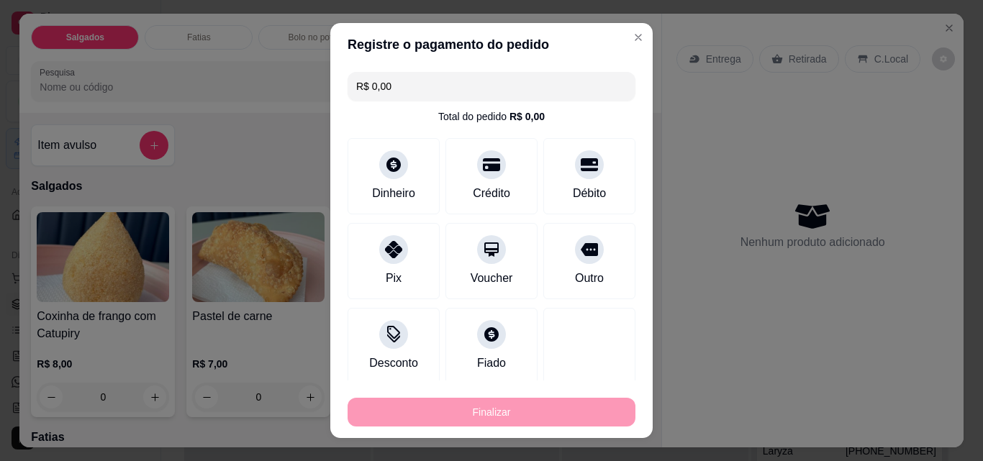
type input "-R$ 15,00"
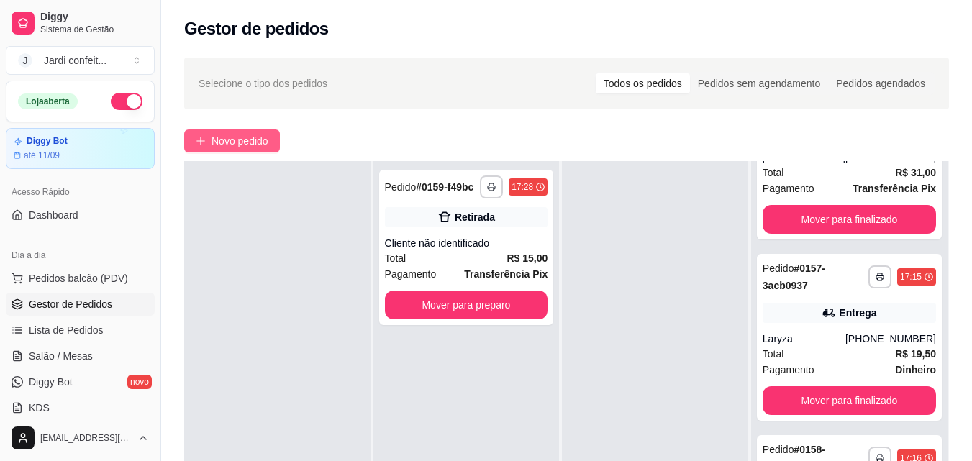
click at [247, 137] on span "Novo pedido" at bounding box center [240, 141] width 57 height 16
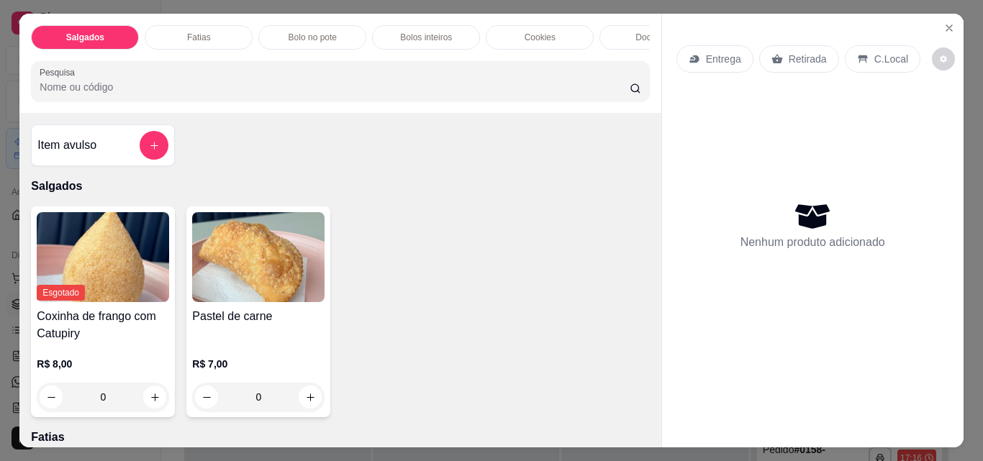
click at [427, 36] on p "Bolos inteiros" at bounding box center [426, 38] width 52 height 12
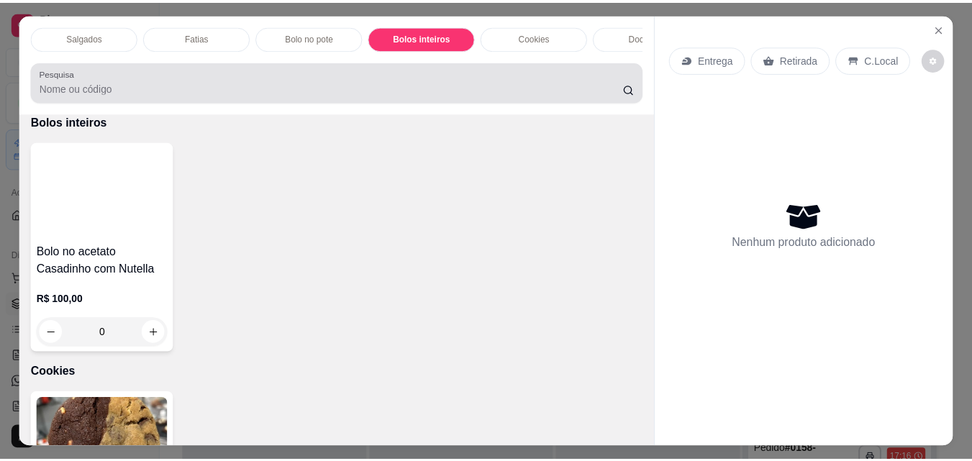
scroll to position [37, 0]
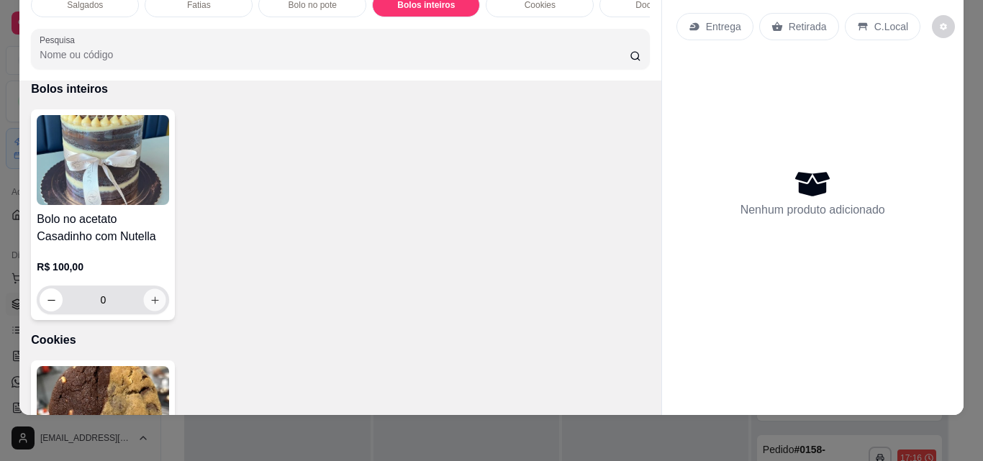
click at [144, 307] on button "increase-product-quantity" at bounding box center [155, 300] width 22 height 22
type input "1"
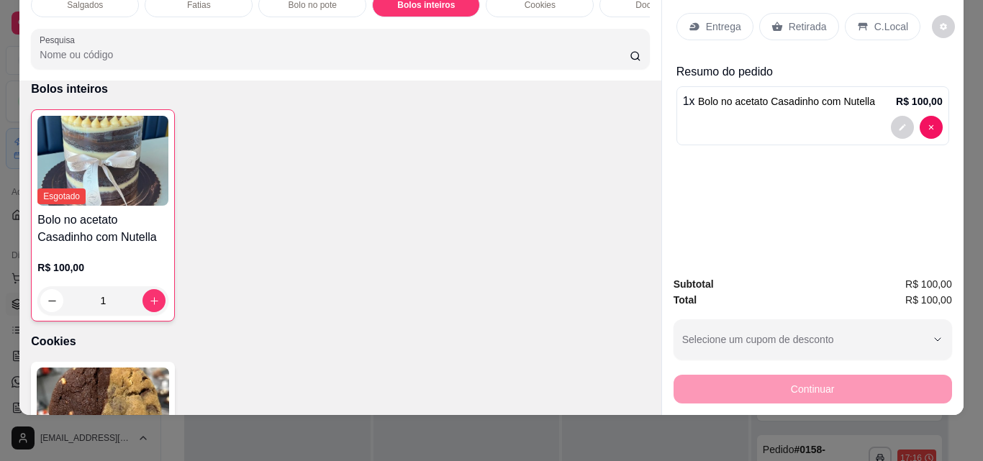
click at [809, 22] on p "Retirada" at bounding box center [808, 26] width 38 height 14
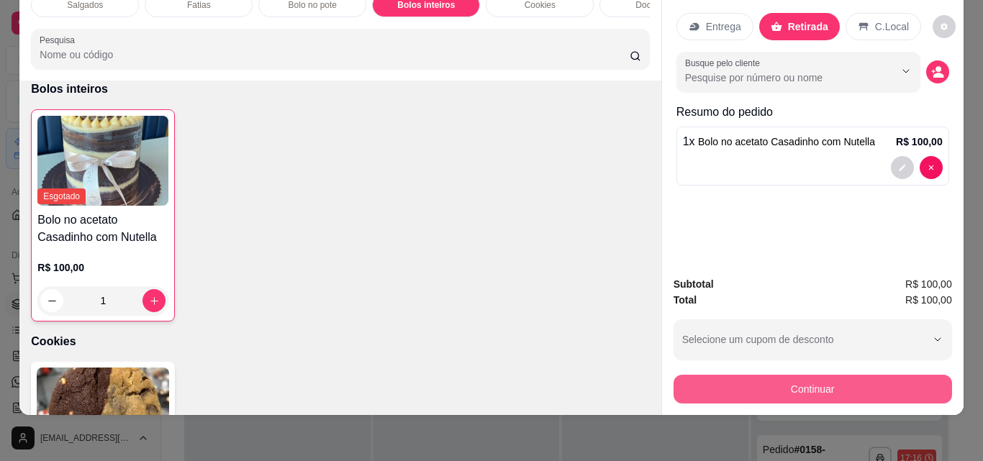
click at [825, 379] on button "Continuar" at bounding box center [813, 389] width 278 height 29
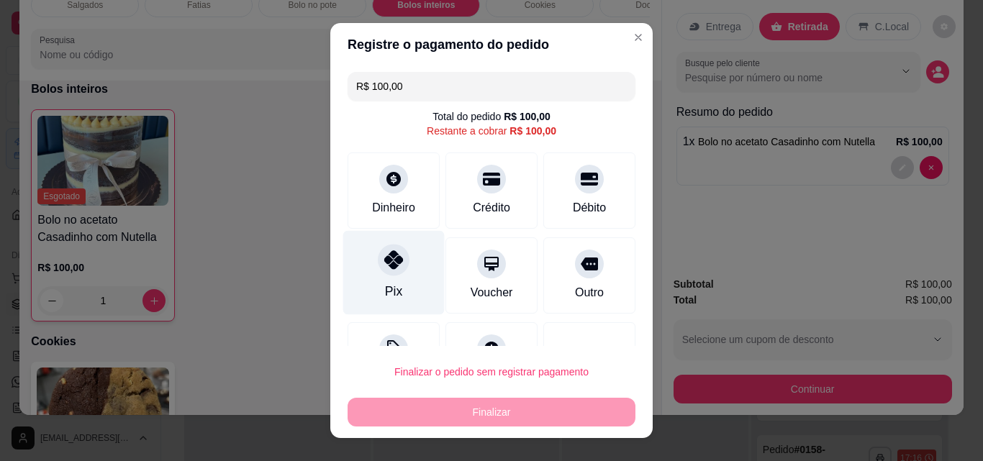
click at [381, 270] on div at bounding box center [394, 260] width 32 height 32
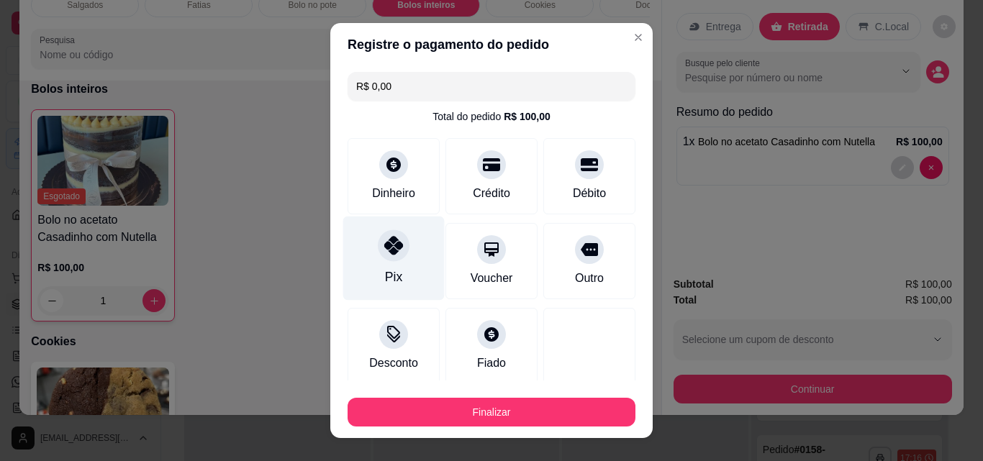
type input "R$ 0,00"
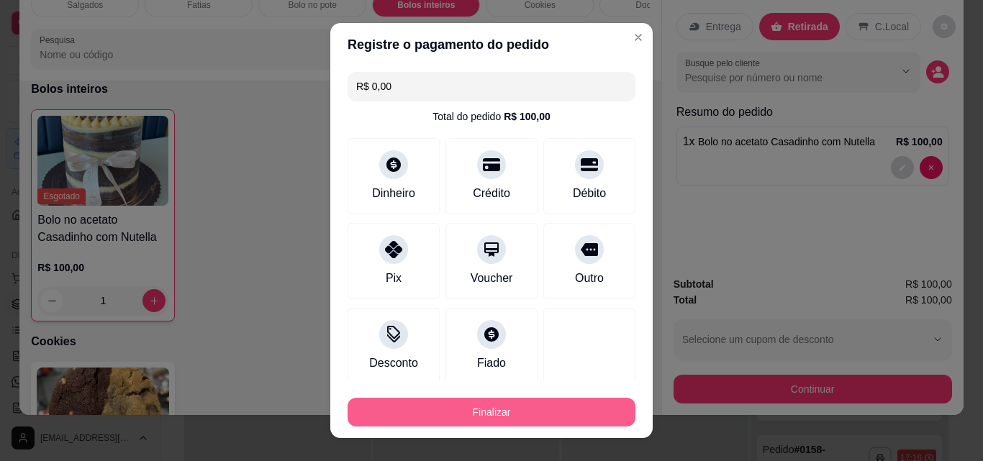
click at [504, 417] on button "Finalizar" at bounding box center [492, 412] width 288 height 29
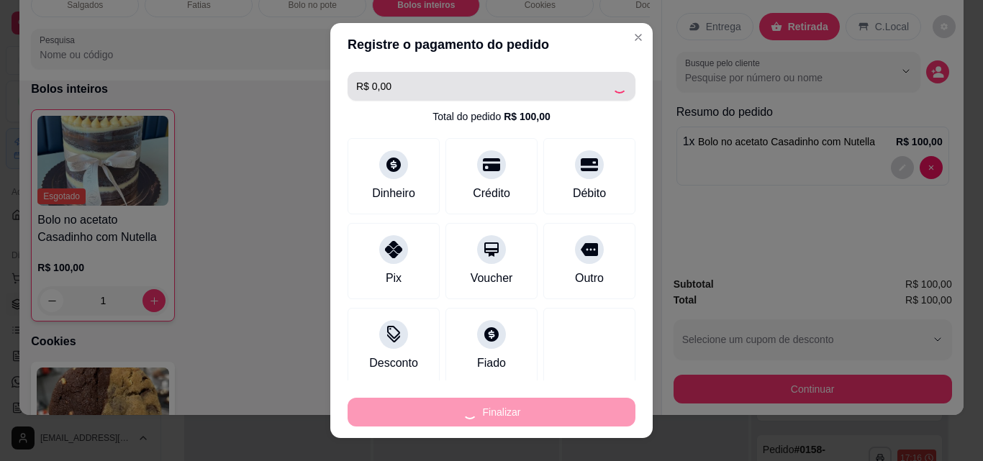
type input "0"
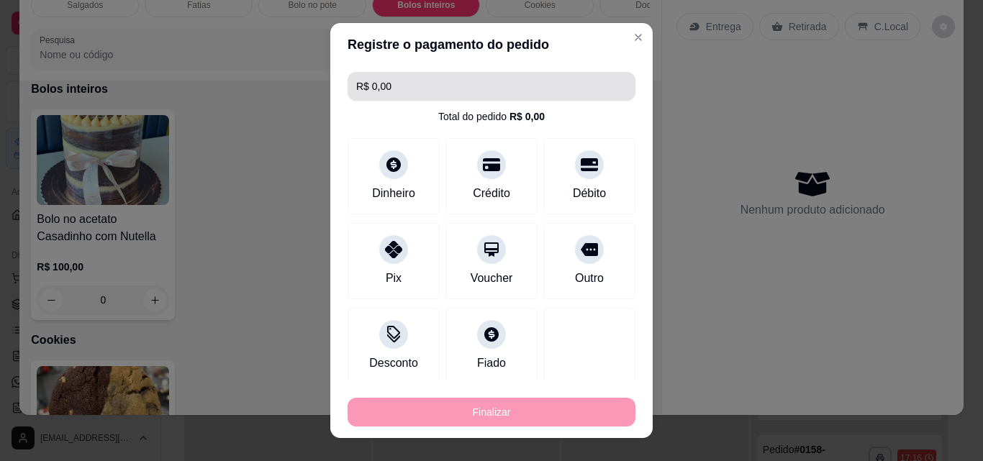
type input "-R$ 100,00"
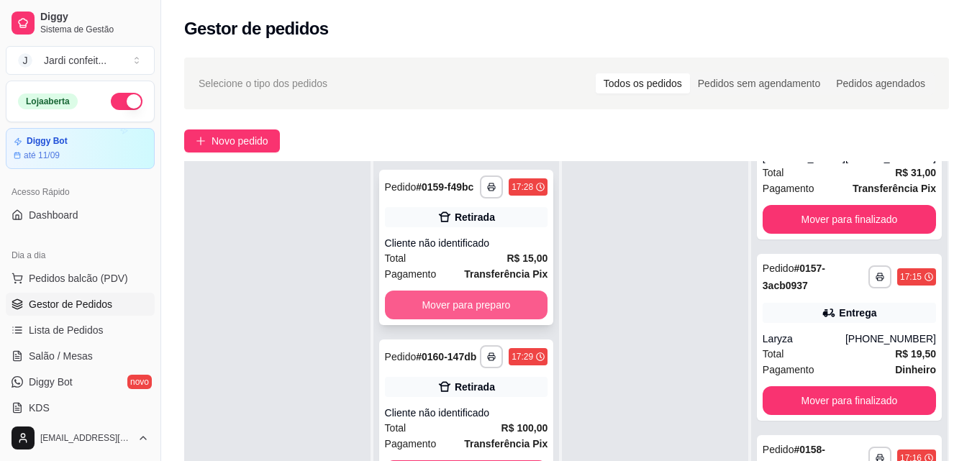
click at [499, 306] on button "Mover para preparo" at bounding box center [466, 305] width 163 height 29
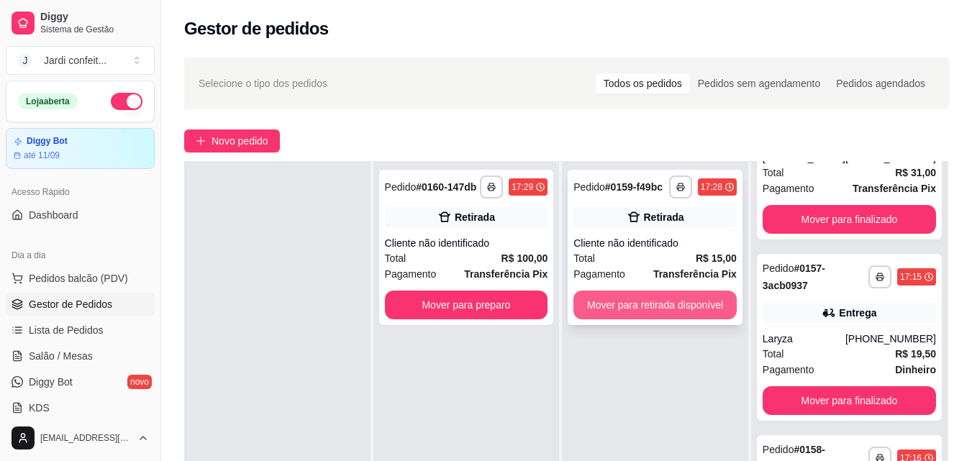
click at [640, 298] on button "Mover para retirada disponível" at bounding box center [655, 305] width 163 height 29
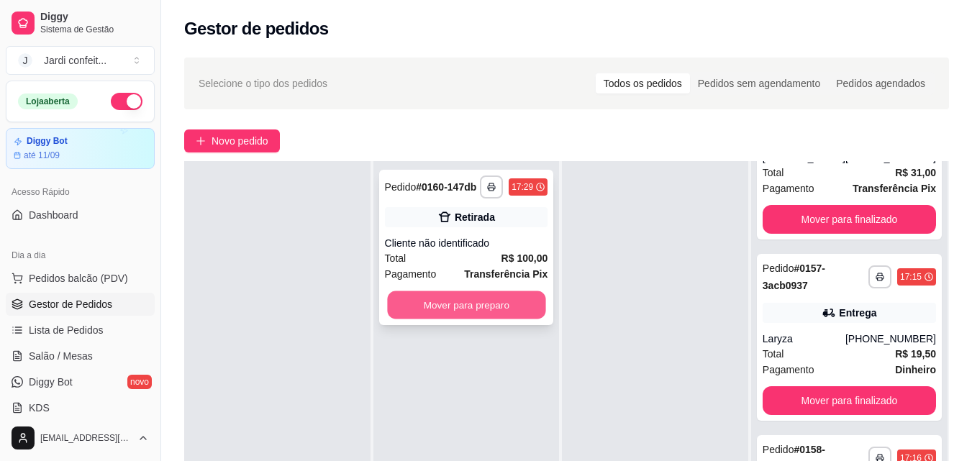
click at [517, 316] on button "Mover para preparo" at bounding box center [466, 305] width 158 height 28
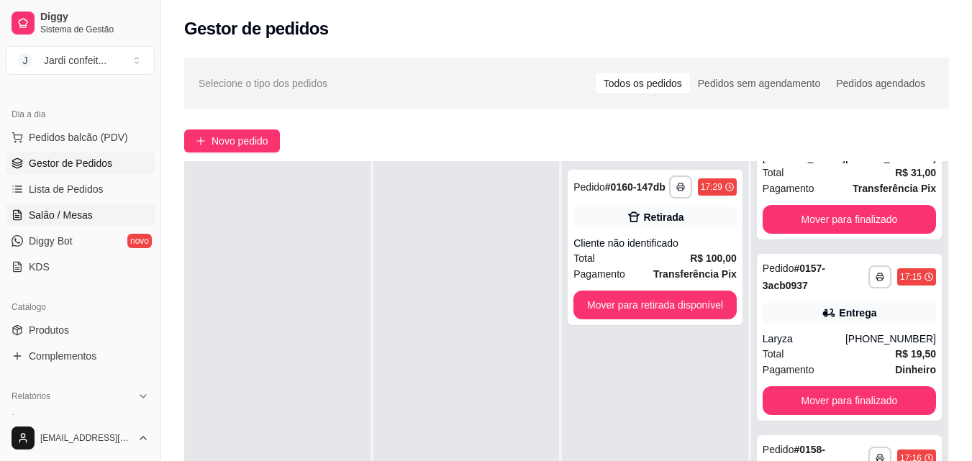
scroll to position [144, 0]
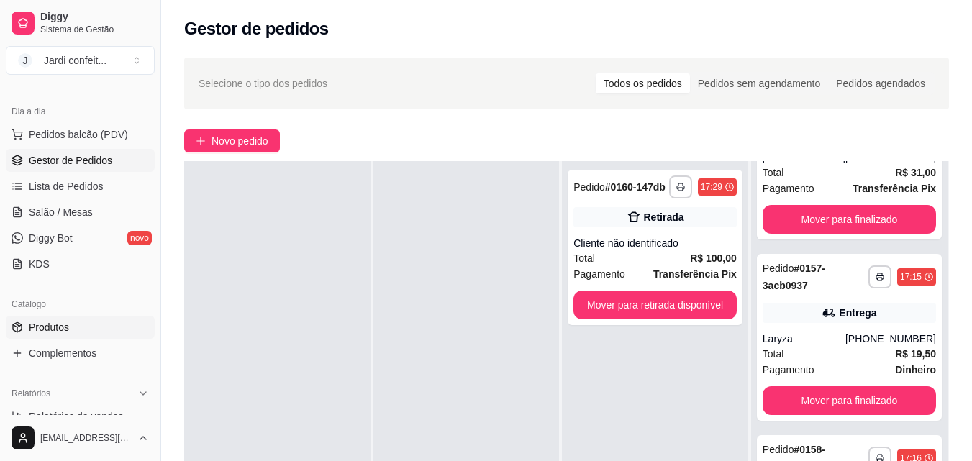
click at [71, 319] on link "Produtos" at bounding box center [80, 327] width 149 height 23
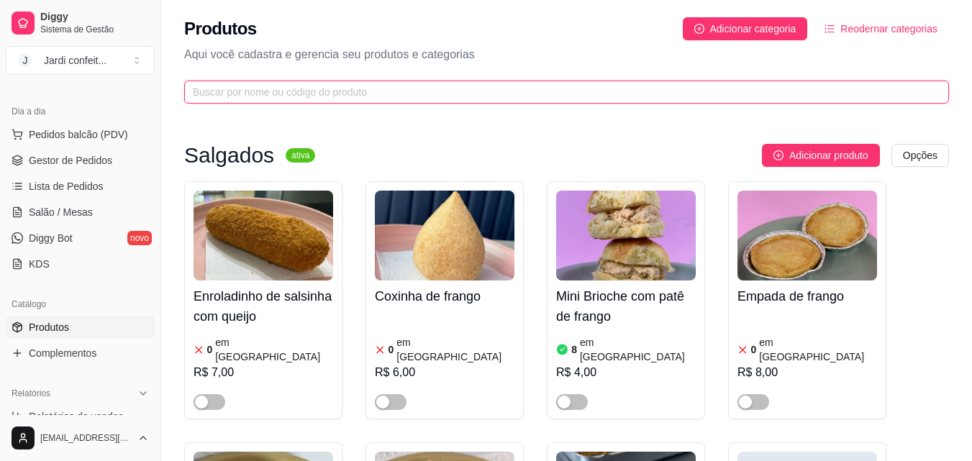
click at [467, 87] on input "text" at bounding box center [561, 92] width 736 height 16
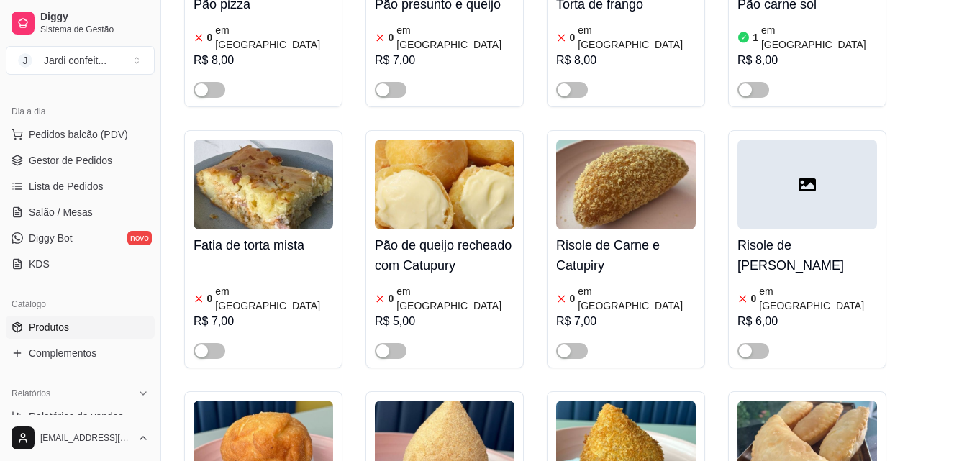
scroll to position [935, 0]
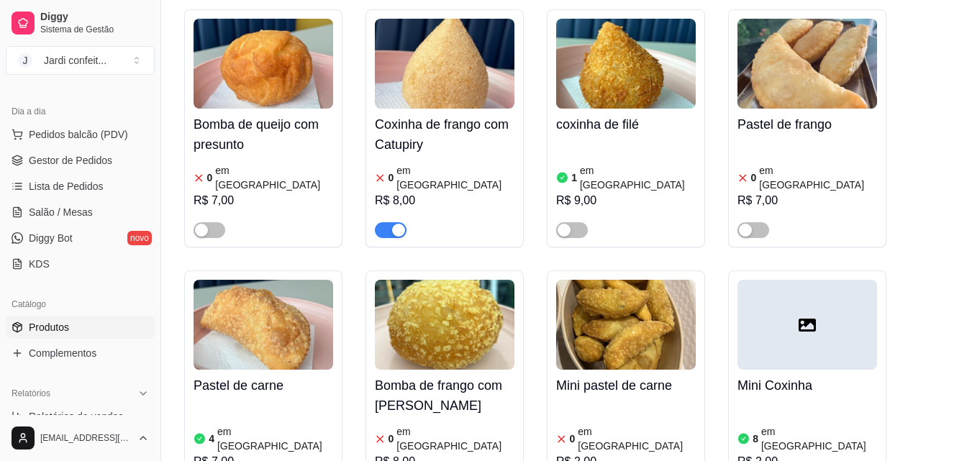
click at [377, 222] on span "button" at bounding box center [391, 230] width 32 height 16
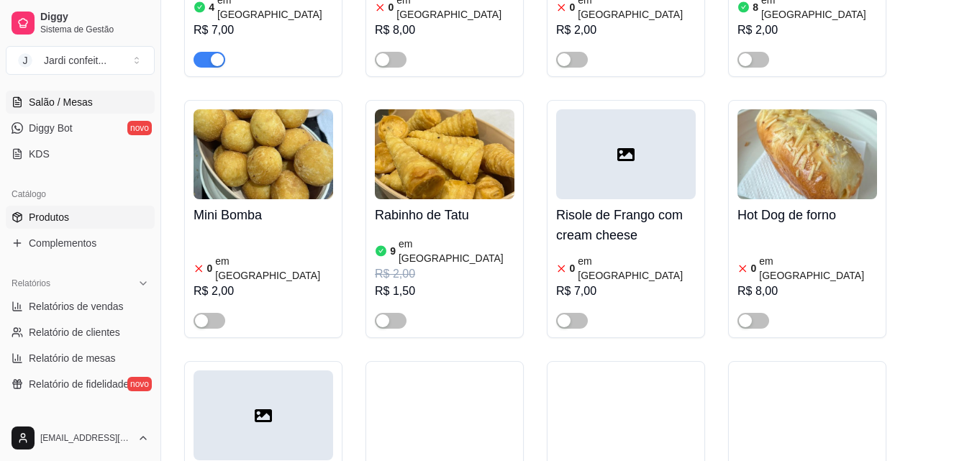
scroll to position [288, 0]
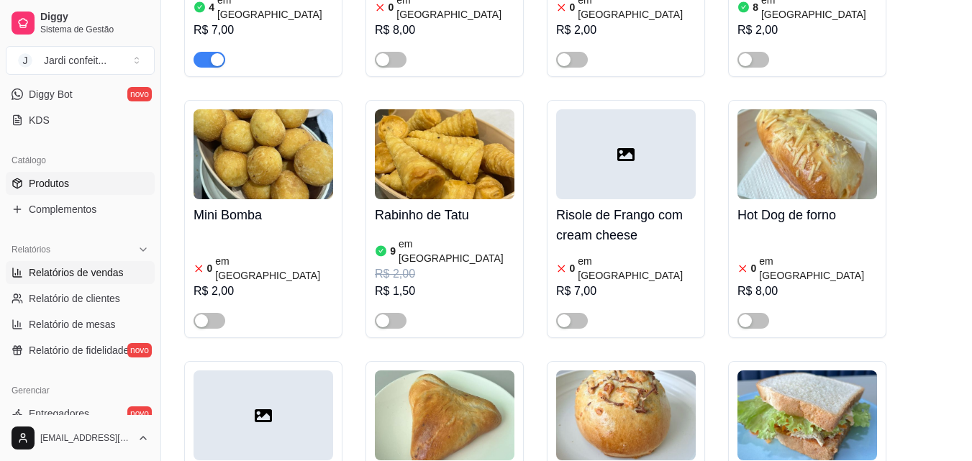
click at [78, 279] on span "Relatórios de vendas" at bounding box center [76, 273] width 95 height 14
select select "ALL"
select select "0"
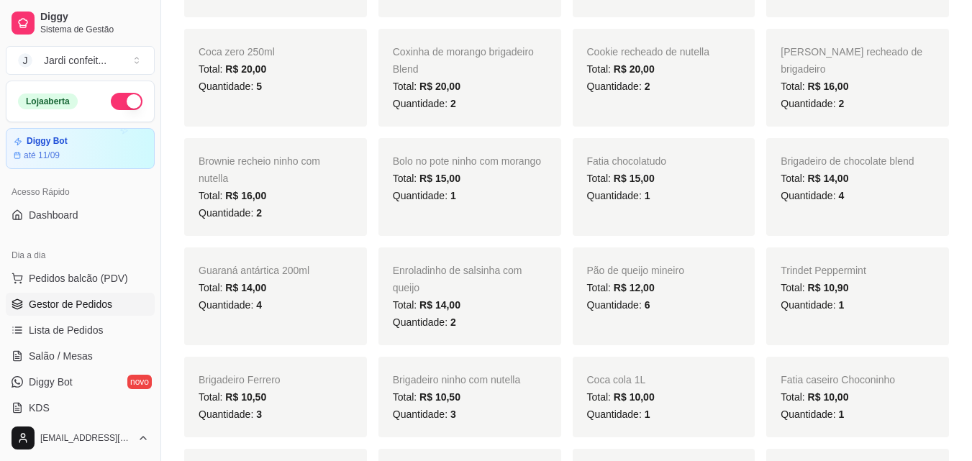
click at [89, 307] on span "Gestor de Pedidos" at bounding box center [70, 304] width 83 height 14
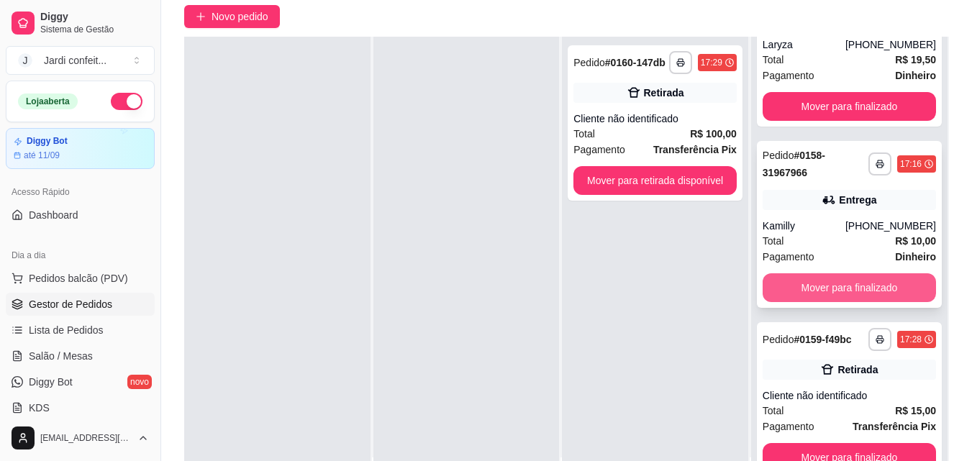
scroll to position [219, 0]
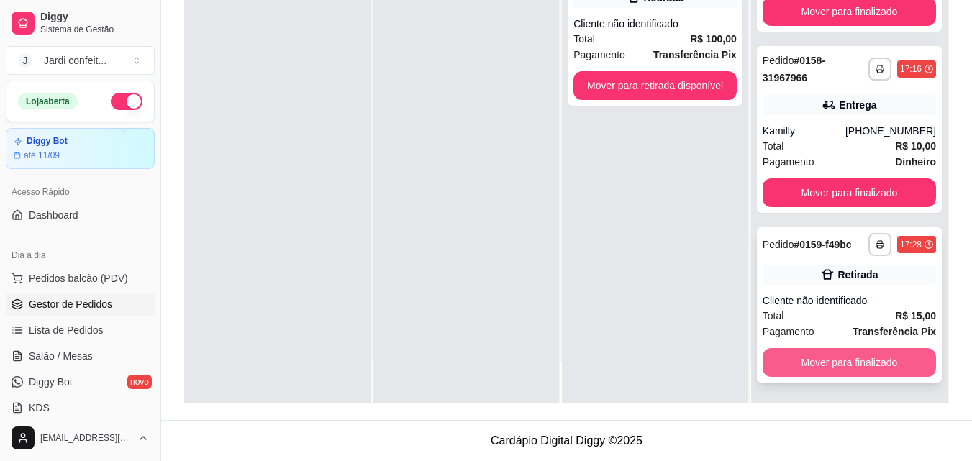
click at [890, 363] on button "Mover para finalizado" at bounding box center [849, 362] width 173 height 29
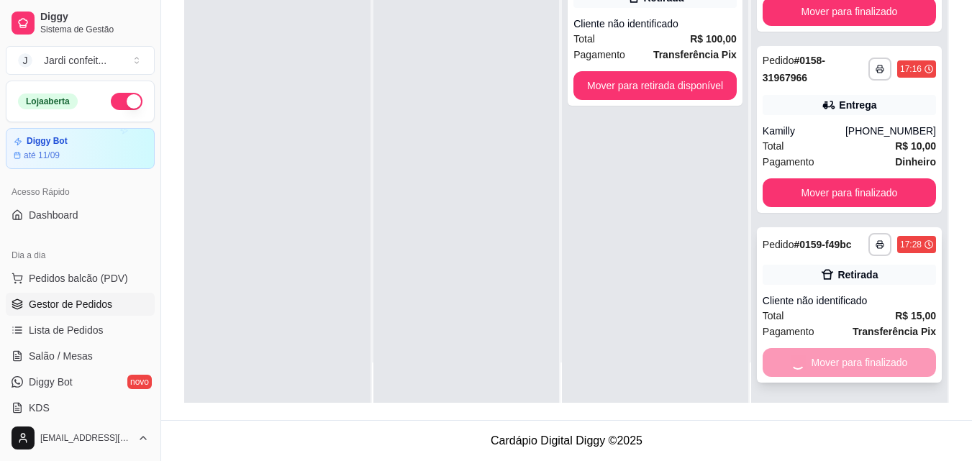
scroll to position [278, 0]
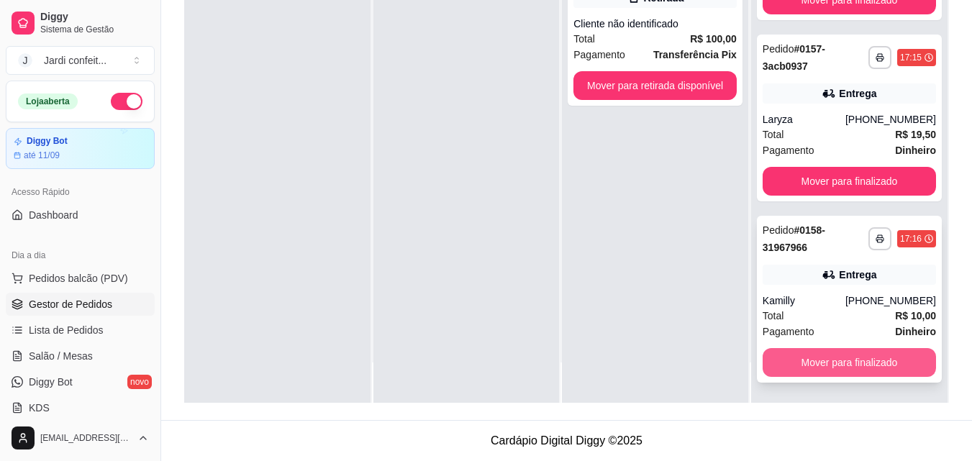
click at [864, 357] on button "Mover para finalizado" at bounding box center [849, 362] width 173 height 29
click at [882, 363] on button "Mover para finalizado" at bounding box center [849, 362] width 173 height 29
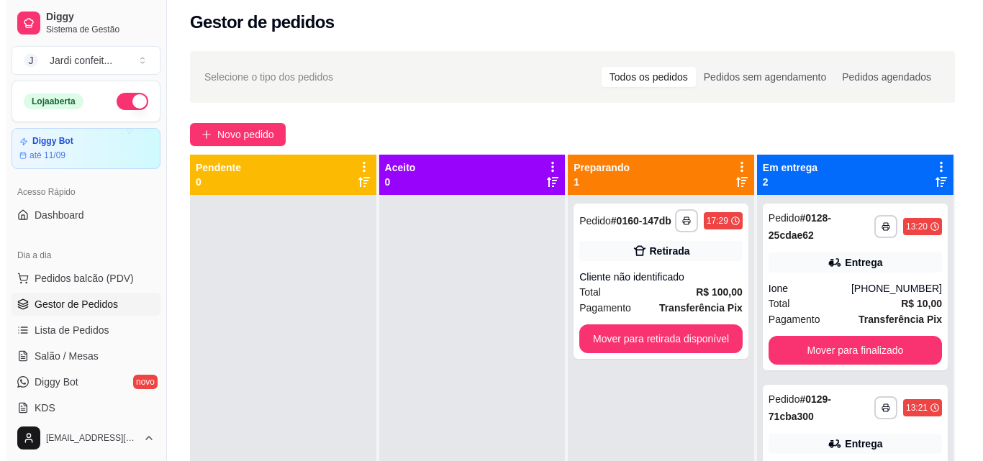
scroll to position [0, 0]
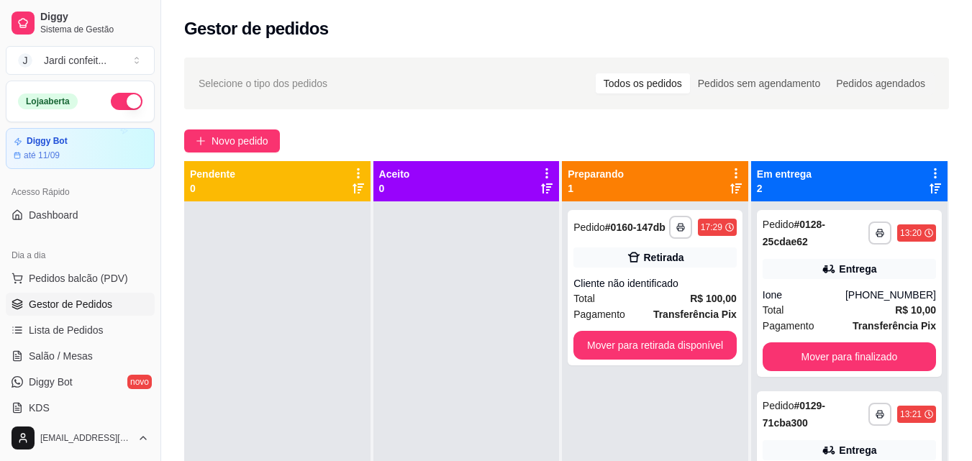
click at [253, 147] on span "Novo pedido" at bounding box center [240, 141] width 57 height 16
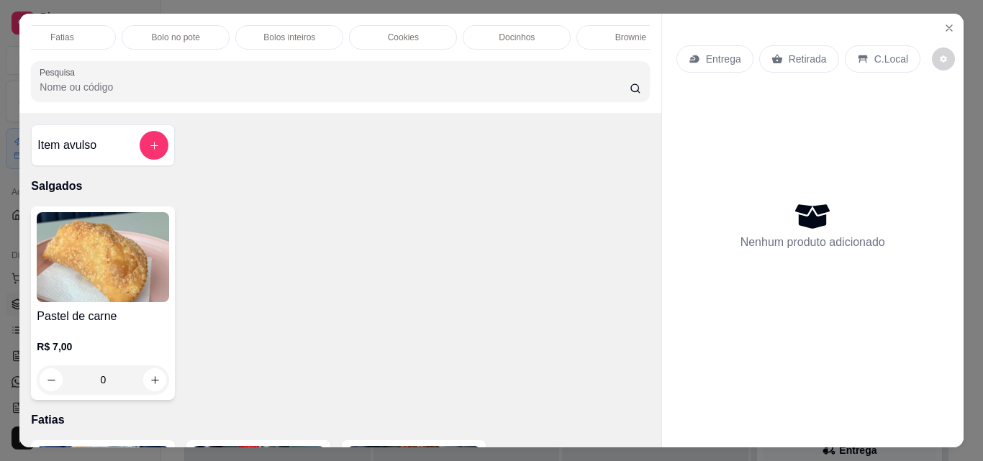
scroll to position [0, 214]
click at [409, 31] on div "Docinhos" at bounding box center [439, 37] width 108 height 24
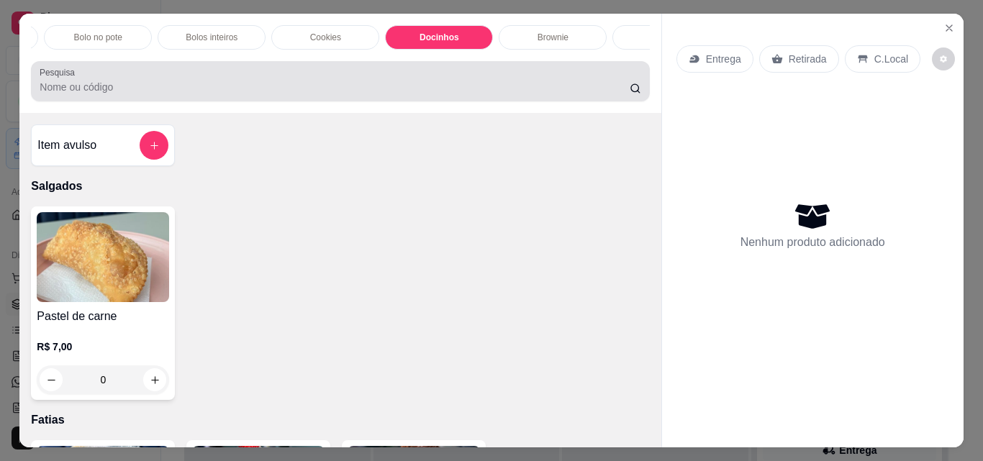
scroll to position [37, 0]
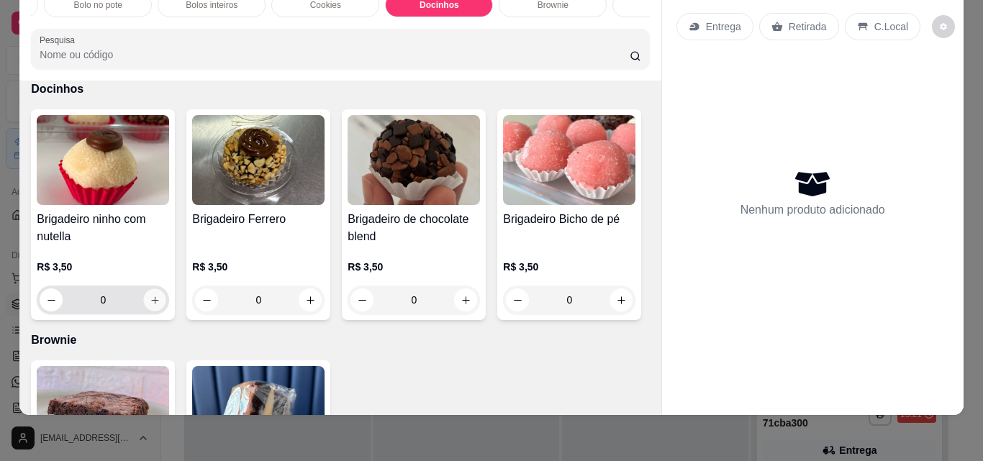
click at [153, 304] on icon "increase-product-quantity" at bounding box center [155, 300] width 11 height 11
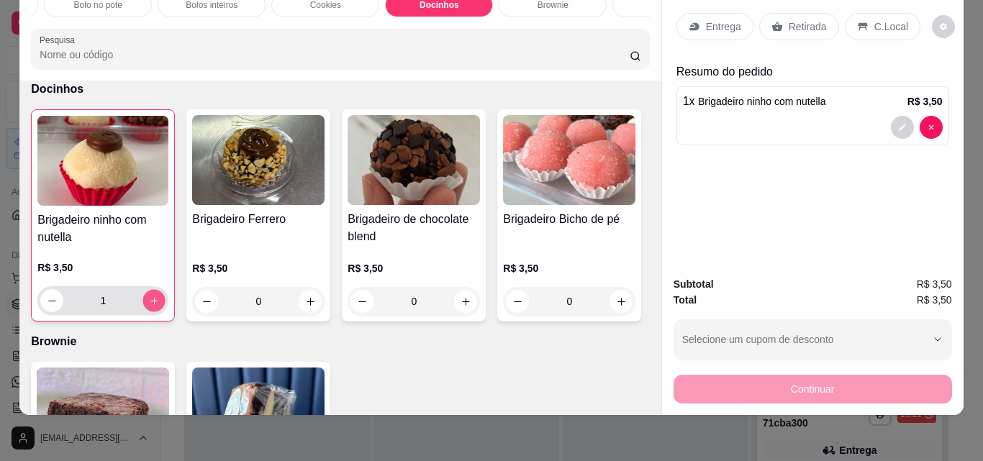
click at [154, 302] on icon "increase-product-quantity" at bounding box center [154, 301] width 11 height 11
type input "2"
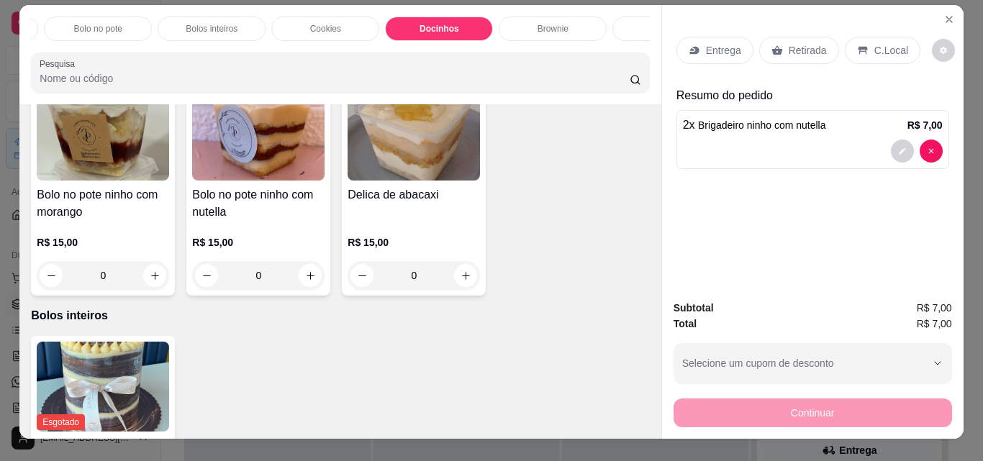
scroll to position [0, 0]
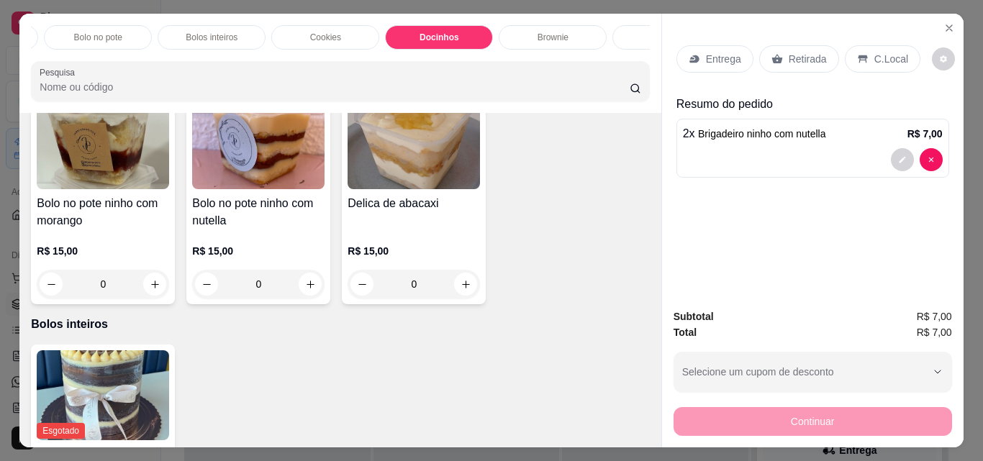
click at [545, 42] on div "Brownie" at bounding box center [553, 37] width 108 height 24
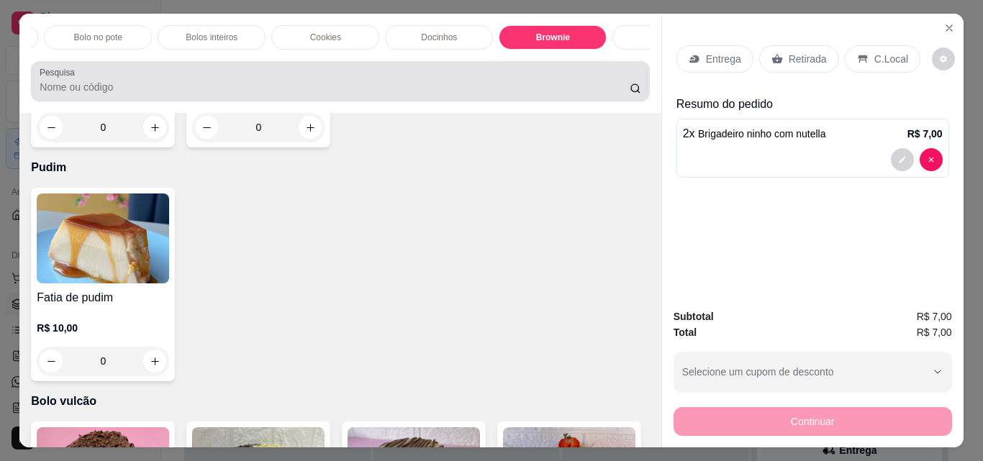
scroll to position [37, 0]
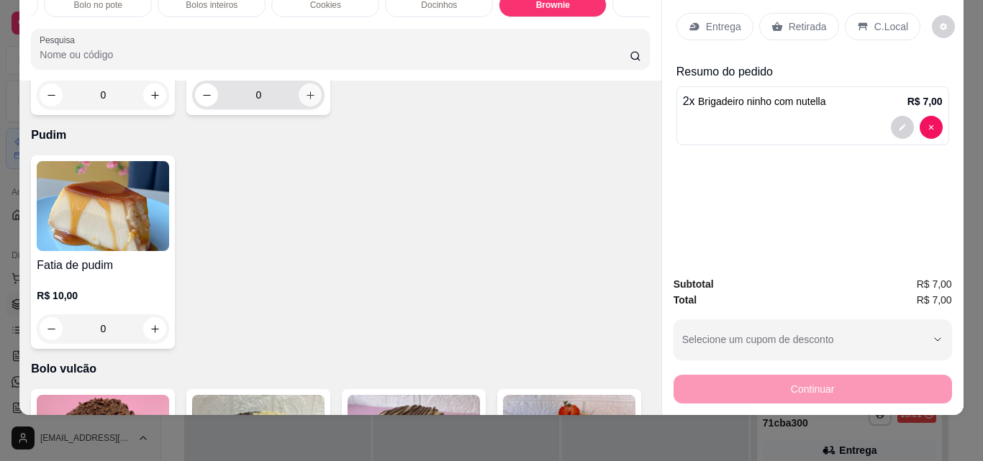
click at [309, 101] on icon "increase-product-quantity" at bounding box center [310, 95] width 11 height 11
type input "1"
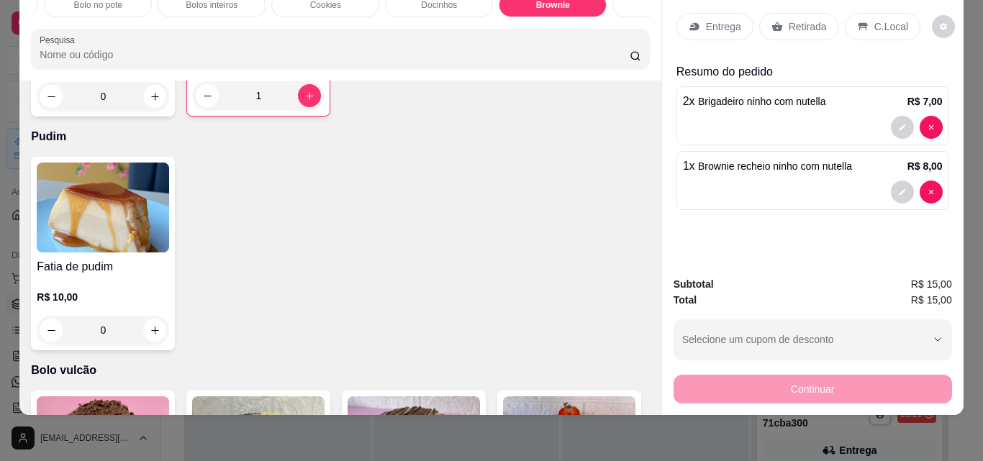
click at [799, 19] on p "Retirada" at bounding box center [808, 26] width 38 height 14
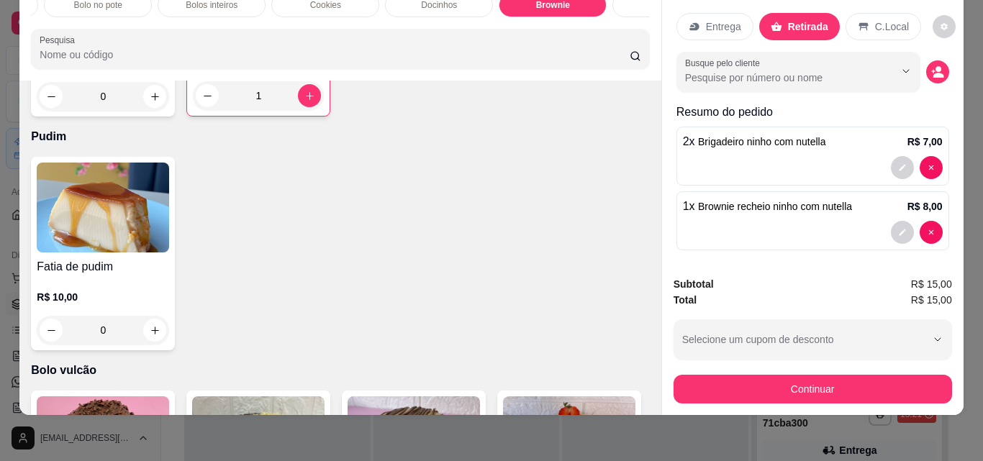
click at [791, 359] on div "Subtotal R$ 15,00 Total R$ 15,00 Selecione um cupom de desconto Selecione um cu…" at bounding box center [813, 339] width 278 height 127
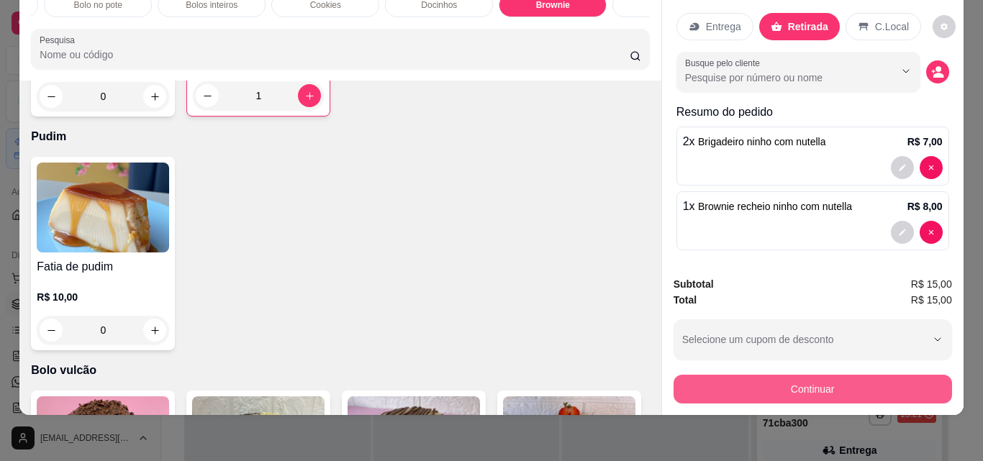
click at [799, 375] on button "Continuar" at bounding box center [813, 389] width 278 height 29
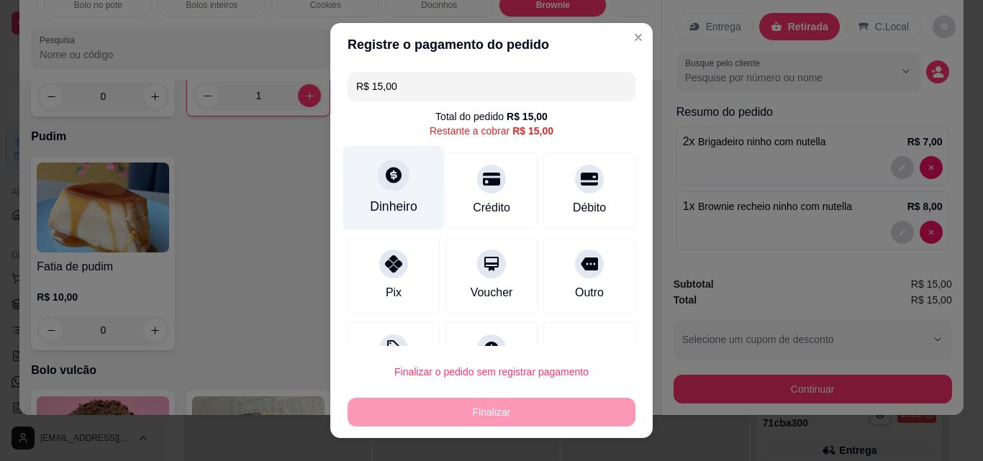
click at [382, 209] on div "Dinheiro" at bounding box center [393, 206] width 47 height 19
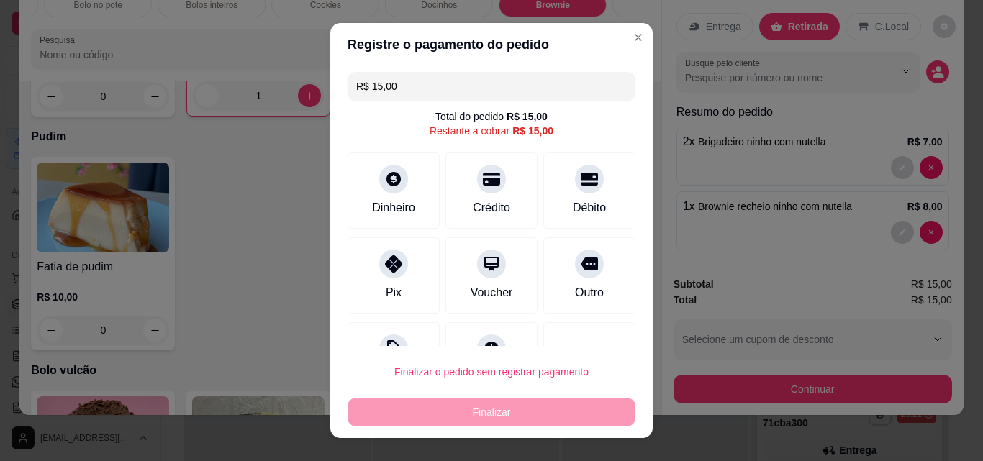
click at [437, 212] on input "0,00" at bounding box center [491, 217] width 292 height 30
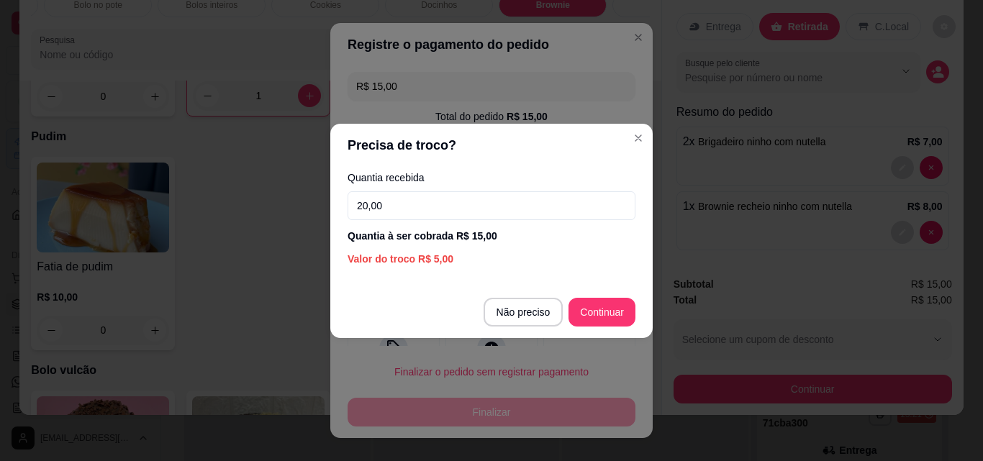
type input "20,00"
type input "R$ 0,00"
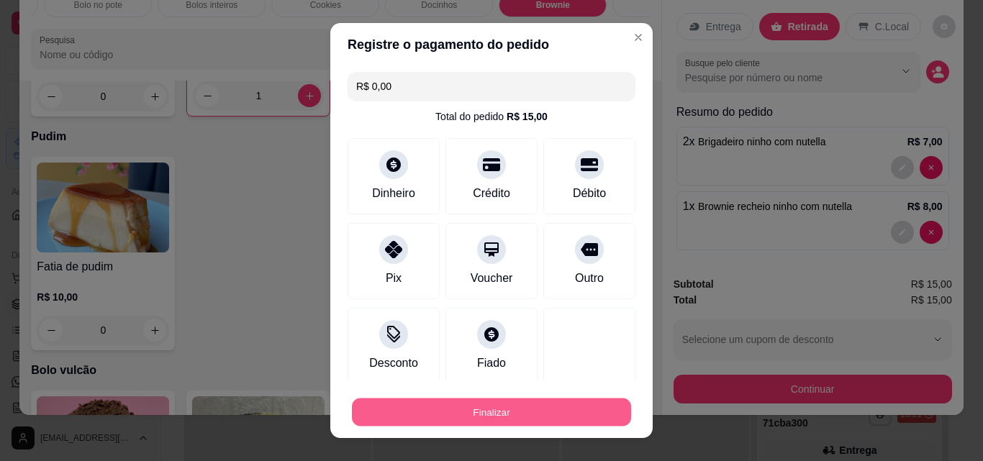
click at [568, 423] on button "Finalizar" at bounding box center [491, 413] width 279 height 28
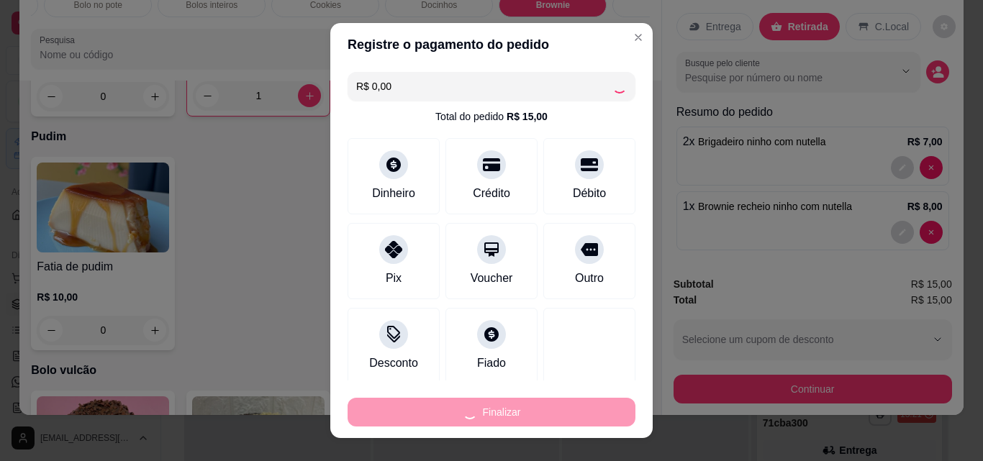
type input "0"
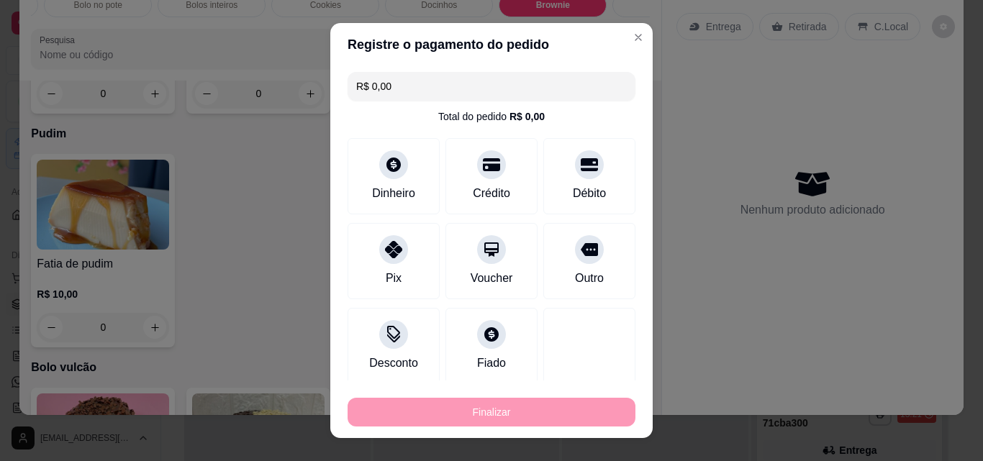
type input "-R$ 15,00"
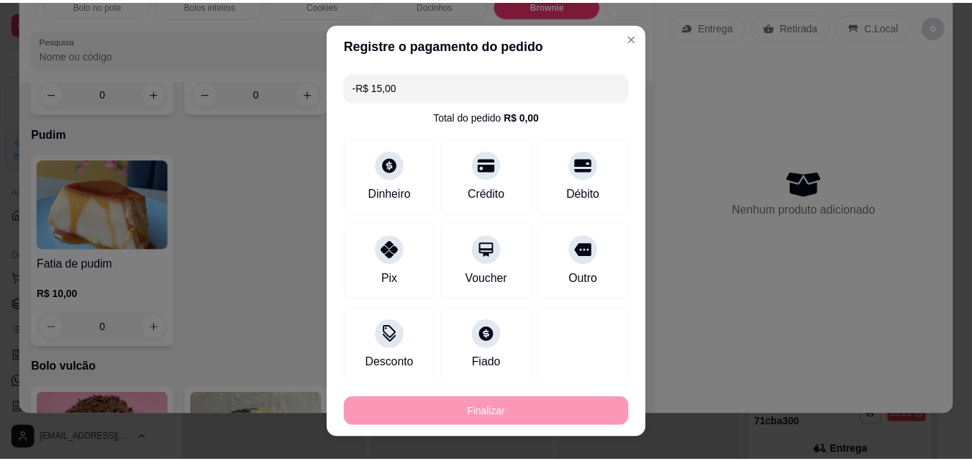
scroll to position [1742, 0]
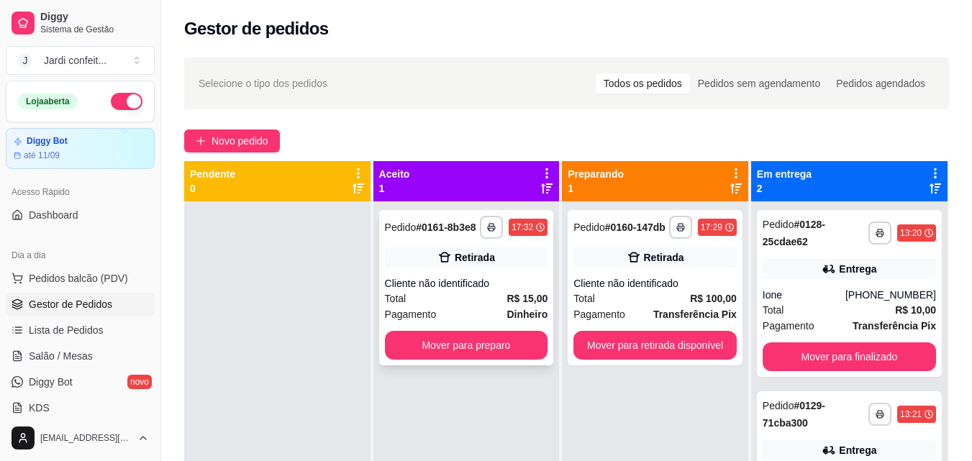
click at [483, 340] on button "Mover para preparo" at bounding box center [466, 345] width 163 height 29
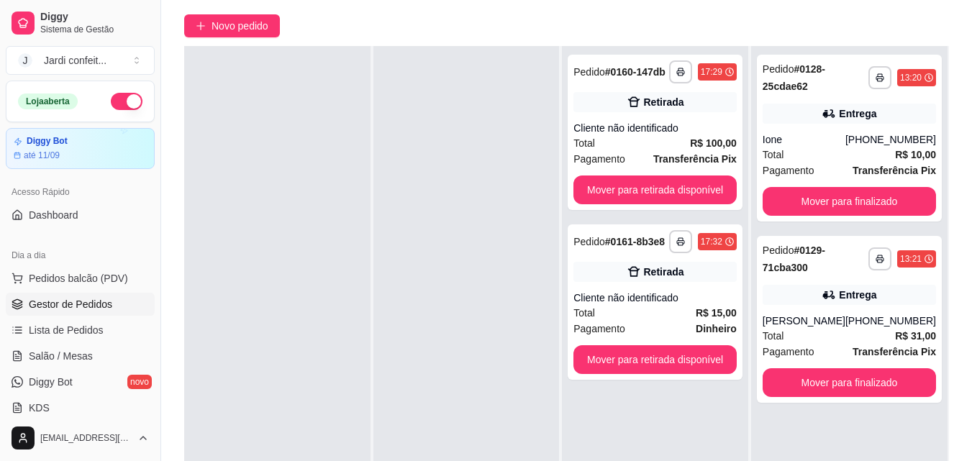
scroll to position [216, 0]
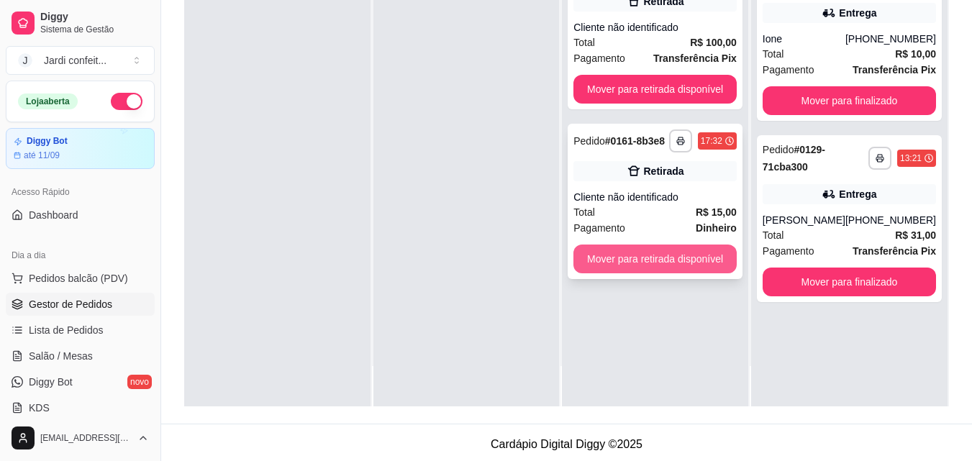
click at [669, 265] on button "Mover para retirada disponível" at bounding box center [655, 259] width 163 height 29
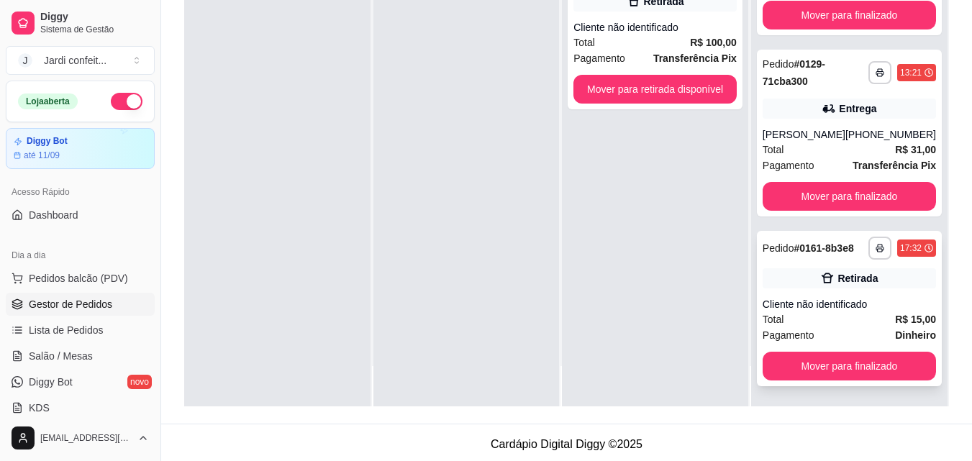
scroll to position [219, 0]
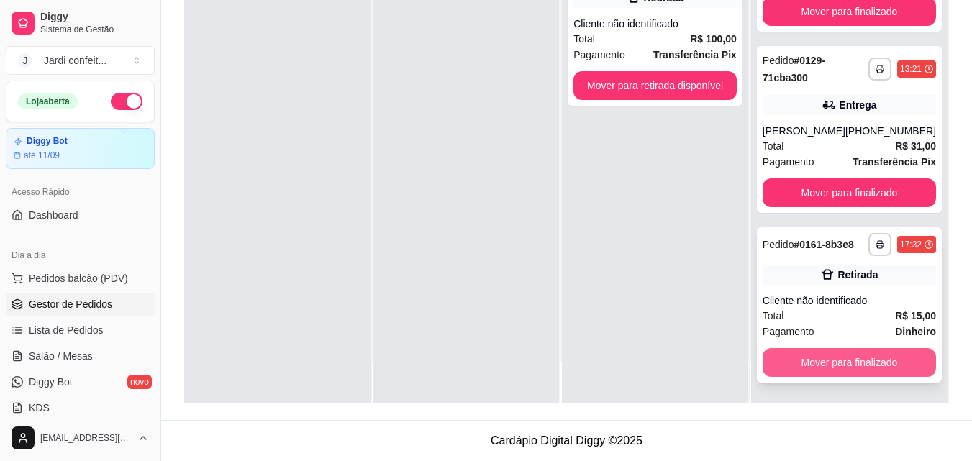
click at [900, 363] on button "Mover para finalizado" at bounding box center [849, 362] width 173 height 29
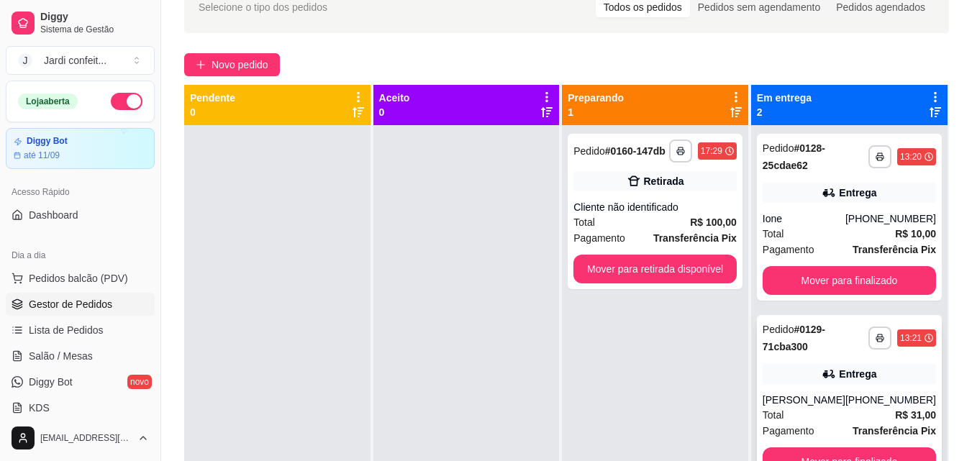
scroll to position [76, 0]
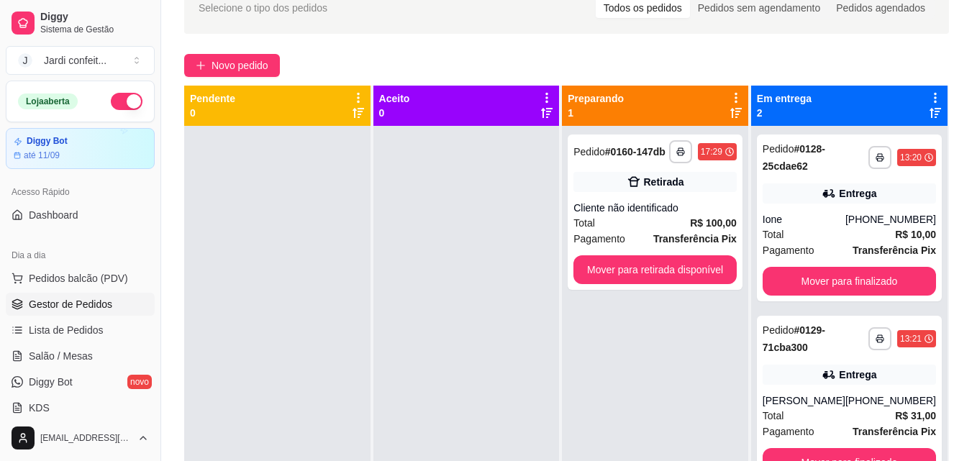
click at [435, 172] on div at bounding box center [466, 356] width 186 height 461
click at [237, 64] on span "Novo pedido" at bounding box center [240, 66] width 57 height 16
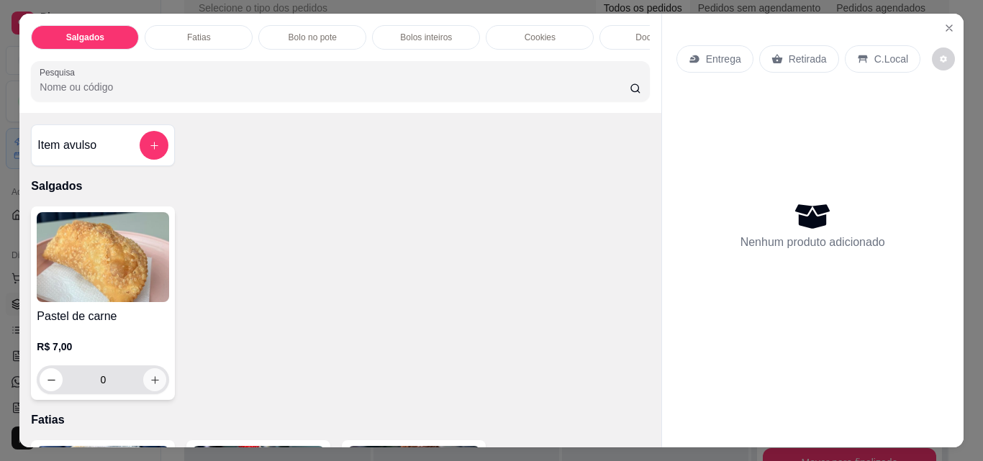
click at [157, 385] on button "increase-product-quantity" at bounding box center [154, 379] width 23 height 23
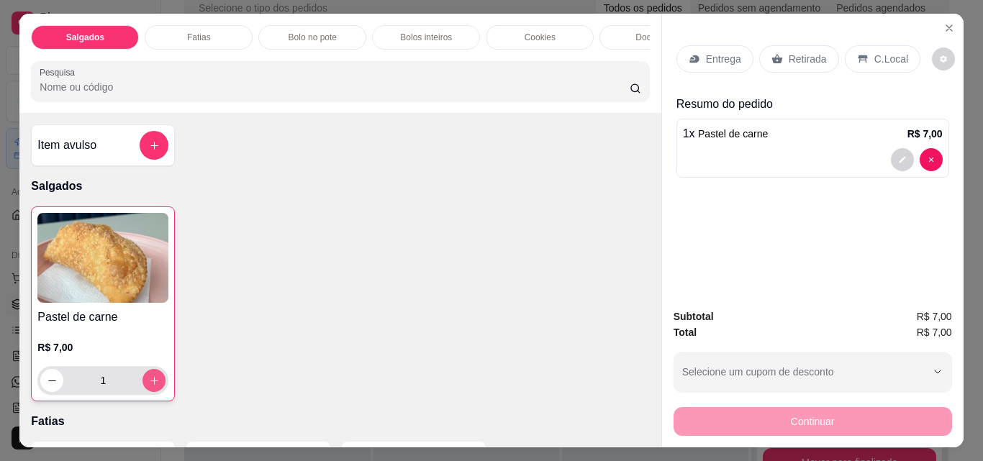
type input "1"
click at [795, 54] on p "Retirada" at bounding box center [808, 59] width 38 height 14
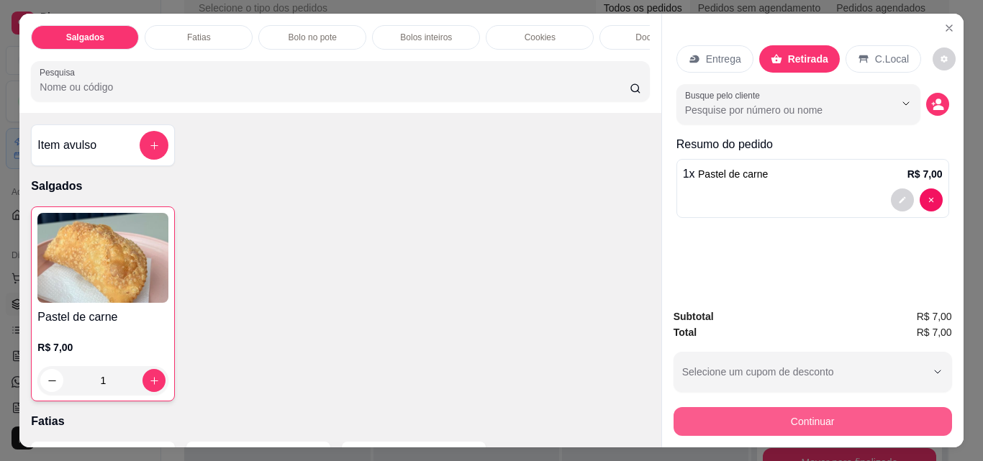
click at [853, 407] on button "Continuar" at bounding box center [813, 421] width 278 height 29
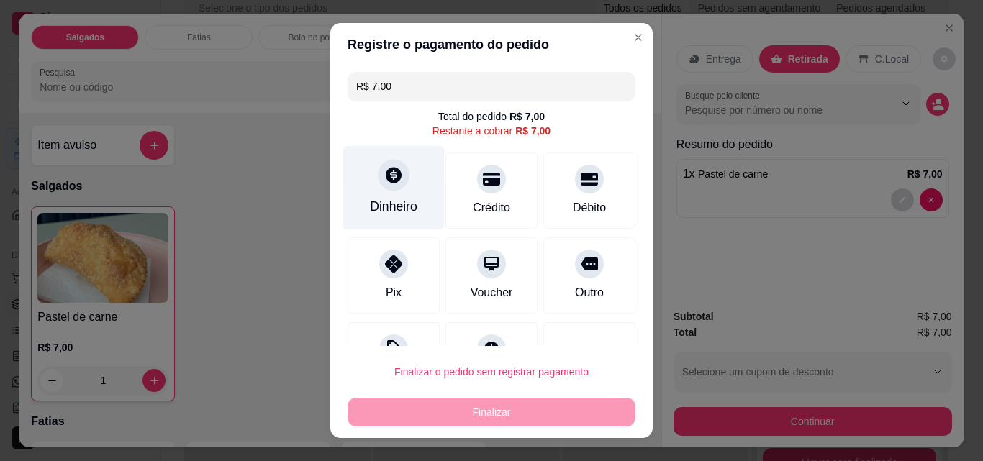
click at [402, 204] on div "Dinheiro" at bounding box center [393, 206] width 47 height 19
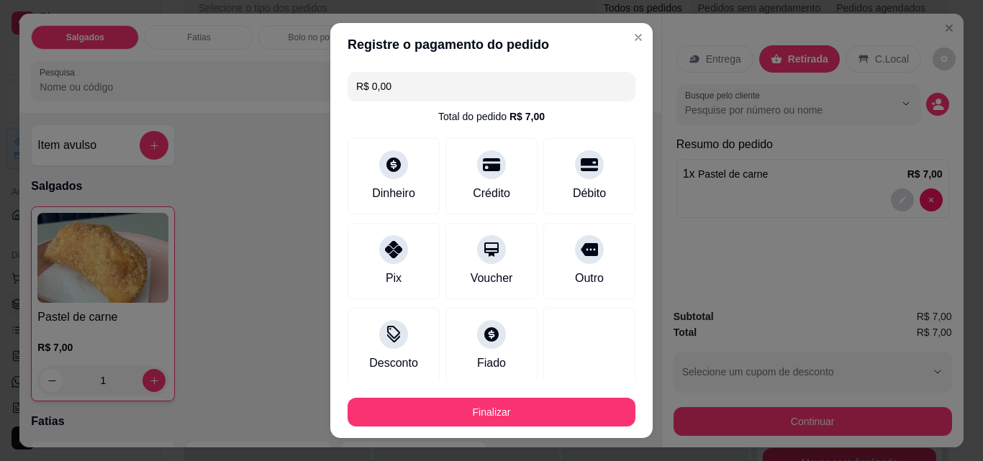
type input "R$ 0,00"
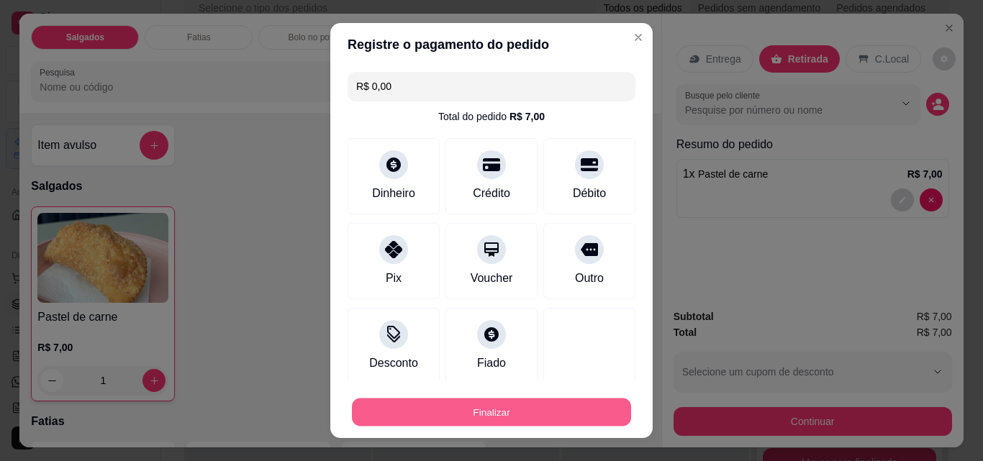
click at [528, 414] on button "Finalizar" at bounding box center [491, 413] width 279 height 28
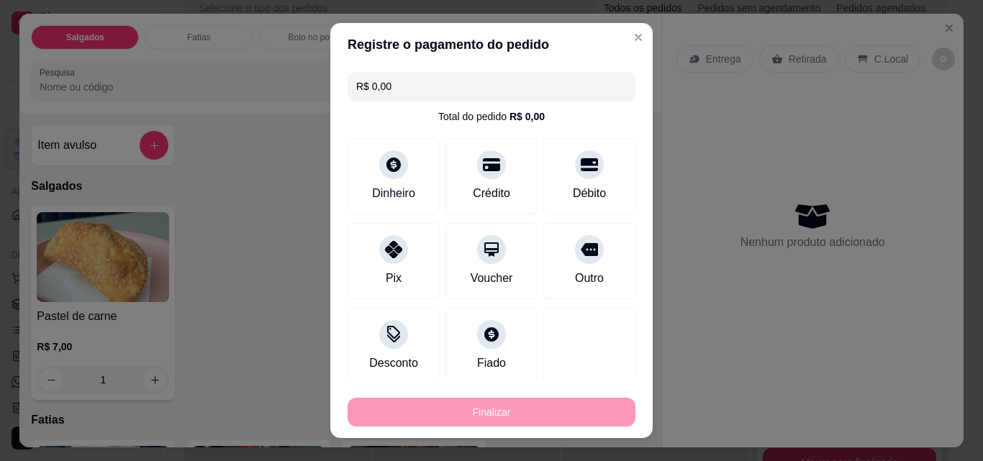
type input "0"
type input "-R$ 7,00"
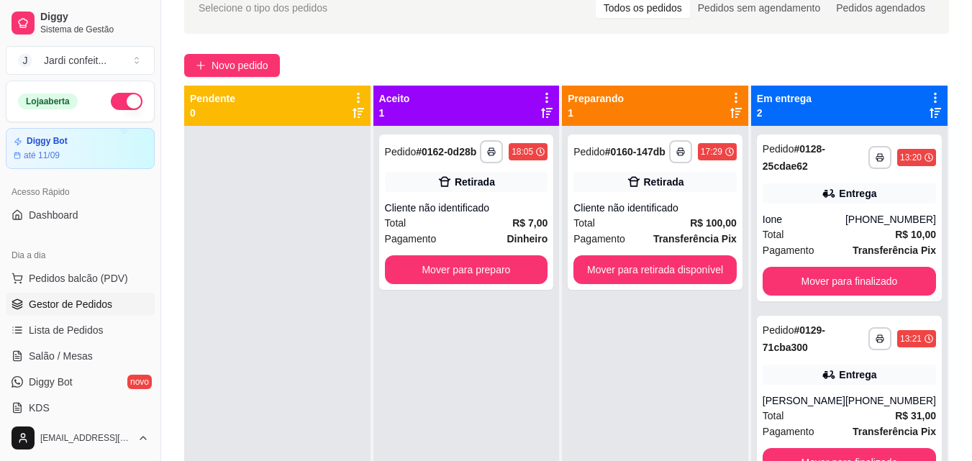
click at [255, 77] on div "**********" at bounding box center [566, 268] width 811 height 591
click at [252, 60] on span "Novo pedido" at bounding box center [240, 66] width 57 height 16
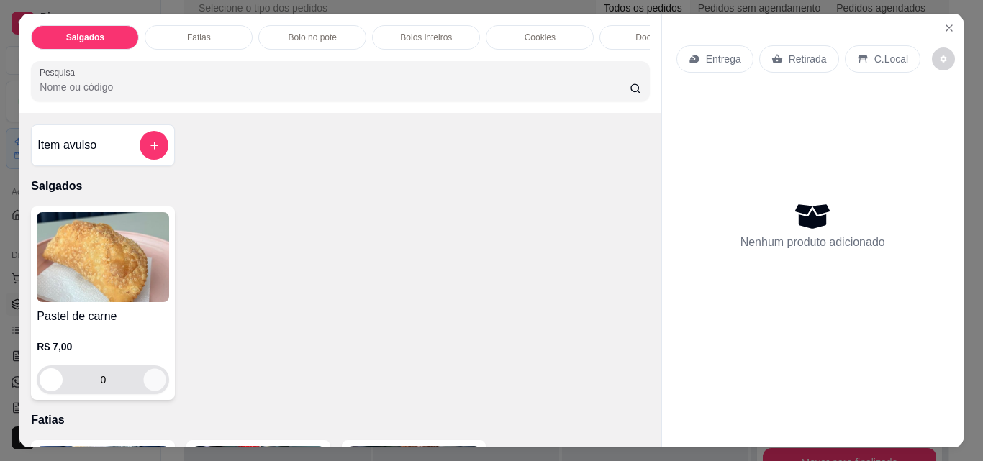
click at [153, 386] on icon "increase-product-quantity" at bounding box center [155, 380] width 11 height 11
type input "1"
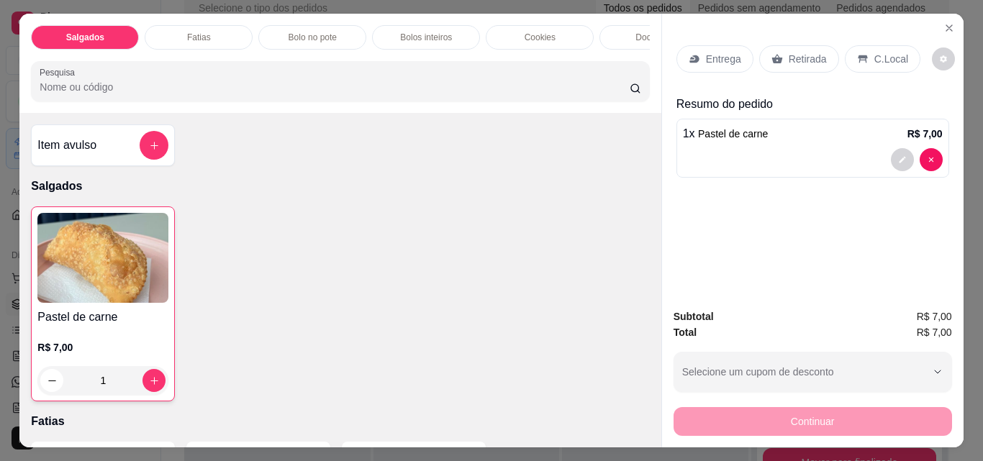
click at [804, 62] on div "Retirada" at bounding box center [799, 58] width 80 height 27
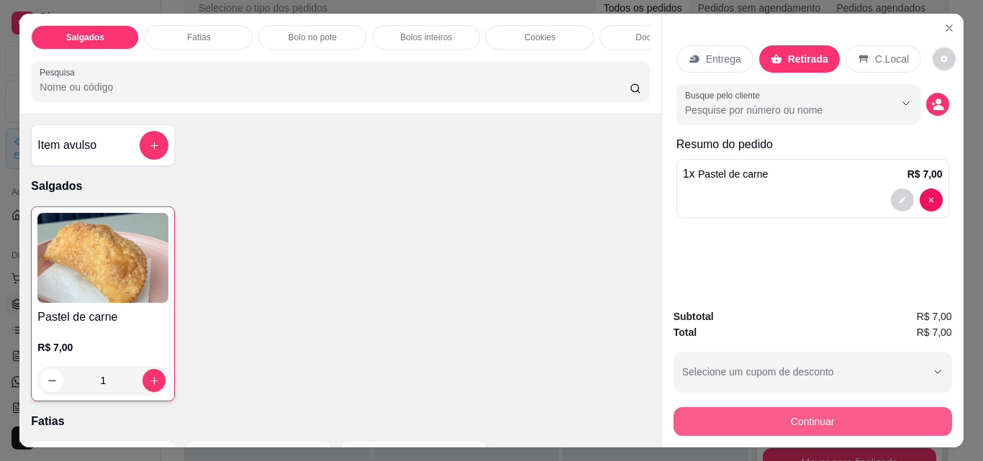
click at [848, 418] on button "Continuar" at bounding box center [813, 421] width 278 height 29
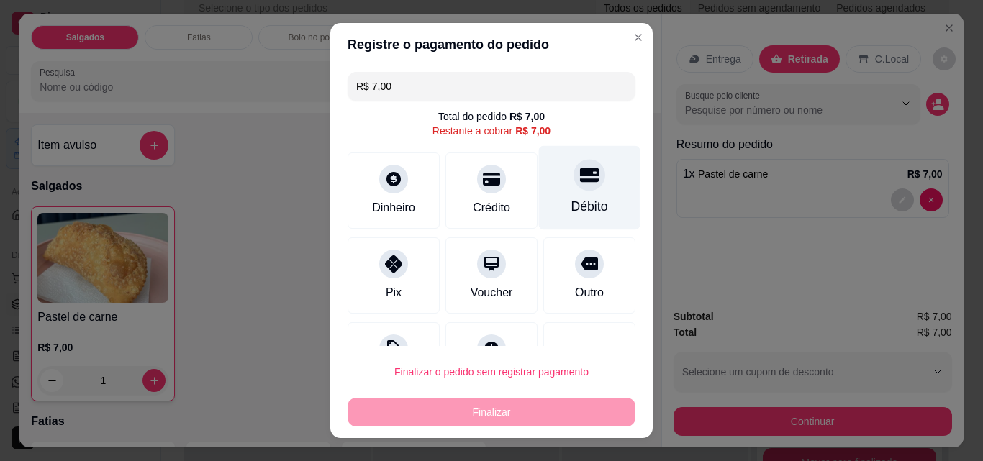
click at [549, 162] on div "Débito" at bounding box center [589, 188] width 101 height 84
type input "R$ 0,00"
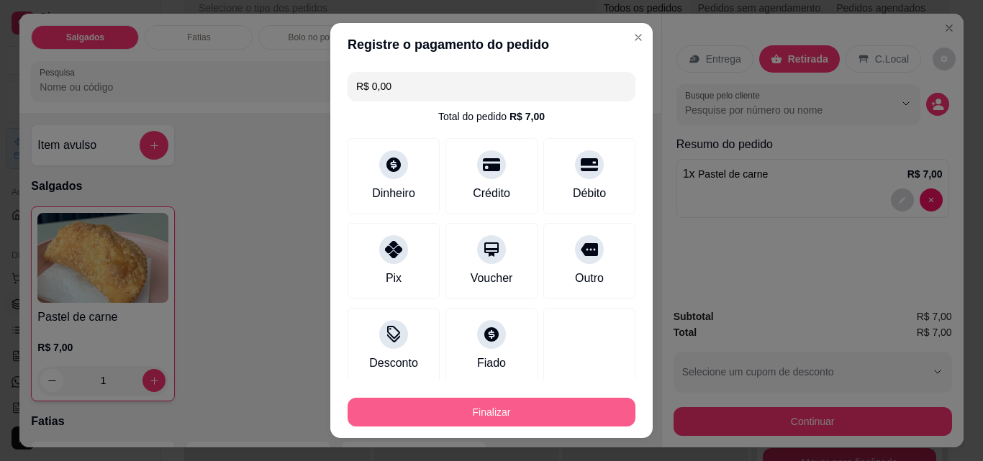
click at [535, 412] on button "Finalizar" at bounding box center [492, 412] width 288 height 29
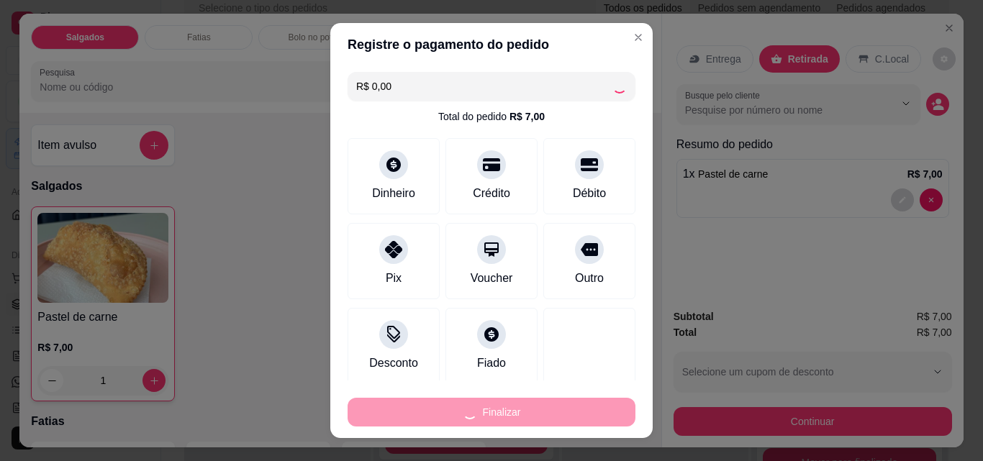
type input "0"
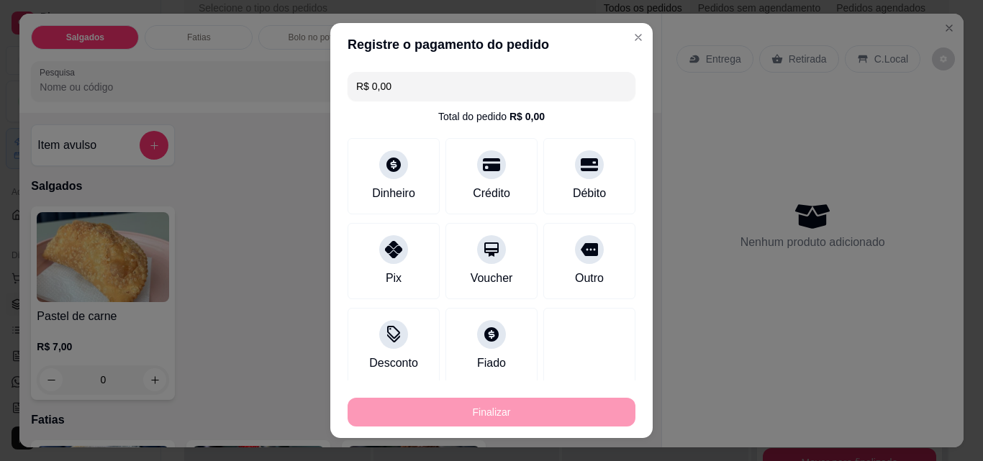
type input "-R$ 7,00"
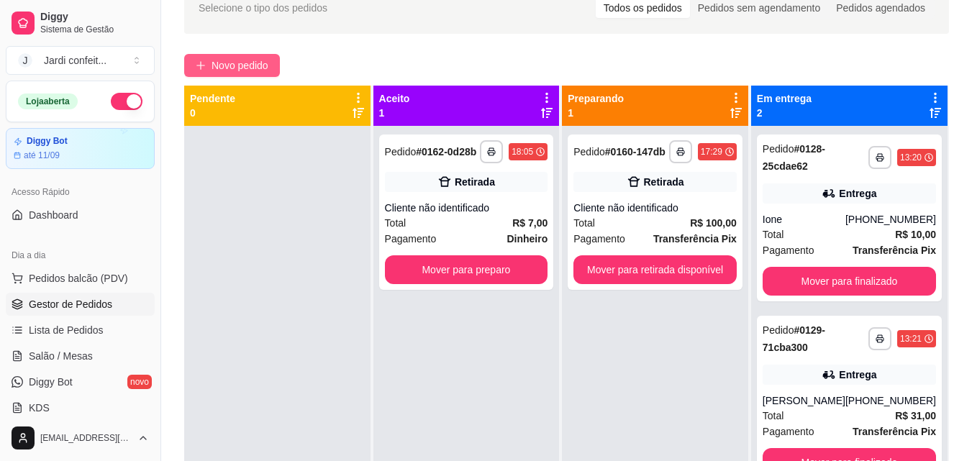
click at [270, 54] on button "Novo pedido" at bounding box center [232, 65] width 96 height 23
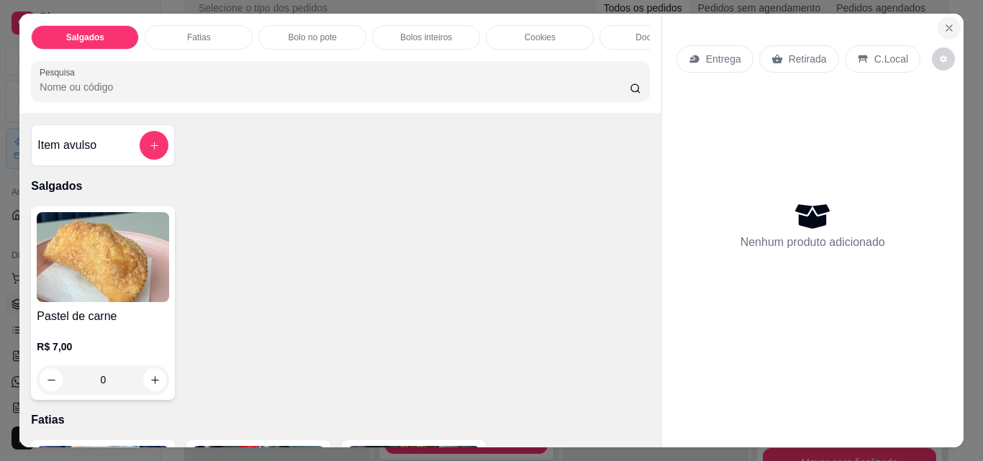
click at [943, 22] on icon "Close" at bounding box center [949, 28] width 12 height 12
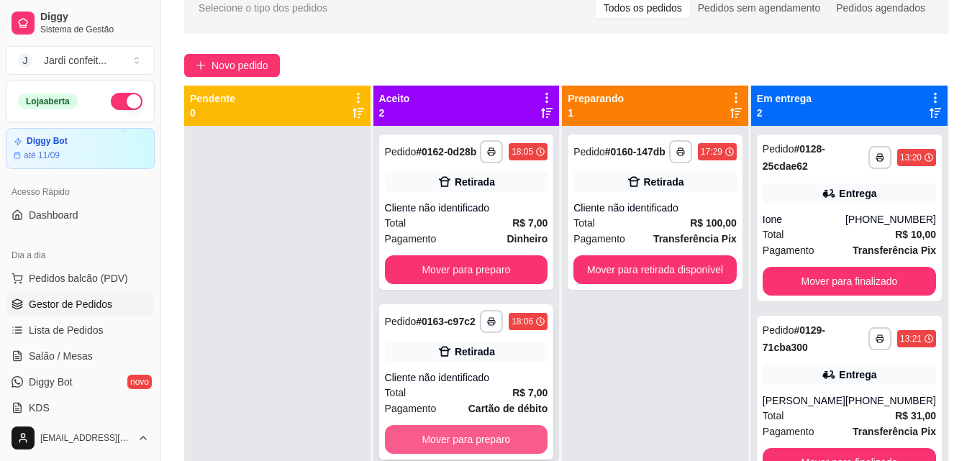
click at [520, 442] on button "Mover para preparo" at bounding box center [466, 439] width 163 height 29
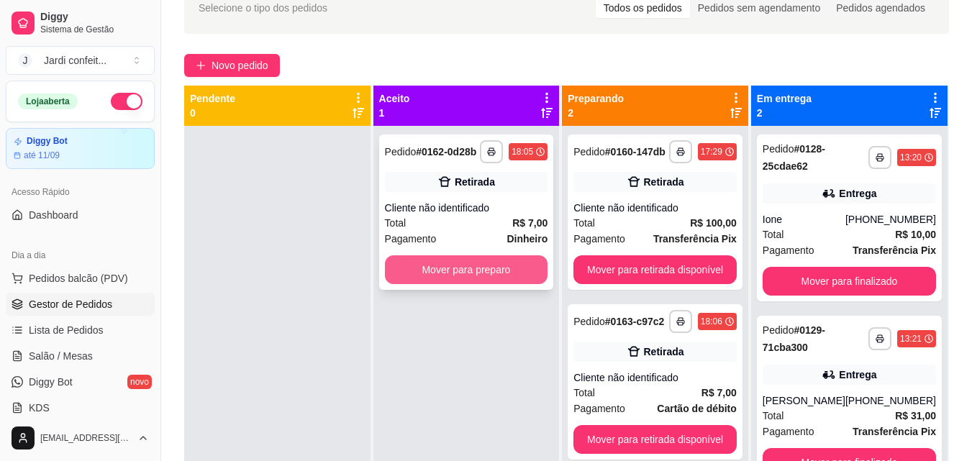
click at [525, 250] on div "**********" at bounding box center [466, 212] width 175 height 155
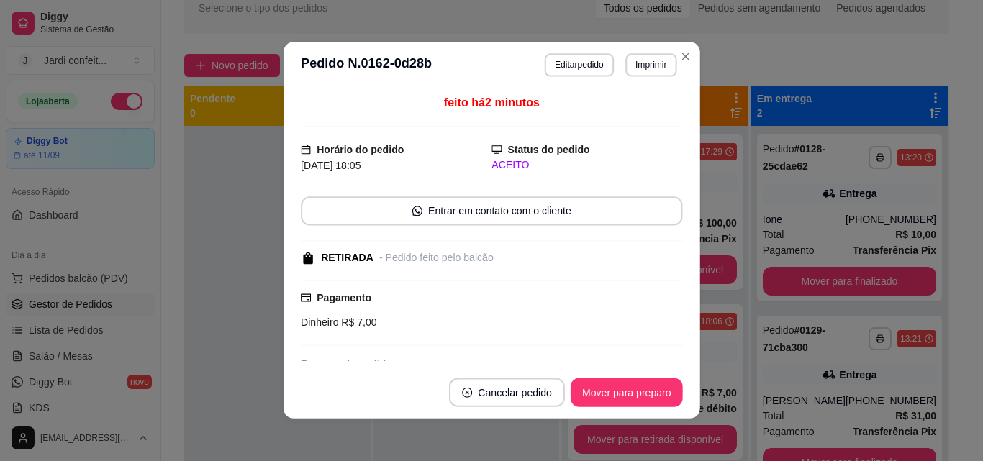
click at [518, 270] on div "feito há 2 minutos Horário do pedido [DATE] 18:05 Status do pedido ACEITO Entra…" at bounding box center [492, 227] width 382 height 267
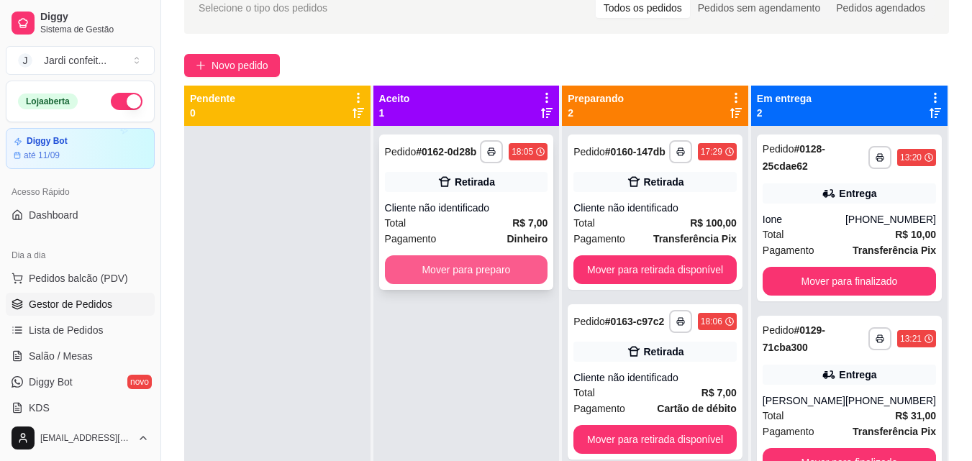
click at [492, 271] on button "Mover para preparo" at bounding box center [466, 269] width 163 height 29
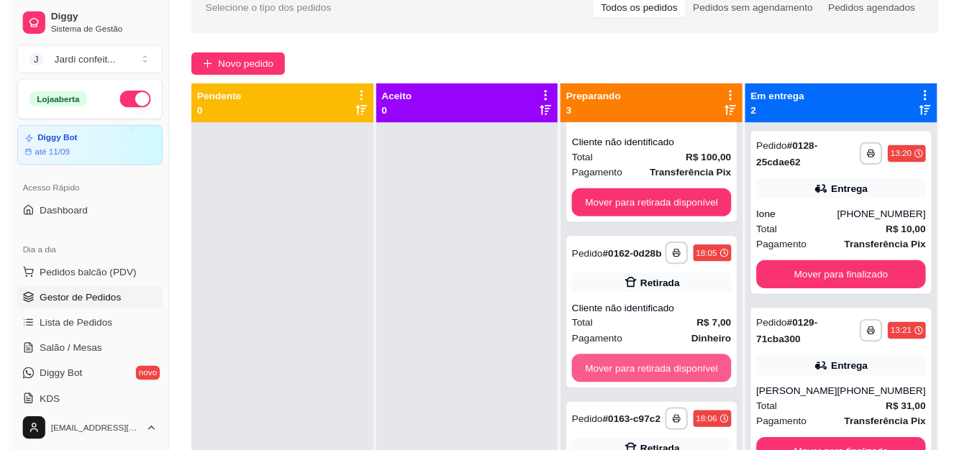
scroll to position [40, 0]
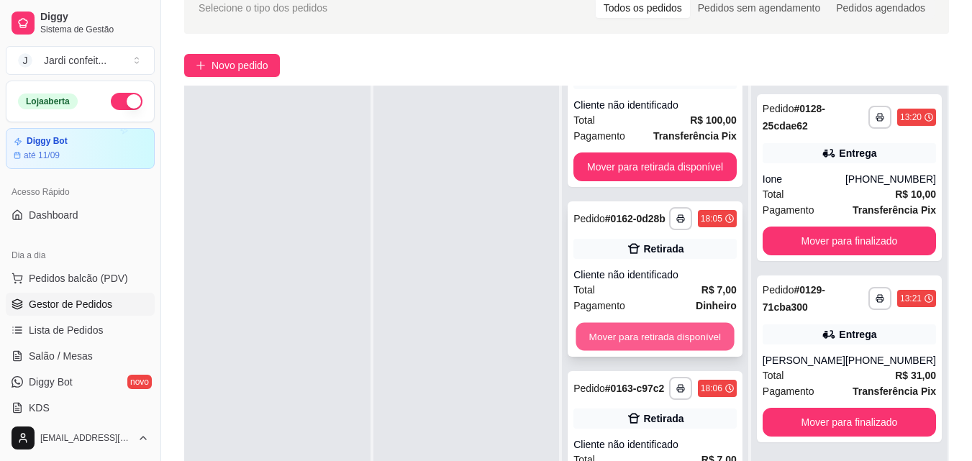
click at [665, 330] on button "Mover para retirada disponível" at bounding box center [655, 337] width 158 height 28
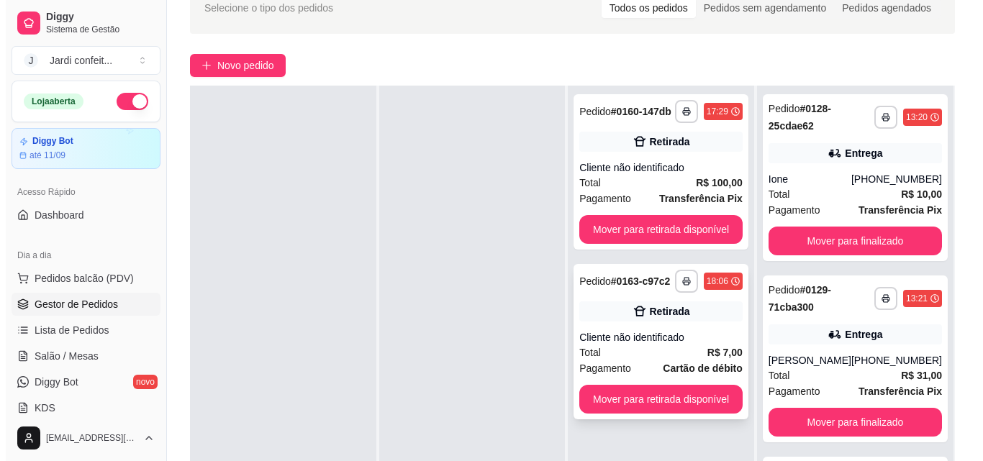
scroll to position [0, 0]
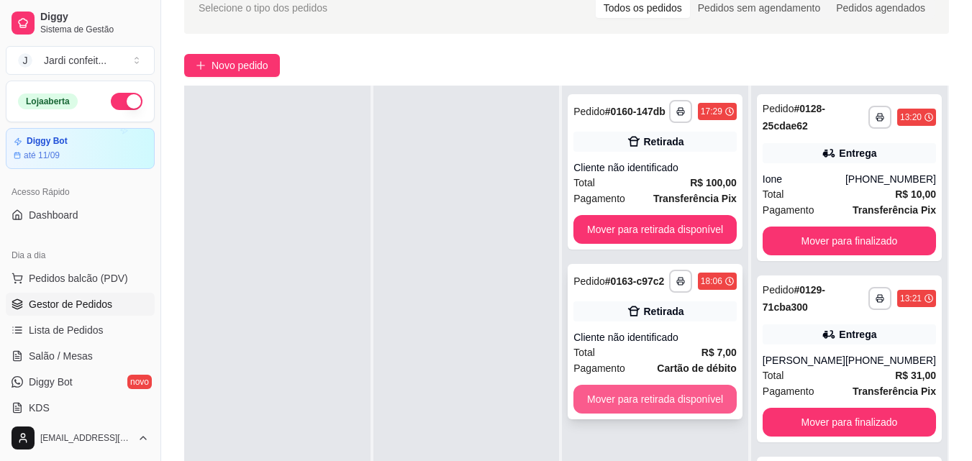
click at [665, 400] on button "Mover para retirada disponível" at bounding box center [655, 399] width 163 height 29
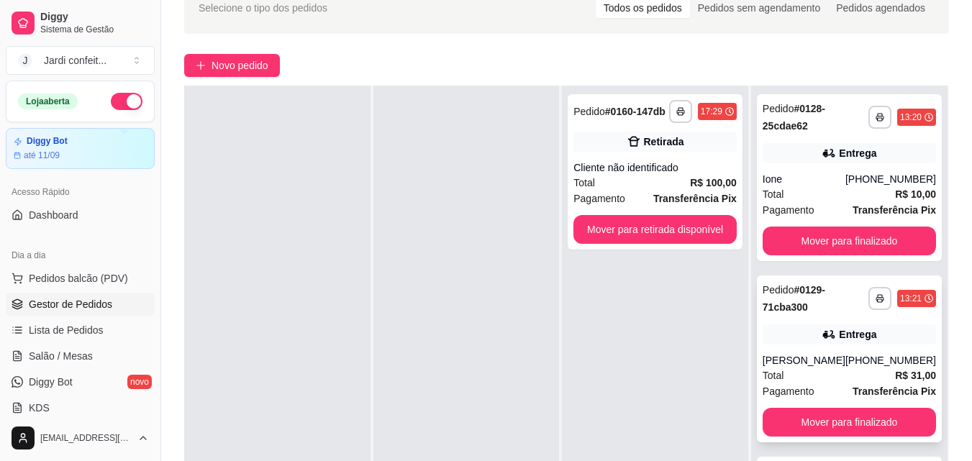
click at [805, 348] on div "**********" at bounding box center [849, 359] width 185 height 167
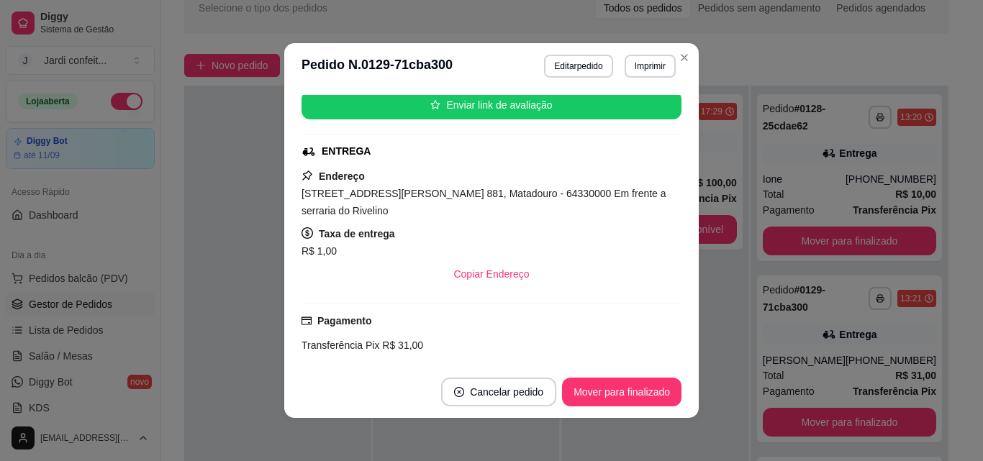
scroll to position [72, 0]
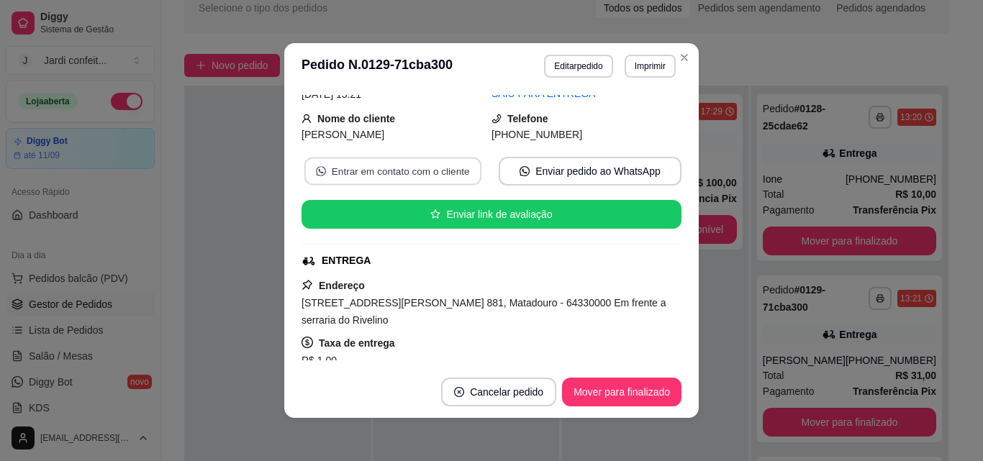
click at [412, 166] on button "Entrar em contato com o cliente" at bounding box center [392, 172] width 177 height 28
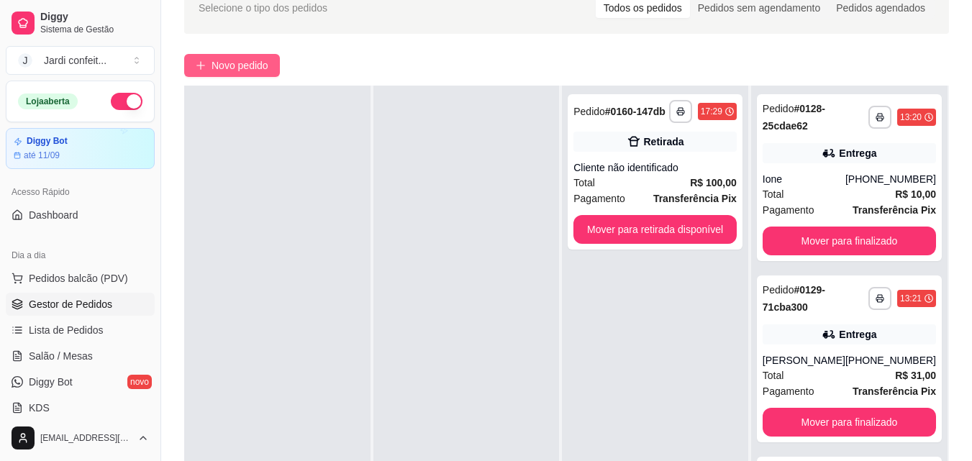
click at [206, 68] on button "Novo pedido" at bounding box center [232, 65] width 96 height 23
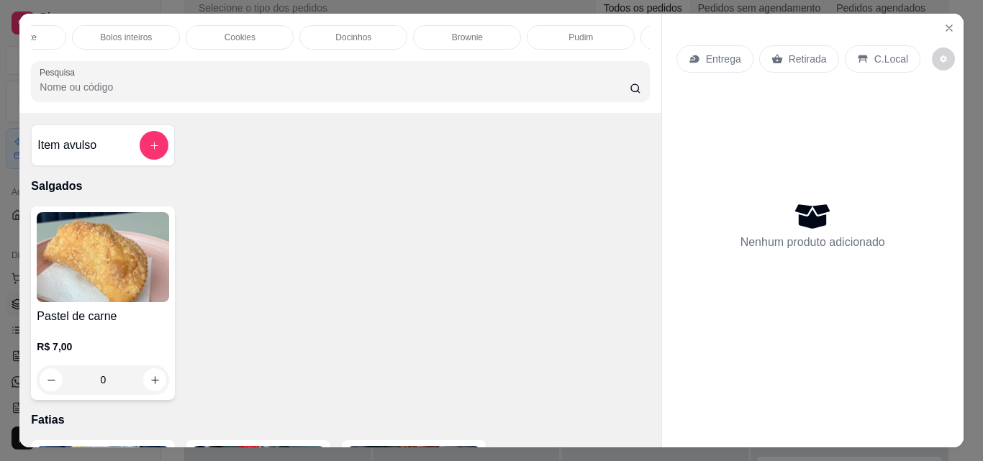
scroll to position [0, 448]
click at [327, 40] on div "Brownie" at bounding box center [319, 37] width 108 height 24
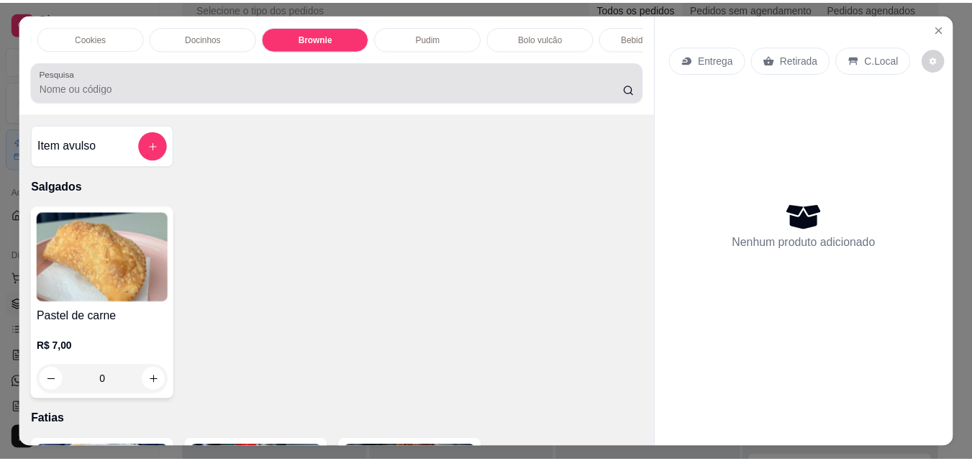
scroll to position [37, 0]
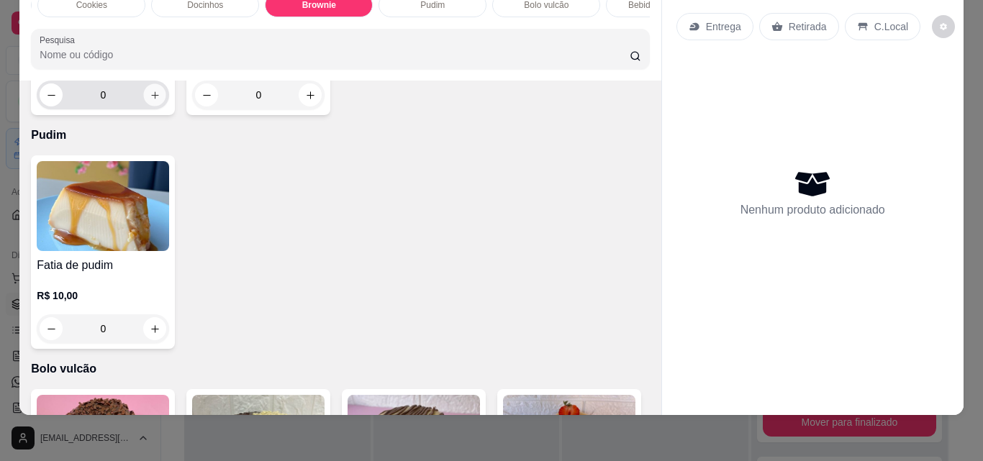
click at [150, 101] on icon "increase-product-quantity" at bounding box center [155, 95] width 11 height 11
type input "1"
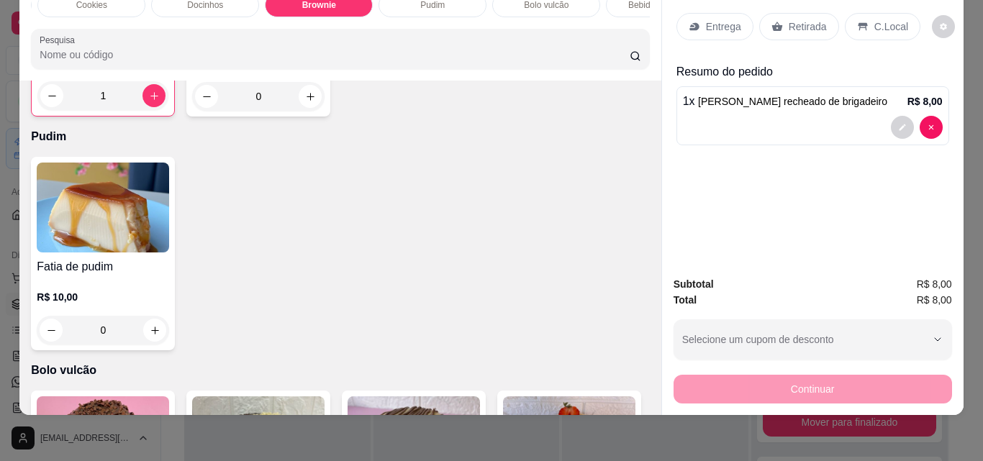
click at [779, 21] on div "Retirada" at bounding box center [799, 26] width 80 height 27
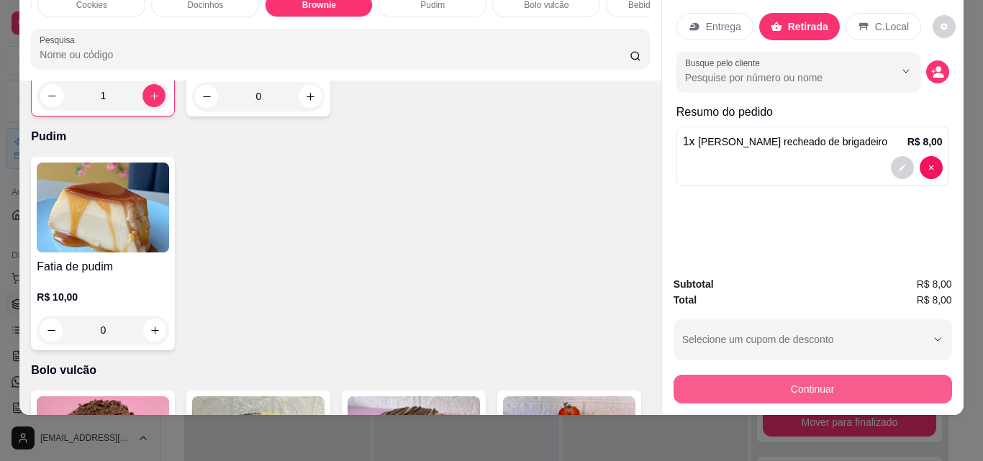
click at [833, 375] on button "Continuar" at bounding box center [813, 389] width 278 height 29
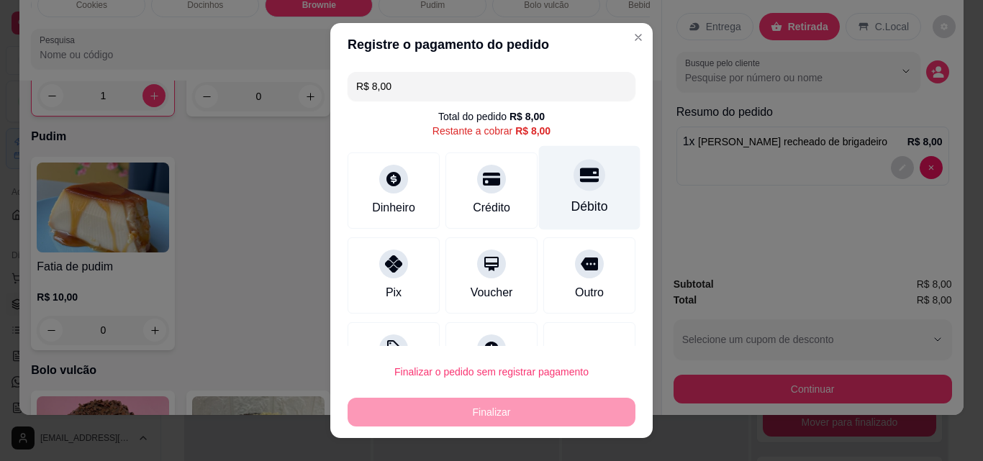
click at [571, 205] on div "Débito" at bounding box center [589, 206] width 37 height 19
type input "R$ 0,00"
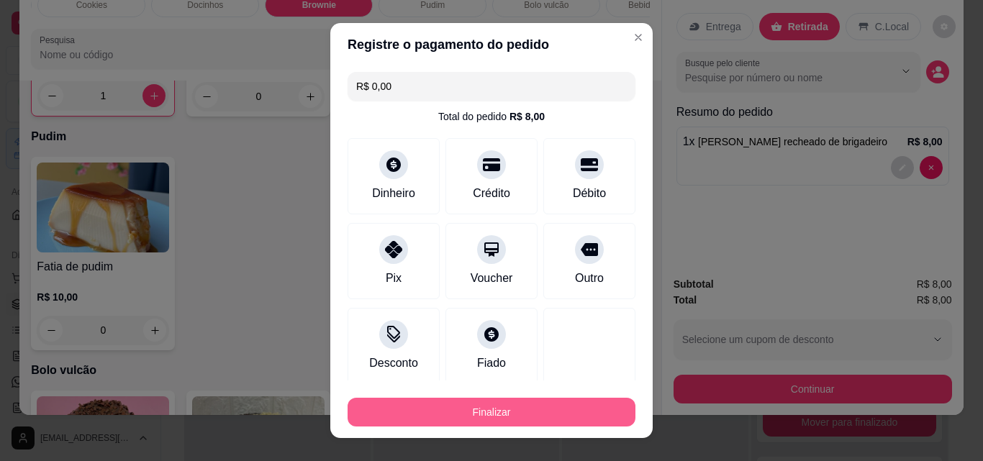
click at [552, 407] on button "Finalizar" at bounding box center [492, 412] width 288 height 29
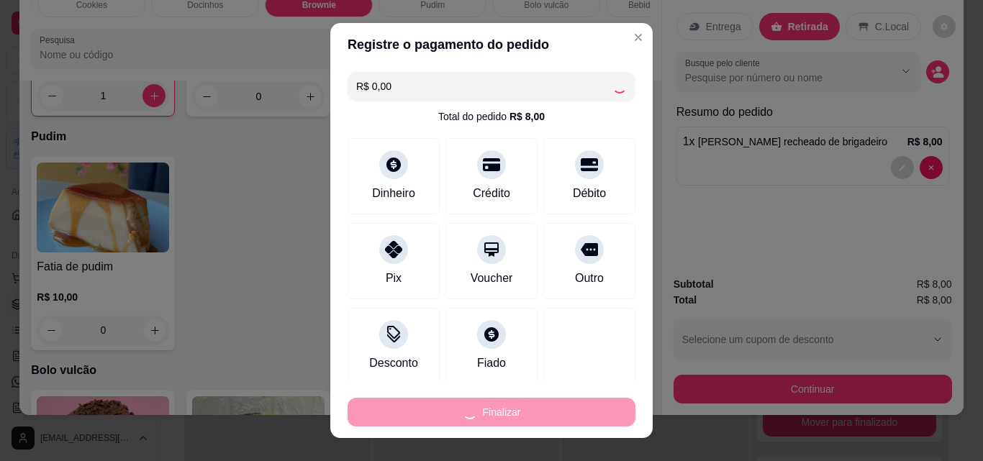
type input "0"
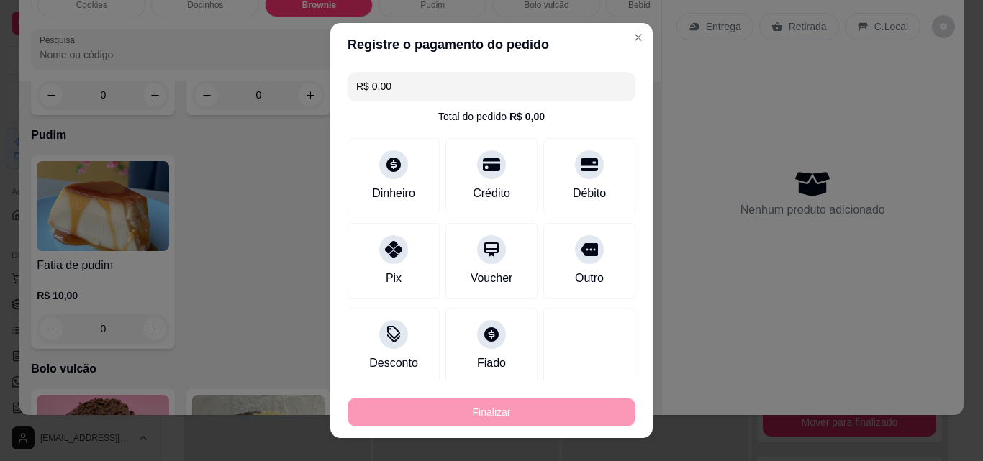
type input "-R$ 8,00"
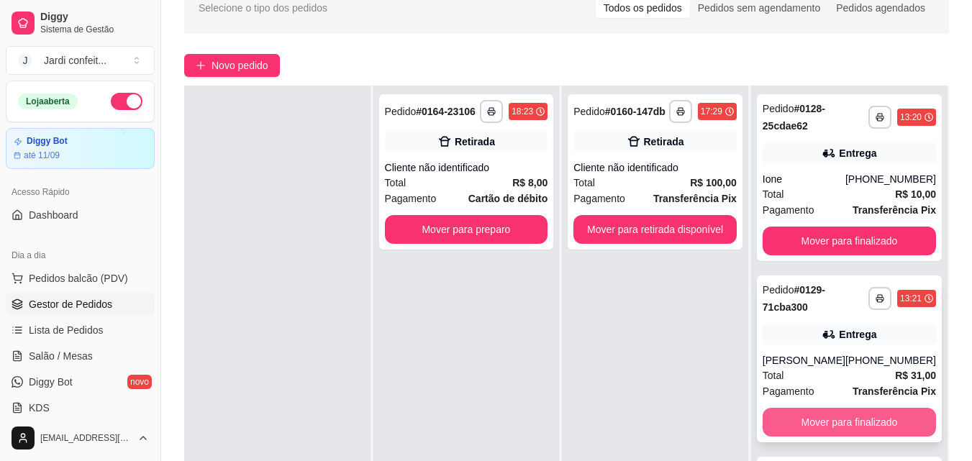
click at [890, 427] on button "Mover para finalizado" at bounding box center [849, 422] width 173 height 29
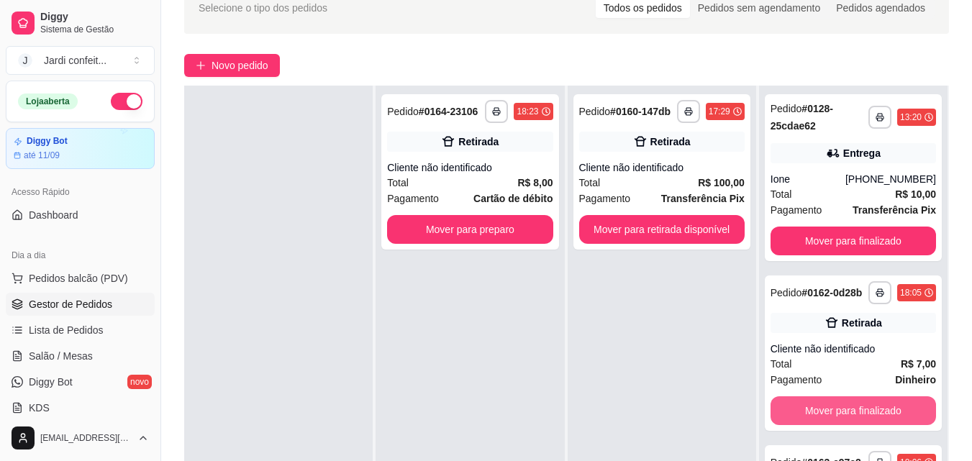
click at [890, 425] on button "Mover para finalizado" at bounding box center [854, 411] width 166 height 29
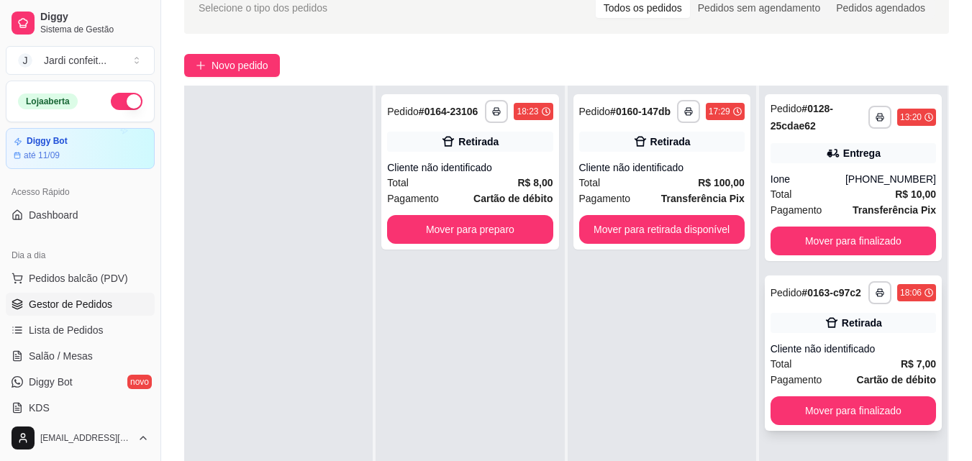
click at [892, 425] on div "**********" at bounding box center [853, 353] width 177 height 155
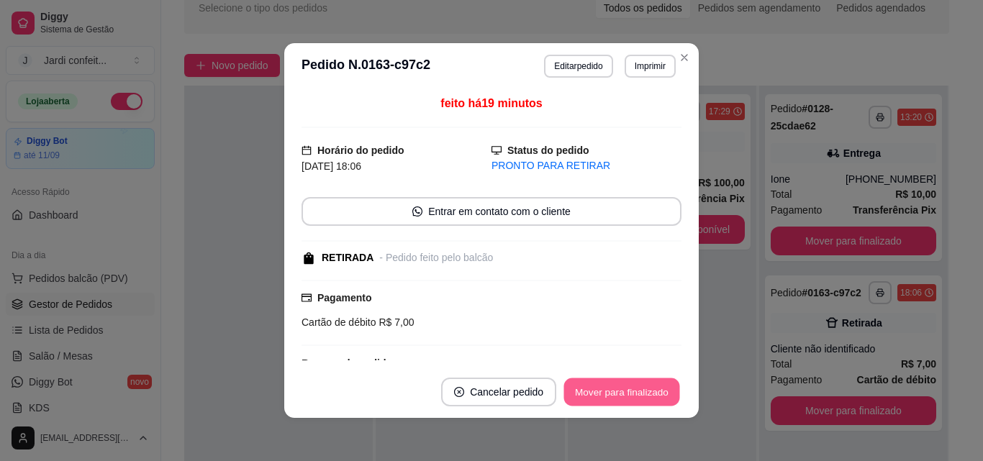
click at [638, 394] on button "Mover para finalizado" at bounding box center [622, 393] width 116 height 28
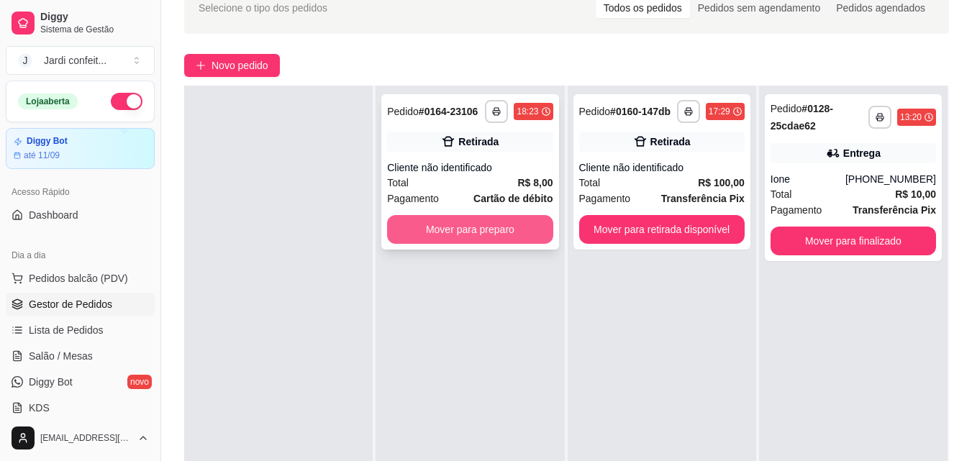
click at [487, 229] on button "Mover para preparo" at bounding box center [470, 229] width 166 height 29
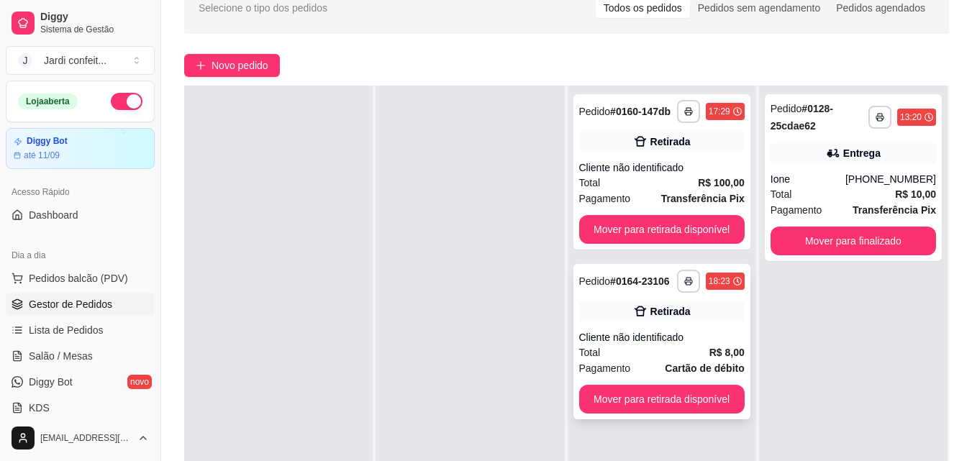
click at [700, 407] on button "Mover para retirada disponível" at bounding box center [662, 399] width 166 height 29
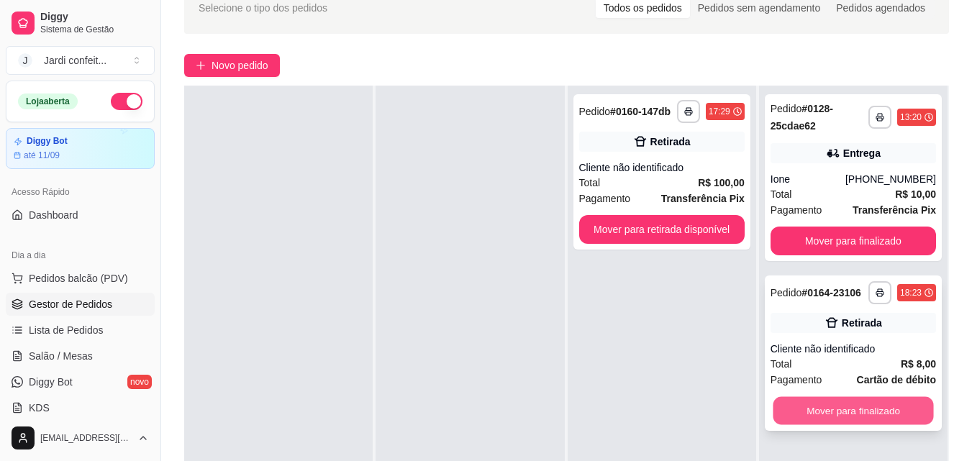
click at [835, 408] on button "Mover para finalizado" at bounding box center [853, 411] width 160 height 28
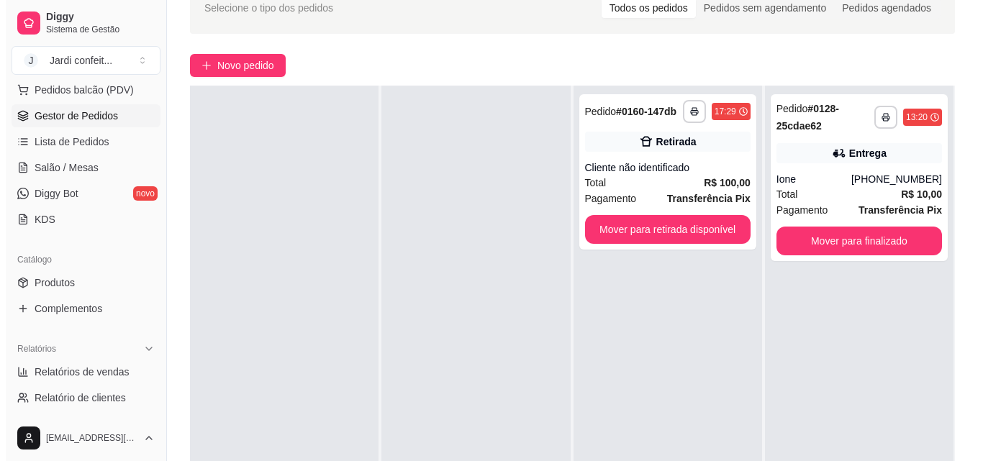
scroll to position [216, 0]
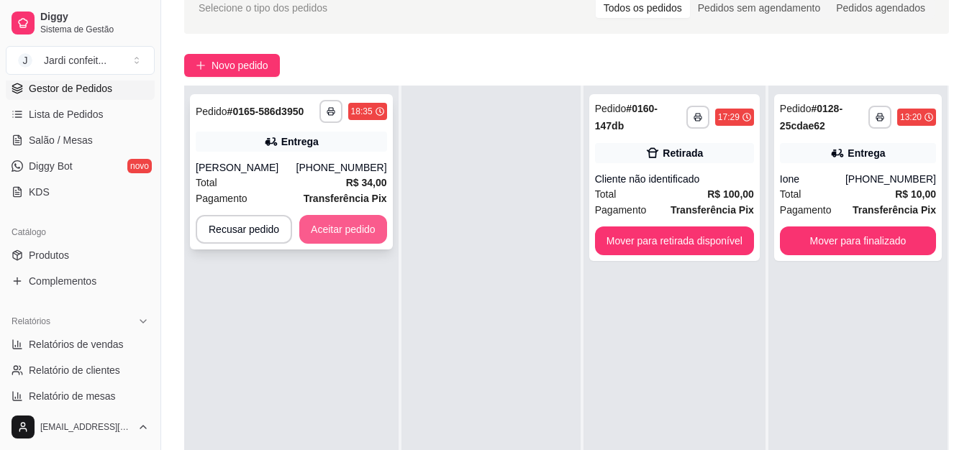
click at [362, 233] on button "Aceitar pedido" at bounding box center [343, 229] width 88 height 29
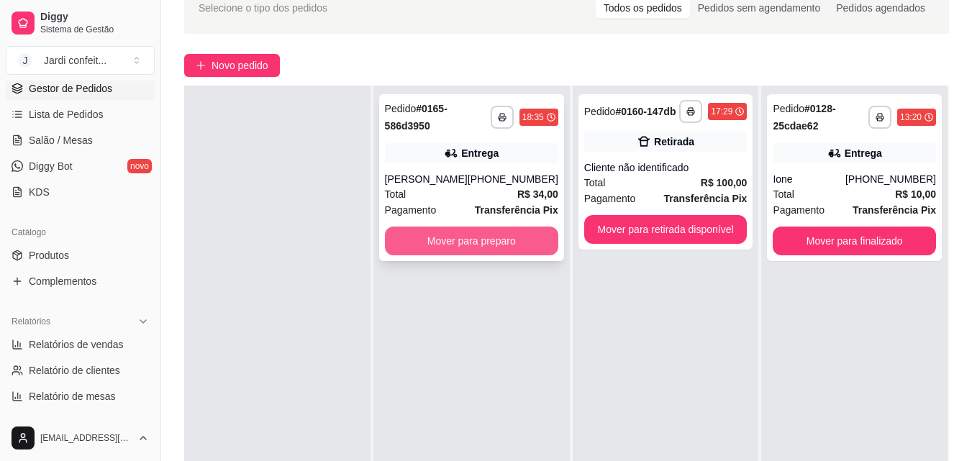
click at [478, 239] on button "Mover para preparo" at bounding box center [471, 241] width 173 height 29
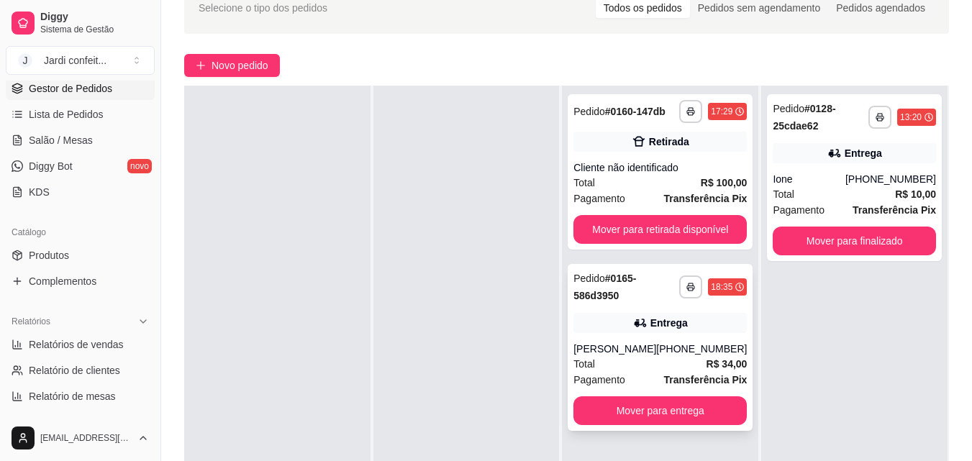
click at [694, 330] on div "Entrega" at bounding box center [660, 323] width 173 height 20
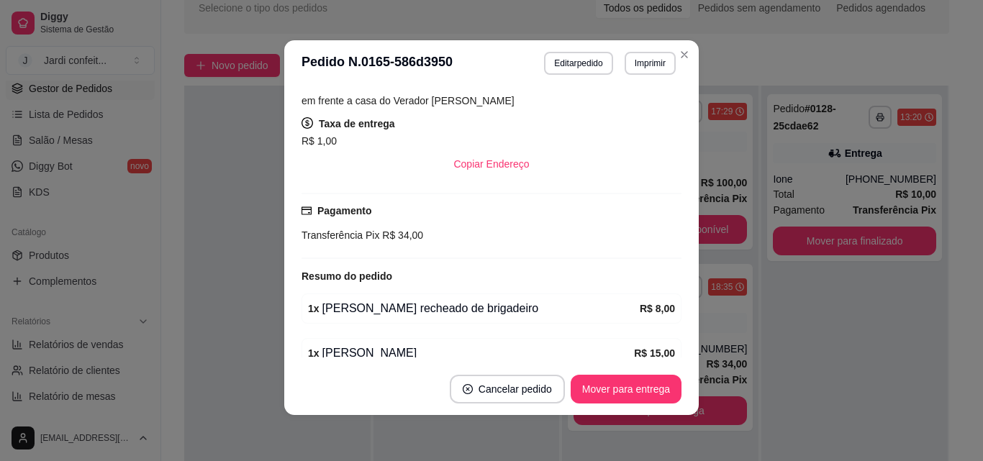
scroll to position [112, 0]
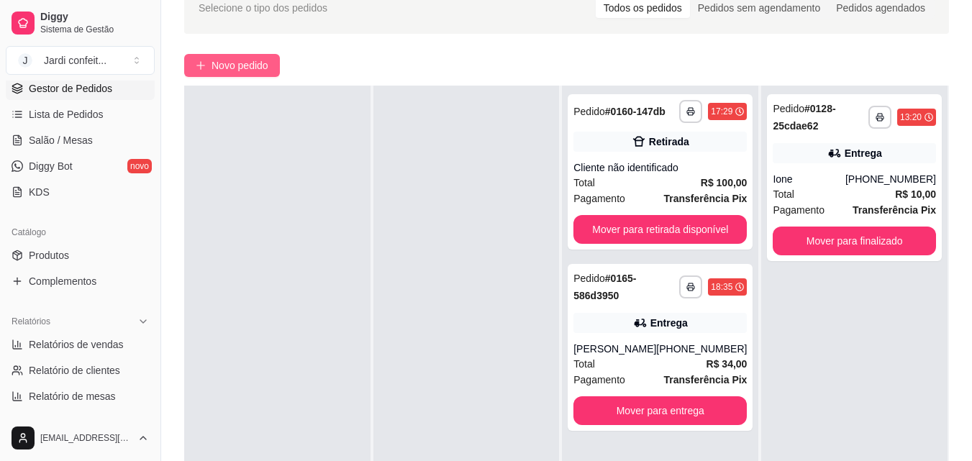
click at [217, 70] on span "Novo pedido" at bounding box center [240, 66] width 57 height 16
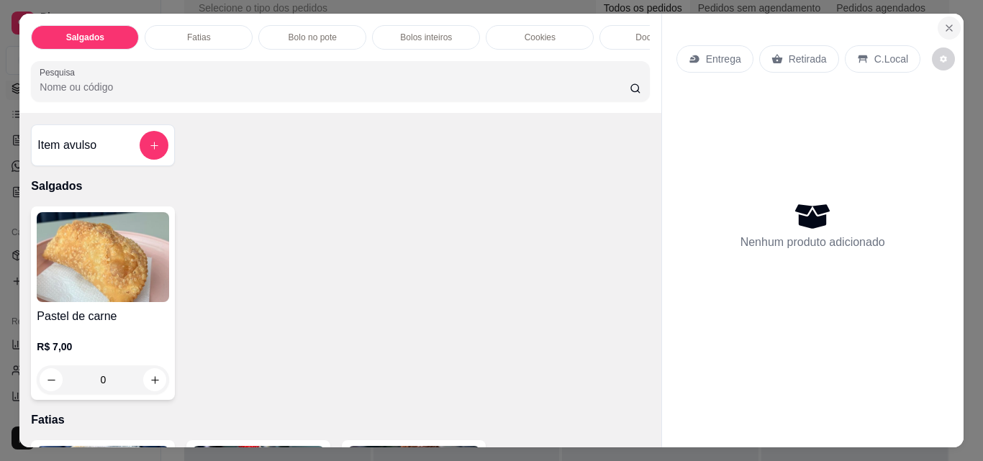
click at [946, 25] on icon "Close" at bounding box center [949, 28] width 6 height 6
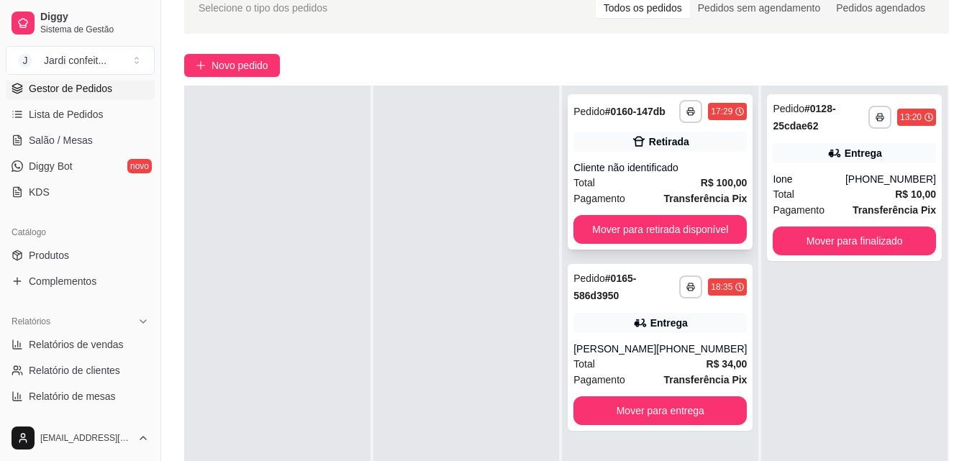
click at [654, 190] on div "Total R$ 100,00" at bounding box center [660, 183] width 173 height 16
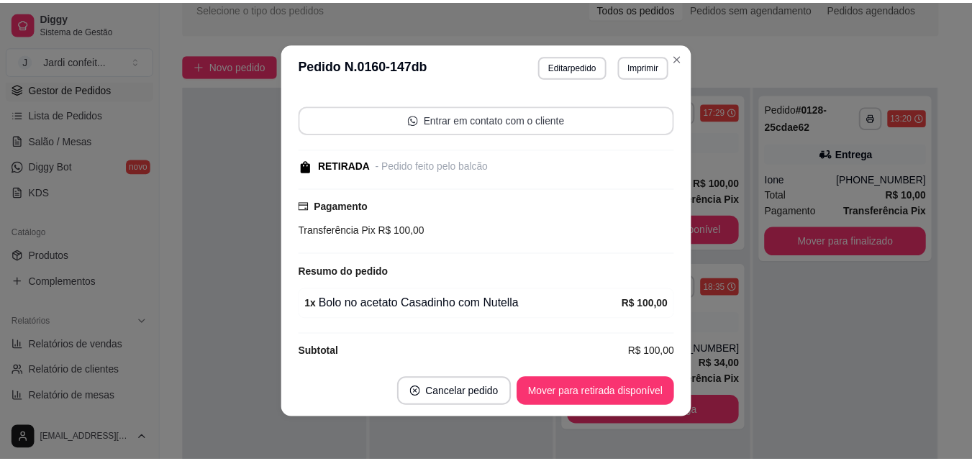
scroll to position [107, 0]
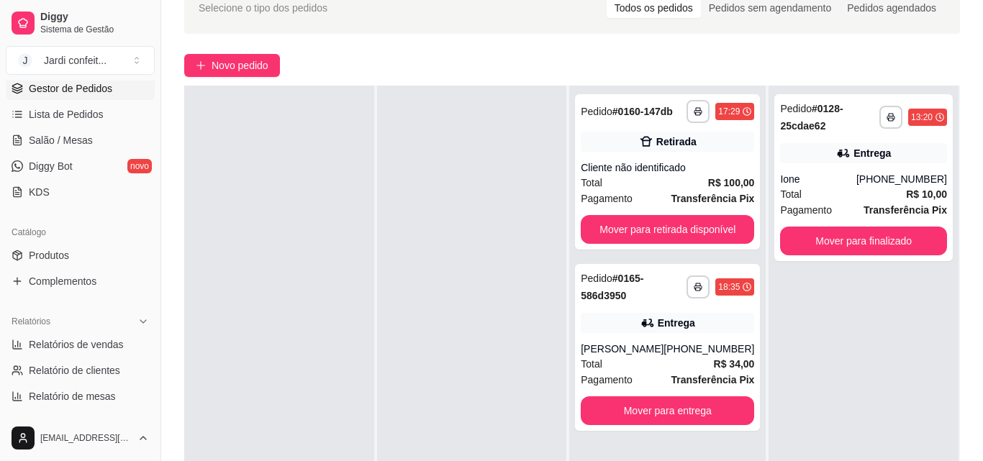
click at [239, 182] on div at bounding box center [279, 316] width 190 height 461
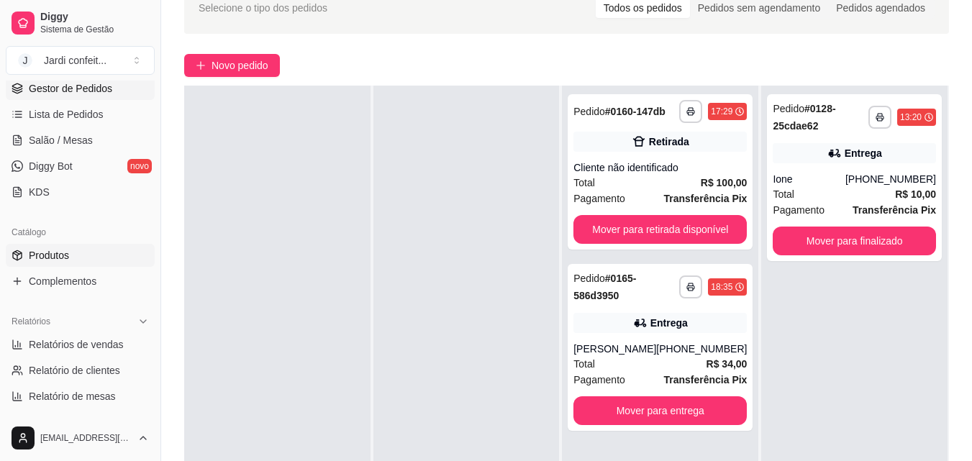
click at [116, 263] on link "Produtos" at bounding box center [80, 255] width 149 height 23
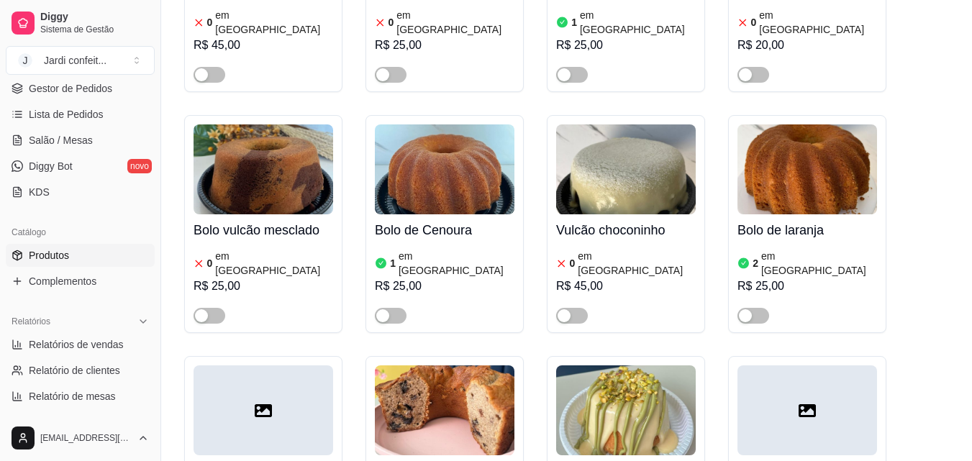
scroll to position [25381, 0]
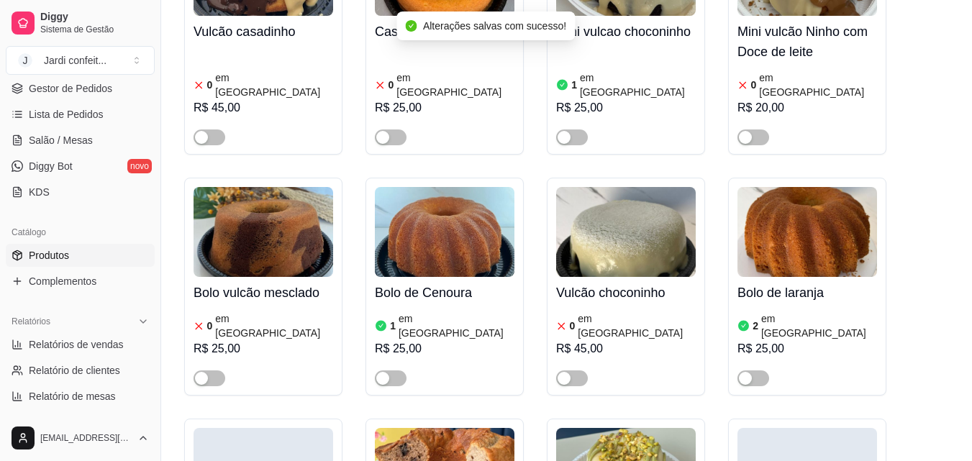
scroll to position [25669, 0]
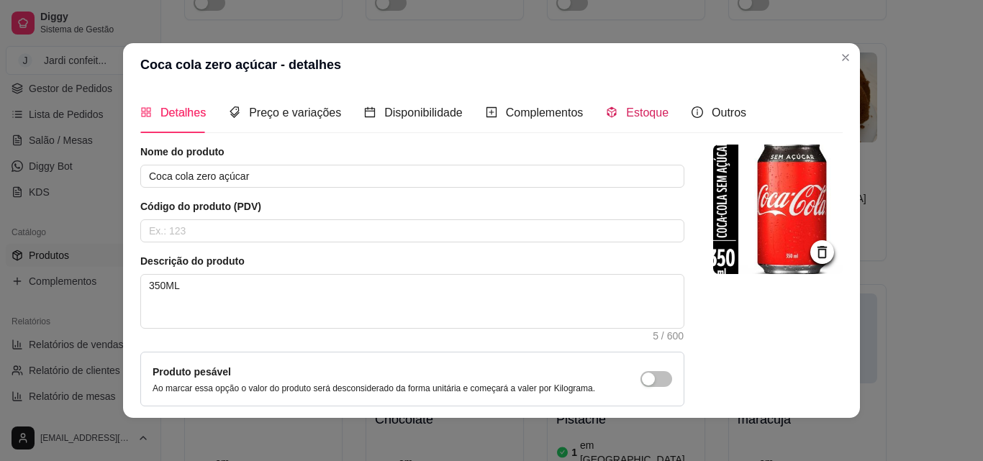
click at [626, 111] on span "Estoque" at bounding box center [647, 113] width 42 height 12
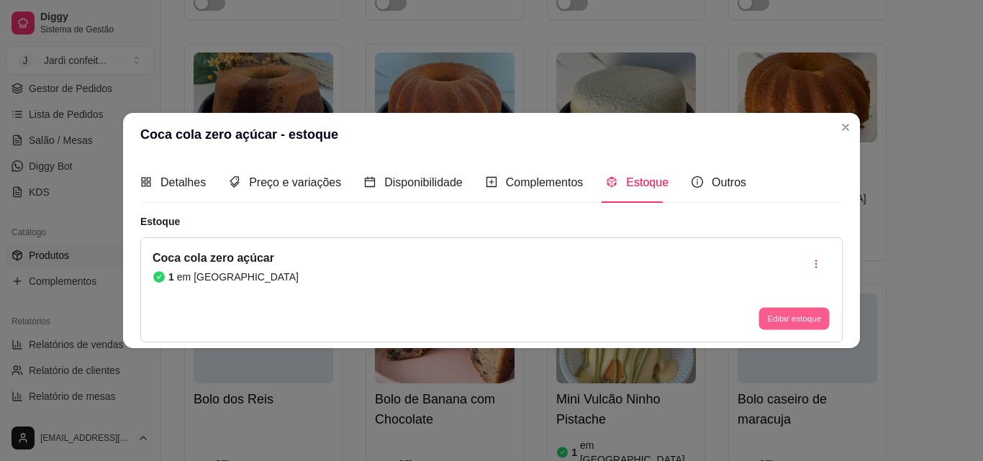
click at [769, 318] on button "Editar estoque" at bounding box center [793, 319] width 71 height 22
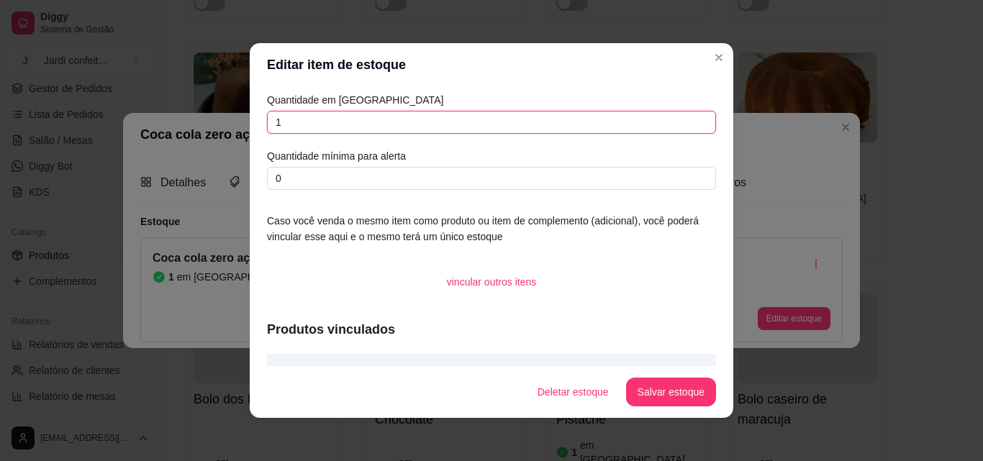
click at [348, 117] on input "1" at bounding box center [491, 122] width 449 height 23
type input "12"
click at [650, 407] on footer "Deletar estoque Salvar estoque" at bounding box center [492, 392] width 484 height 52
click at [656, 391] on button "Salvar estoque" at bounding box center [671, 393] width 88 height 28
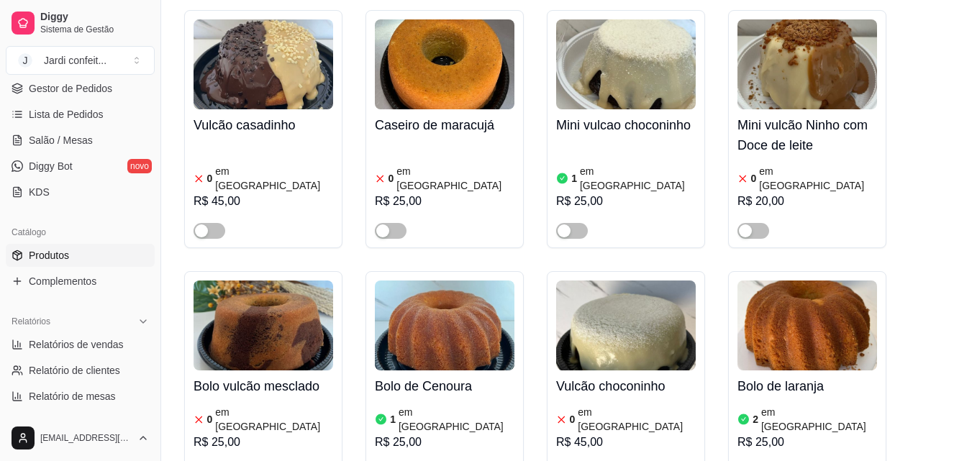
scroll to position [25309, 0]
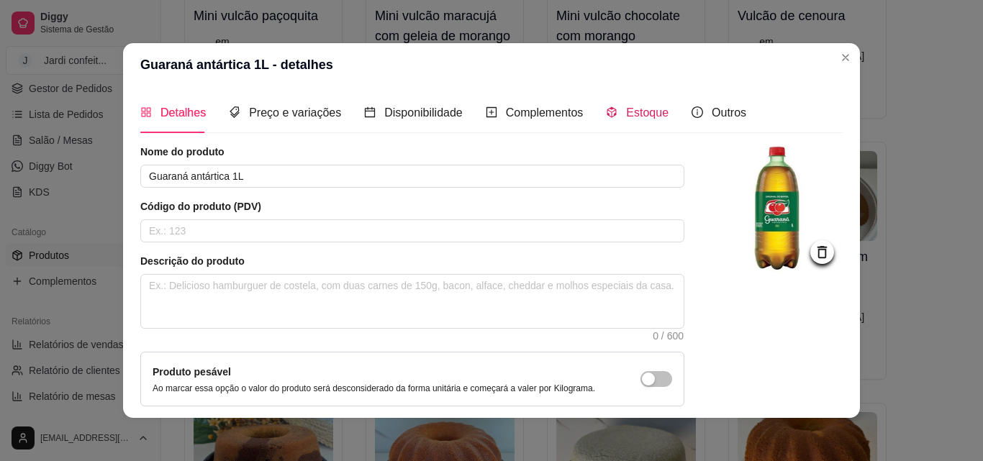
click at [615, 106] on div "Estoque" at bounding box center [637, 113] width 63 height 18
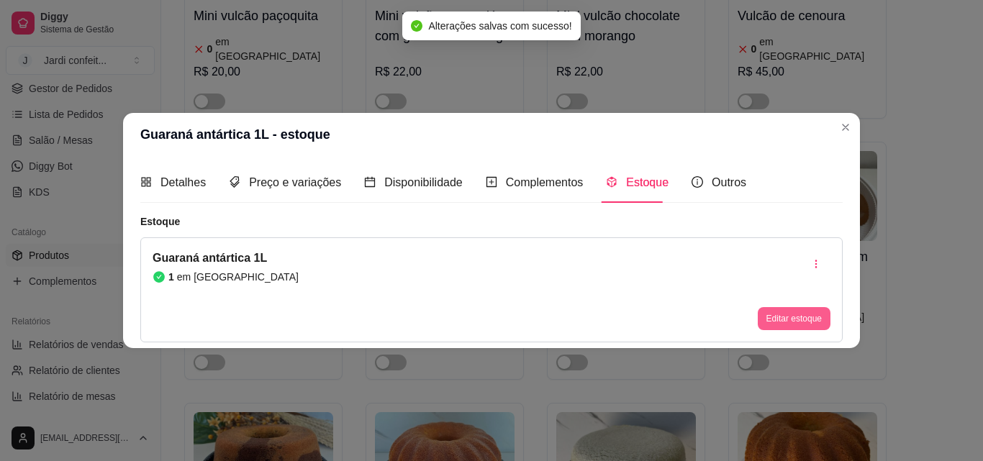
click at [806, 322] on button "Editar estoque" at bounding box center [794, 318] width 73 height 23
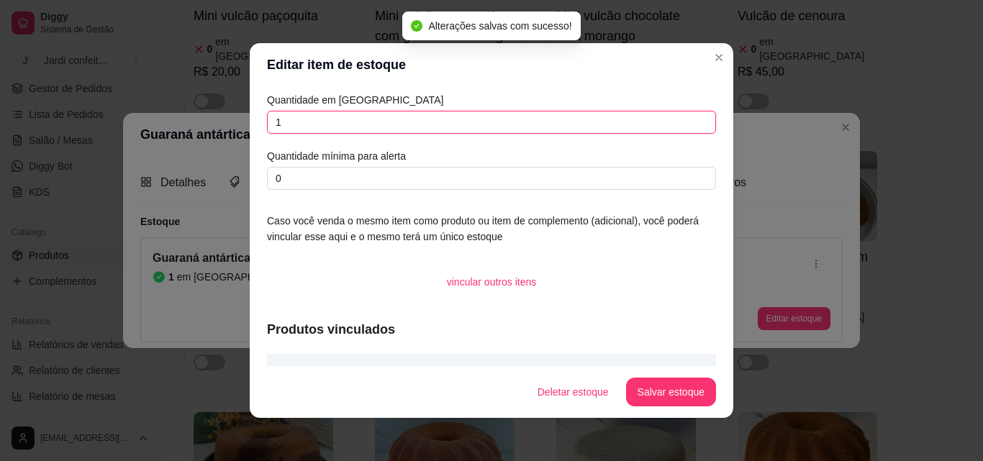
click at [393, 114] on input "1" at bounding box center [491, 122] width 449 height 23
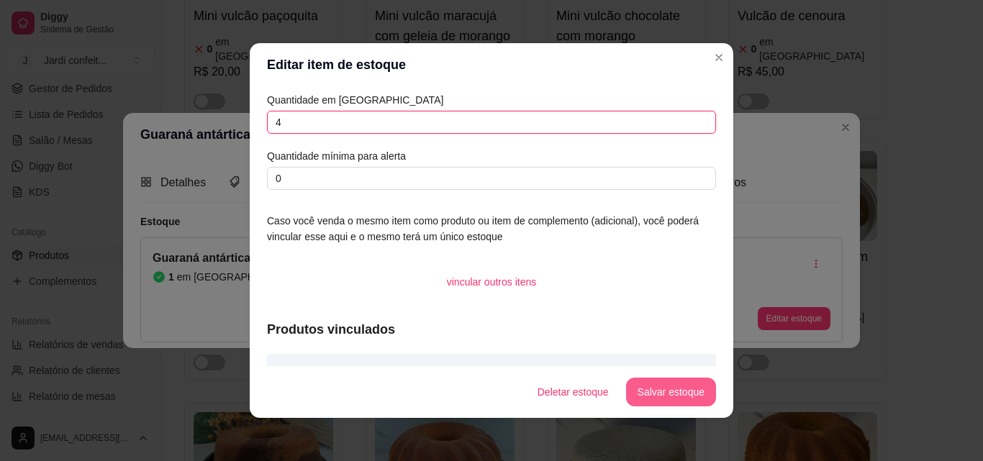
type input "4"
click at [654, 394] on button "Salvar estoque" at bounding box center [671, 393] width 88 height 28
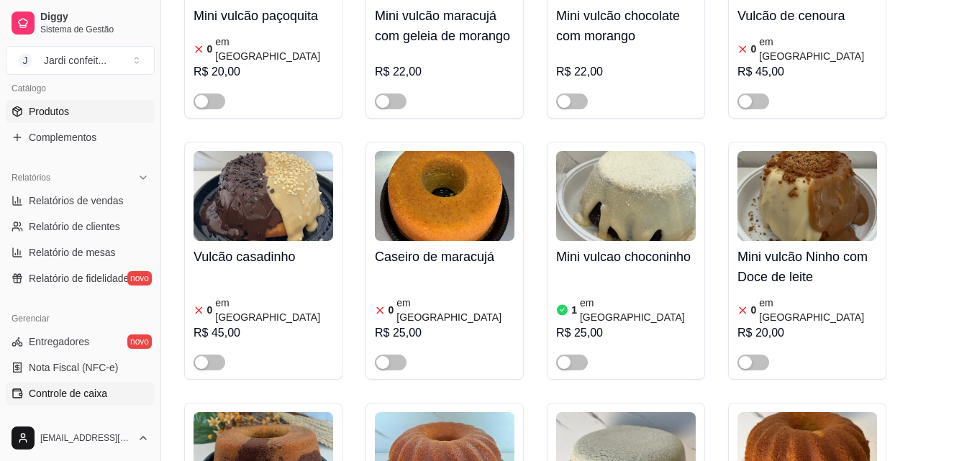
scroll to position [432, 0]
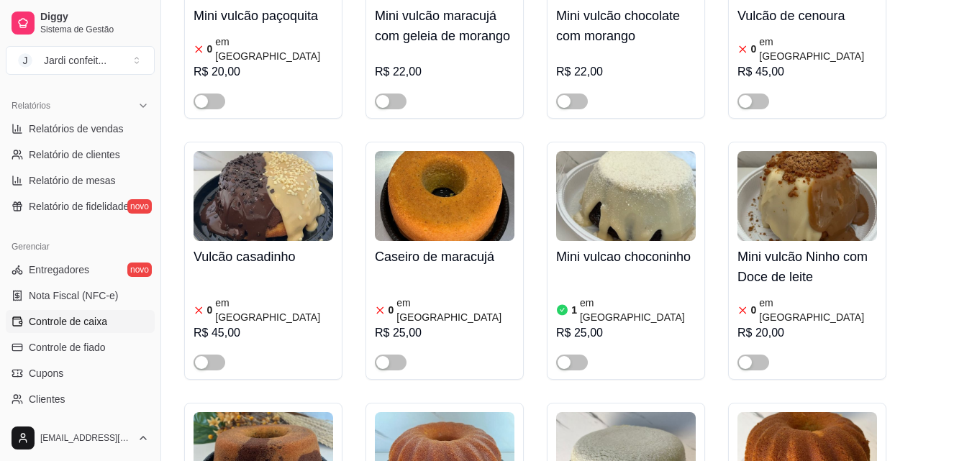
click at [103, 325] on span "Controle de caixa" at bounding box center [68, 321] width 78 height 14
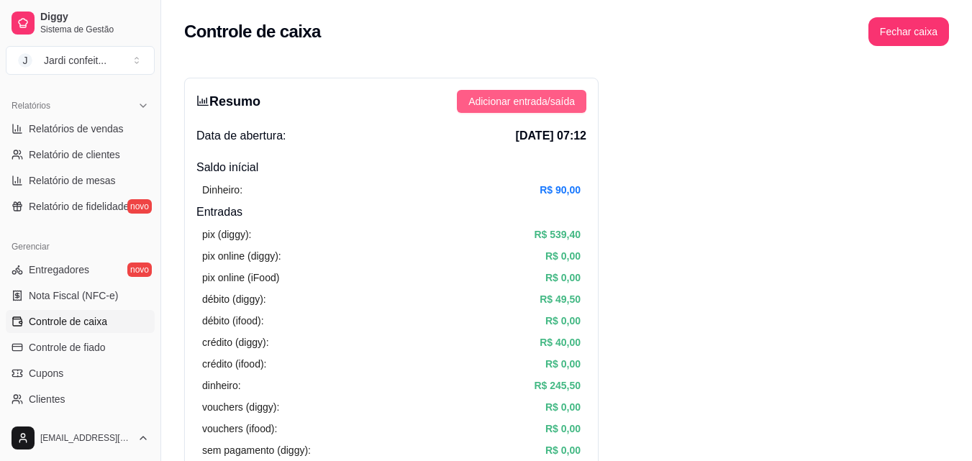
click at [551, 97] on span "Adicionar entrada/saída" at bounding box center [521, 102] width 107 height 16
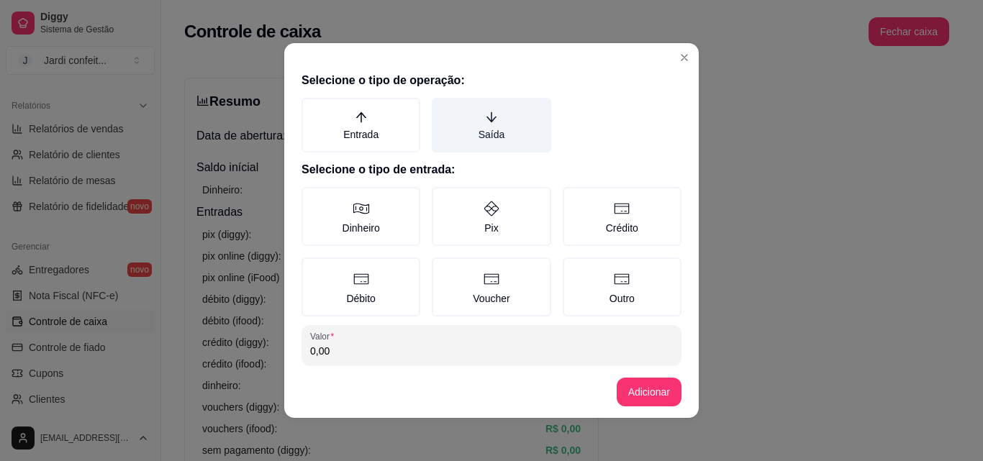
click at [512, 133] on label "Saída" at bounding box center [491, 125] width 119 height 55
click at [443, 109] on button "Saída" at bounding box center [437, 103] width 12 height 12
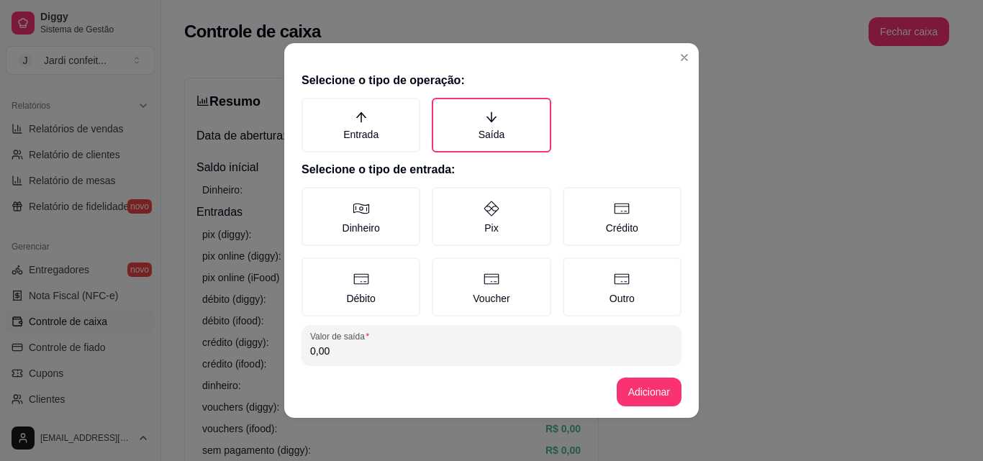
click at [381, 244] on label "Dinheiro" at bounding box center [361, 216] width 119 height 59
click at [312, 198] on button "Dinheiro" at bounding box center [307, 192] width 12 height 12
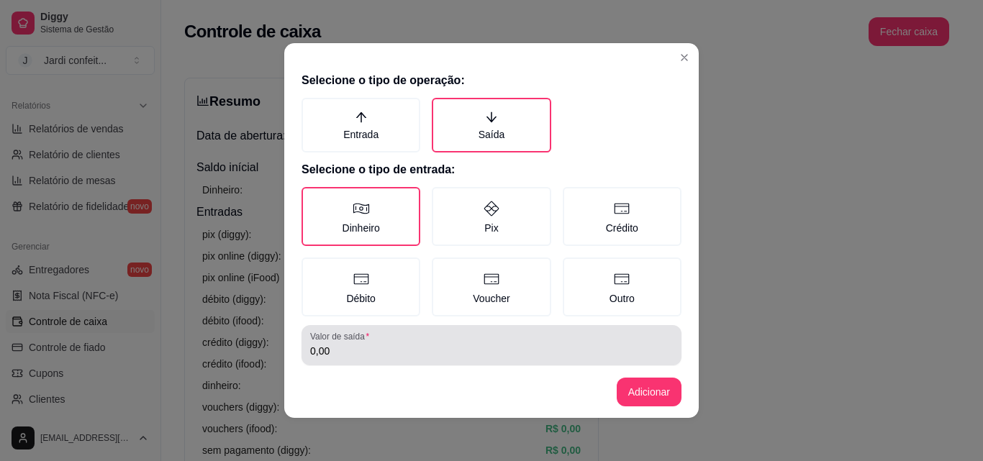
click at [405, 357] on input "0,00" at bounding box center [491, 351] width 363 height 14
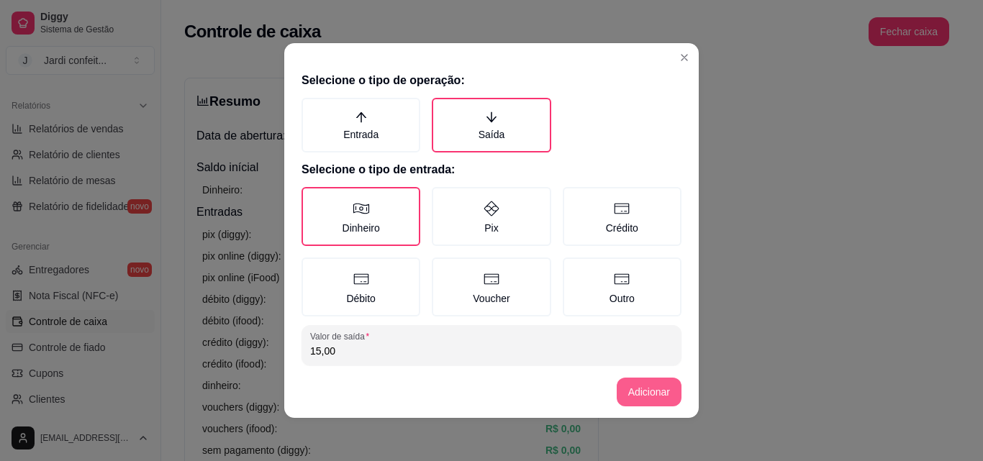
type input "15,00"
click at [661, 397] on button "Adicionar" at bounding box center [649, 392] width 65 height 29
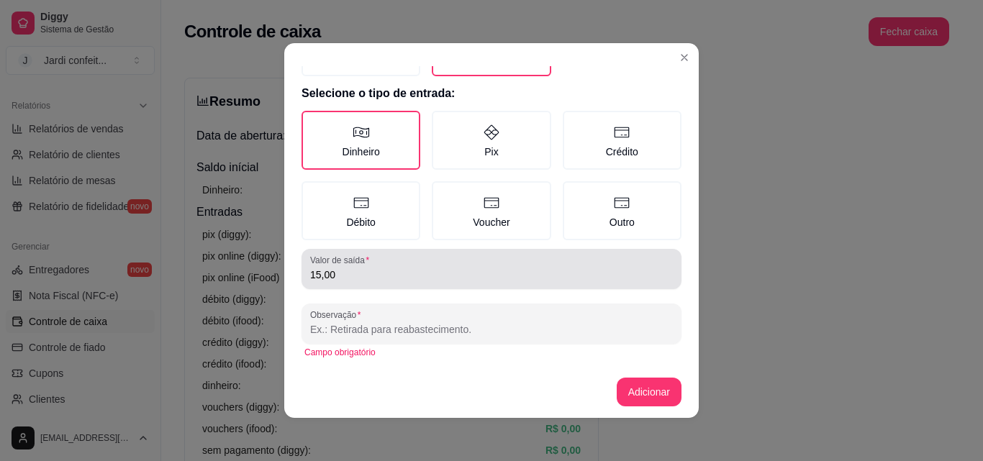
scroll to position [77, 0]
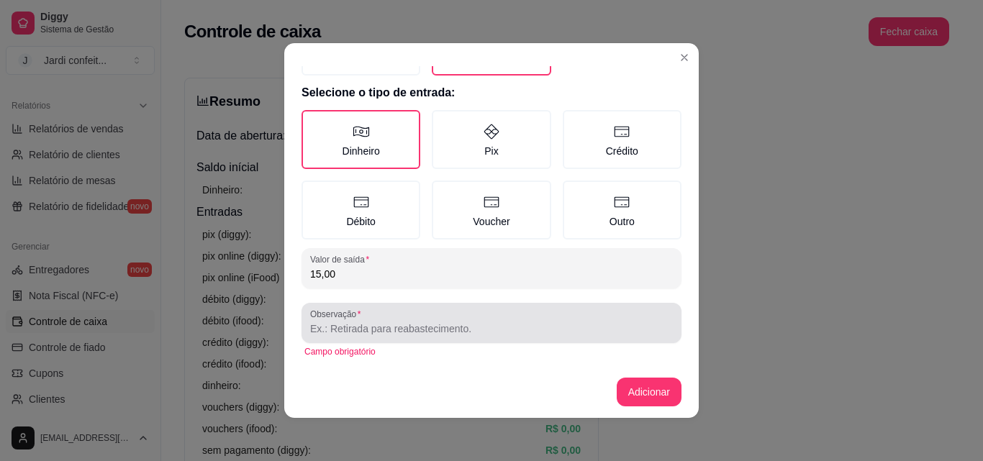
click at [509, 326] on input "Observação" at bounding box center [491, 329] width 363 height 14
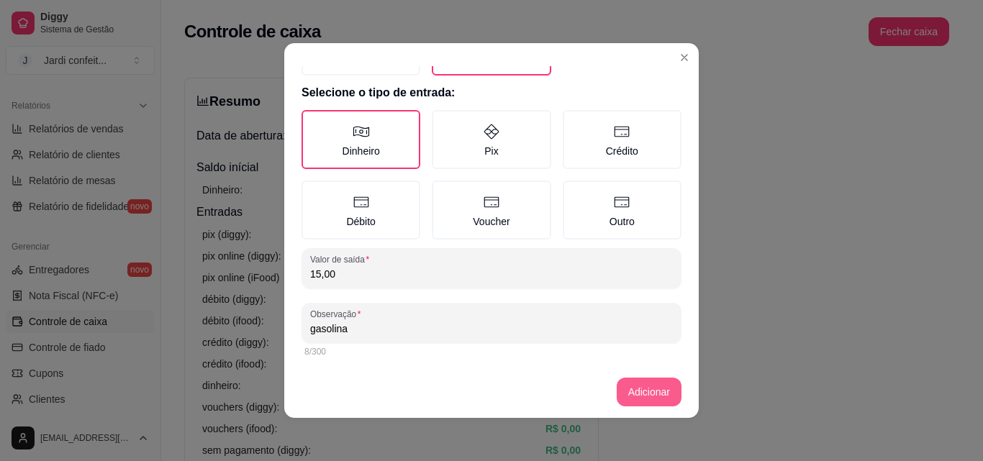
type input "gasolina"
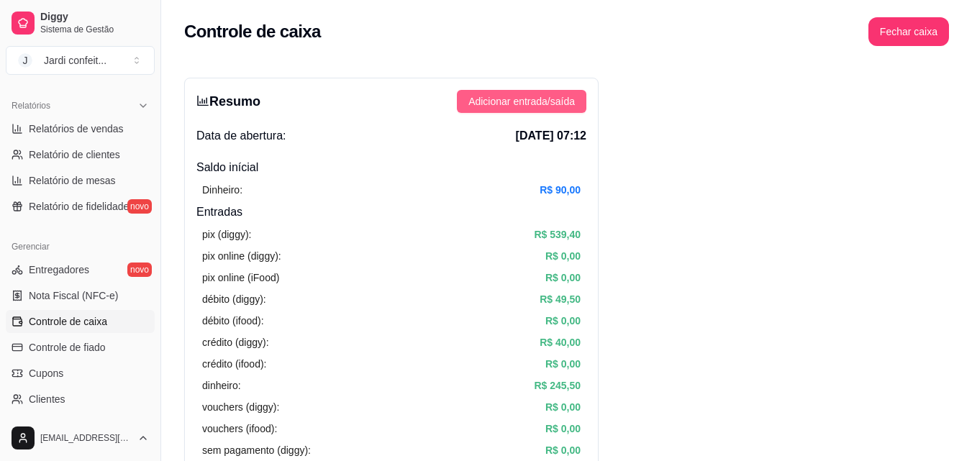
click at [560, 101] on span "Adicionar entrada/saída" at bounding box center [521, 102] width 107 height 16
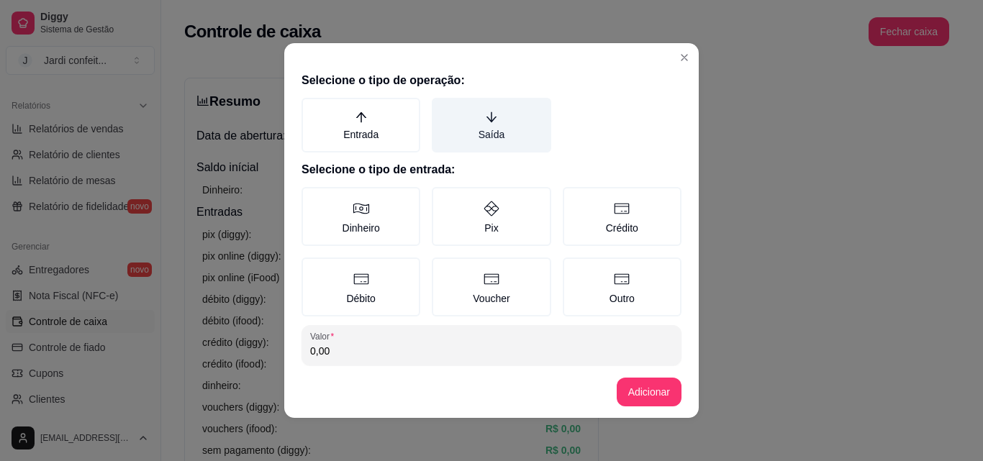
click at [470, 119] on label "Saída" at bounding box center [491, 125] width 119 height 55
click at [443, 109] on button "Saída" at bounding box center [437, 103] width 12 height 12
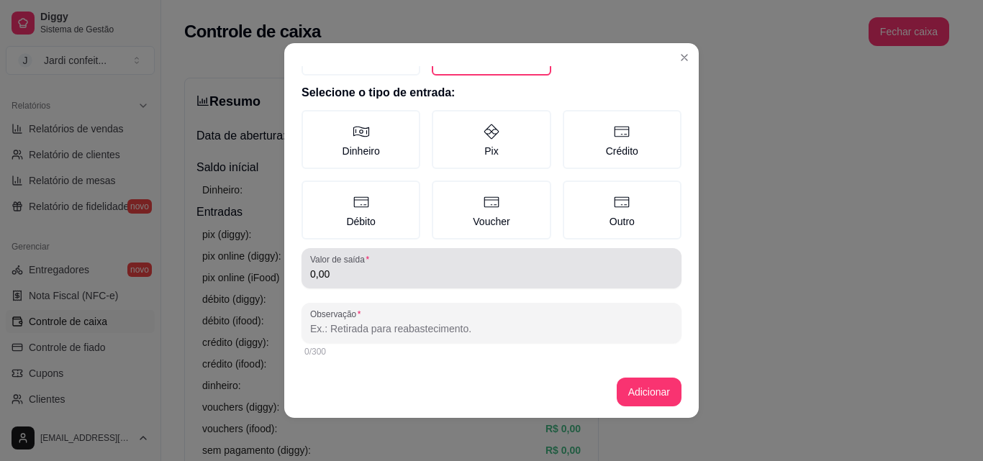
click at [409, 266] on div "0,00" at bounding box center [491, 268] width 363 height 29
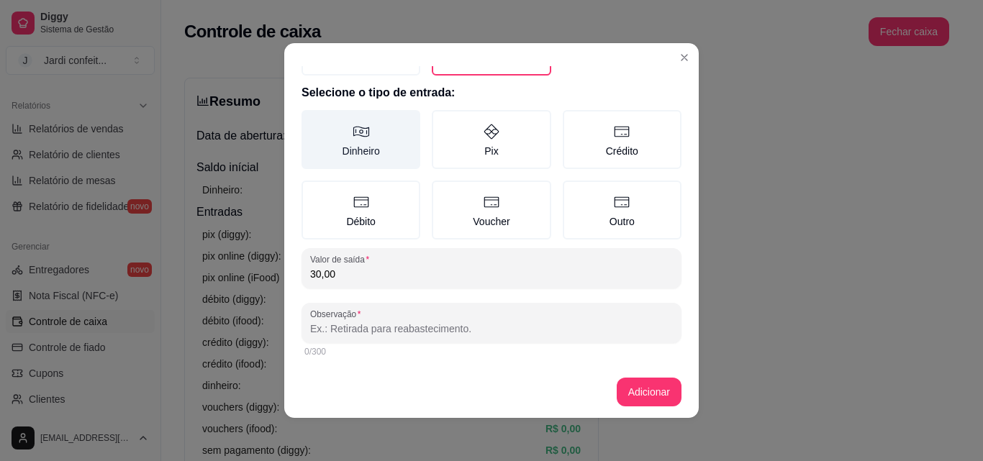
type input "30,00"
click at [353, 158] on label "Dinheiro" at bounding box center [361, 139] width 119 height 59
click at [312, 186] on button "Dinheiro" at bounding box center [307, 192] width 12 height 12
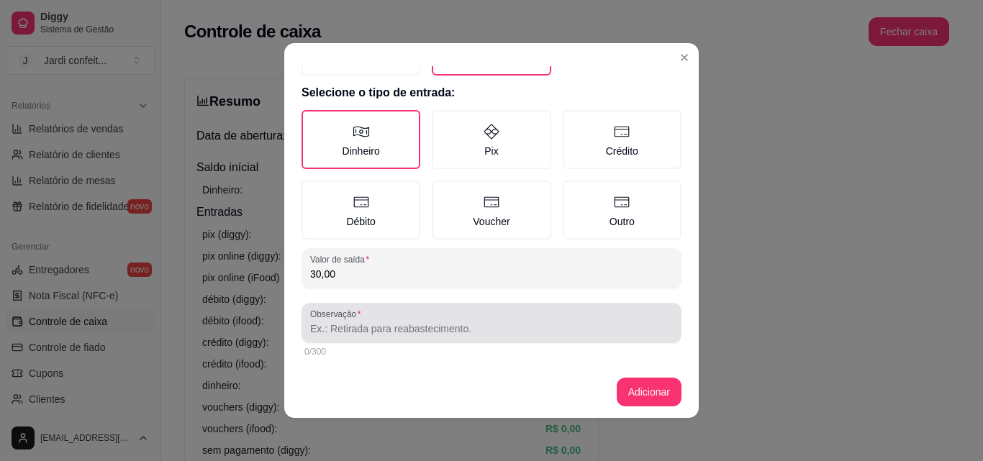
click at [406, 328] on input "Observação" at bounding box center [491, 329] width 363 height 14
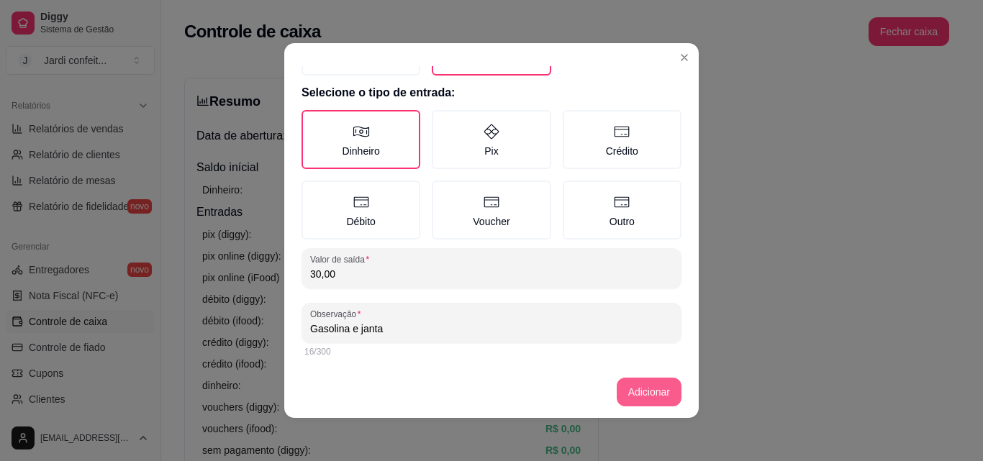
type input "Gasolina e janta"
click at [651, 377] on footer "Adicionar" at bounding box center [491, 392] width 414 height 52
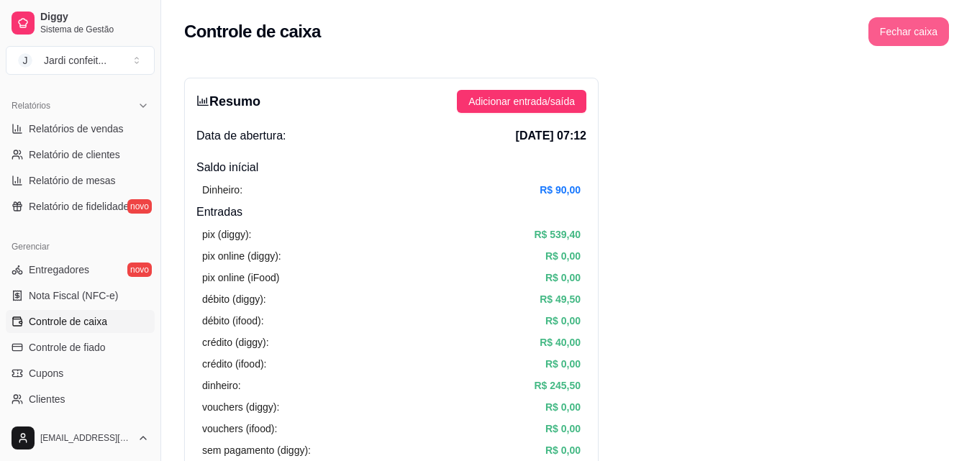
click at [914, 33] on button "Fechar caixa" at bounding box center [909, 31] width 81 height 29
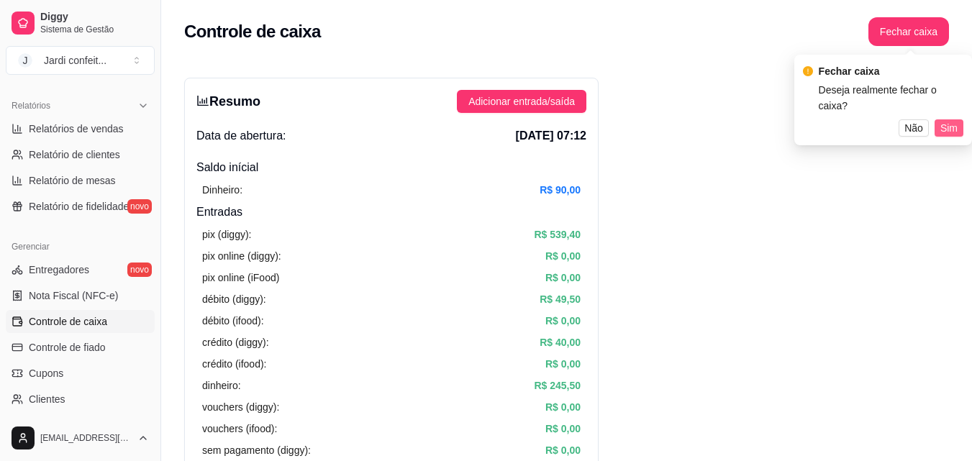
click at [953, 120] on span "Sim" at bounding box center [949, 128] width 17 height 16
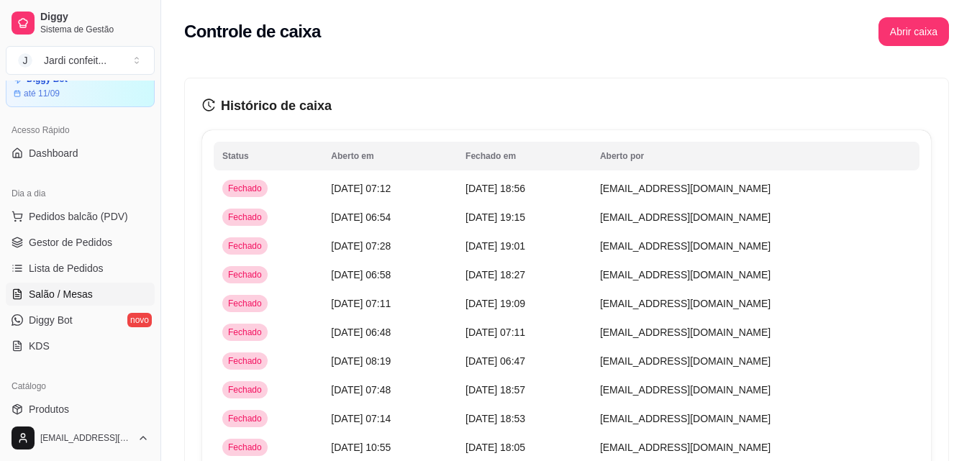
scroll to position [0, 0]
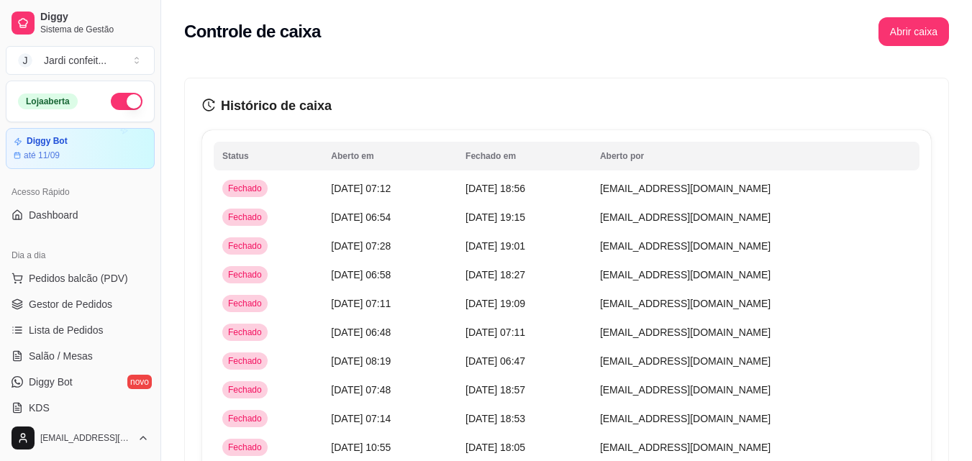
click at [111, 104] on button "button" at bounding box center [127, 101] width 32 height 17
